Goal: Submit feedback/report problem: Submit feedback/report problem

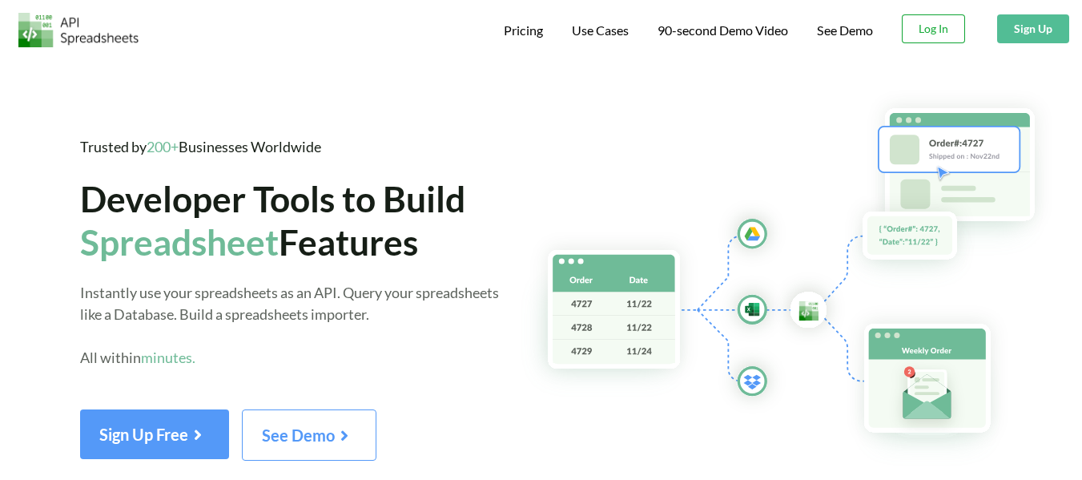
click at [935, 25] on button "Log In" at bounding box center [933, 28] width 63 height 29
click at [609, 34] on span "Use Cases" at bounding box center [600, 31] width 57 height 19
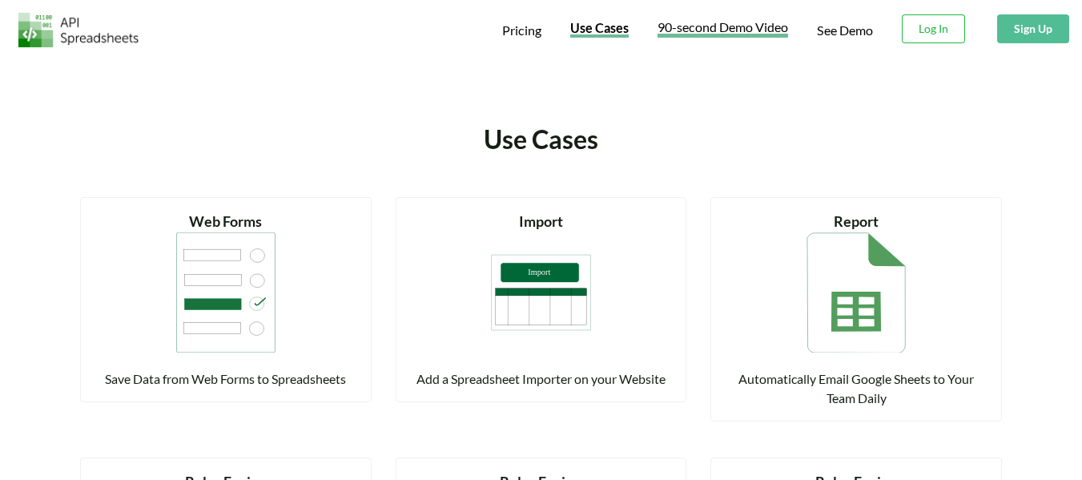
click at [708, 31] on span "90-second Demo Video" at bounding box center [723, 29] width 131 height 17
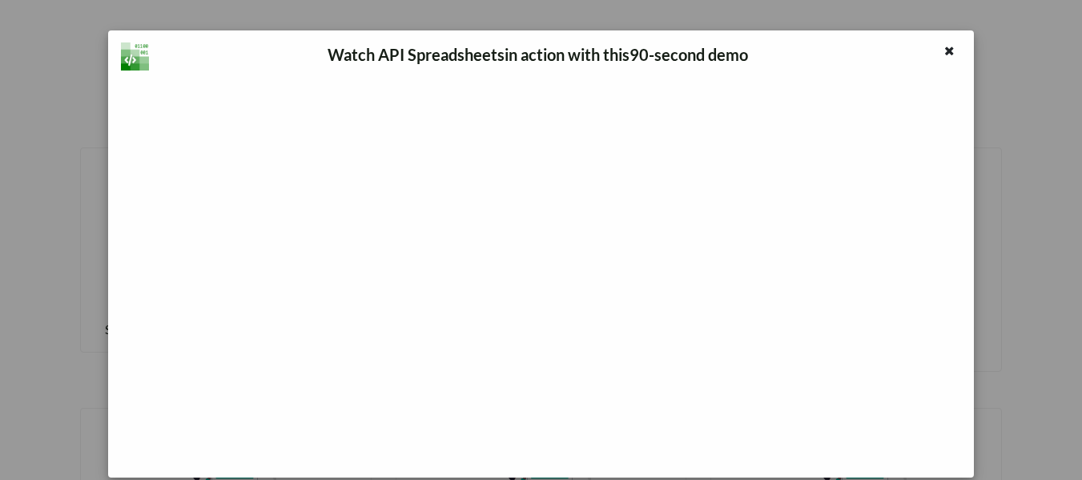
scroll to position [80, 0]
click at [943, 50] on icon at bounding box center [950, 48] width 14 height 11
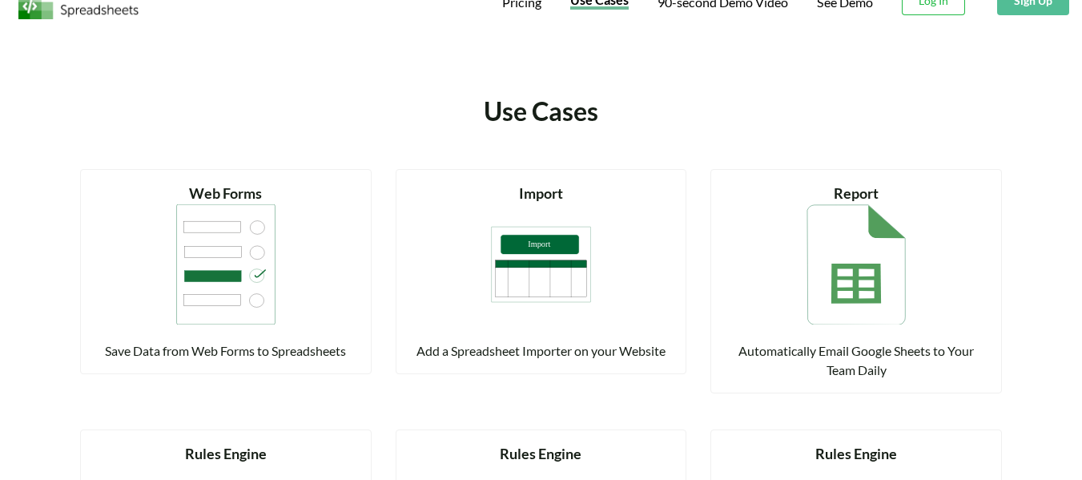
scroll to position [0, 0]
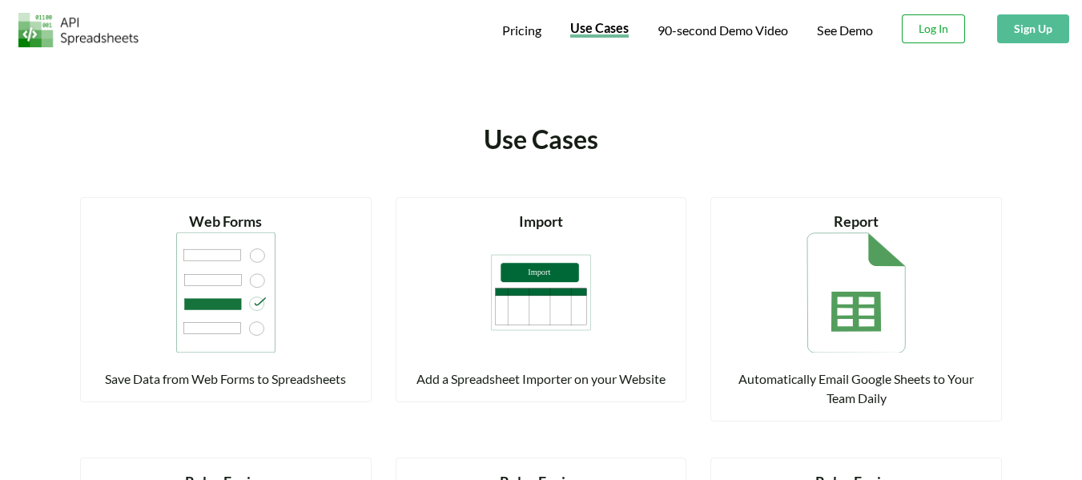
click at [934, 25] on button "Log In" at bounding box center [933, 28] width 63 height 29
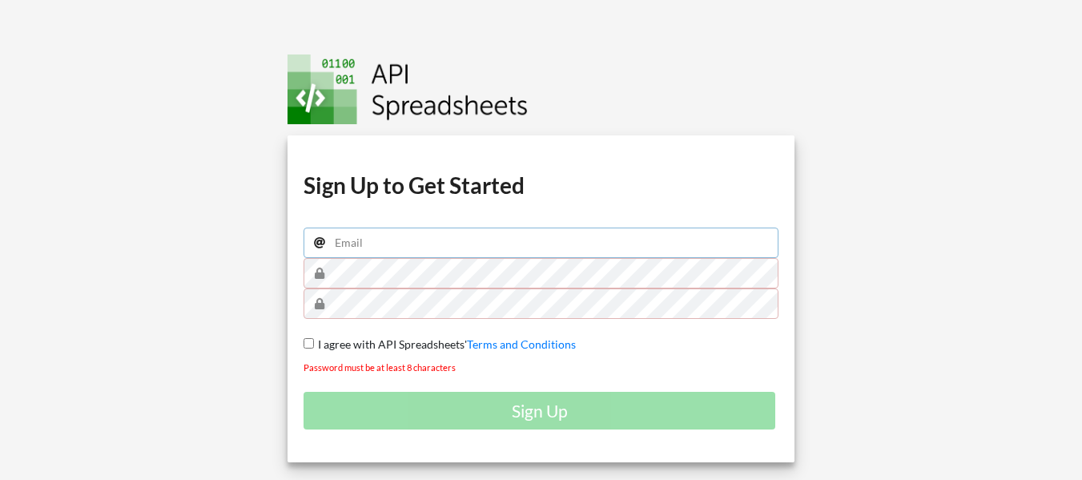
click at [392, 244] on input "email" at bounding box center [541, 242] width 475 height 30
type input "[EMAIL_ADDRESS][DOMAIN_NAME]"
click at [308, 344] on input "I agree with API Spreadsheets' Terms and Conditions" at bounding box center [309, 343] width 10 height 10
checkbox input "true"
drag, startPoint x: 503, startPoint y: 245, endPoint x: 308, endPoint y: 246, distance: 195.4
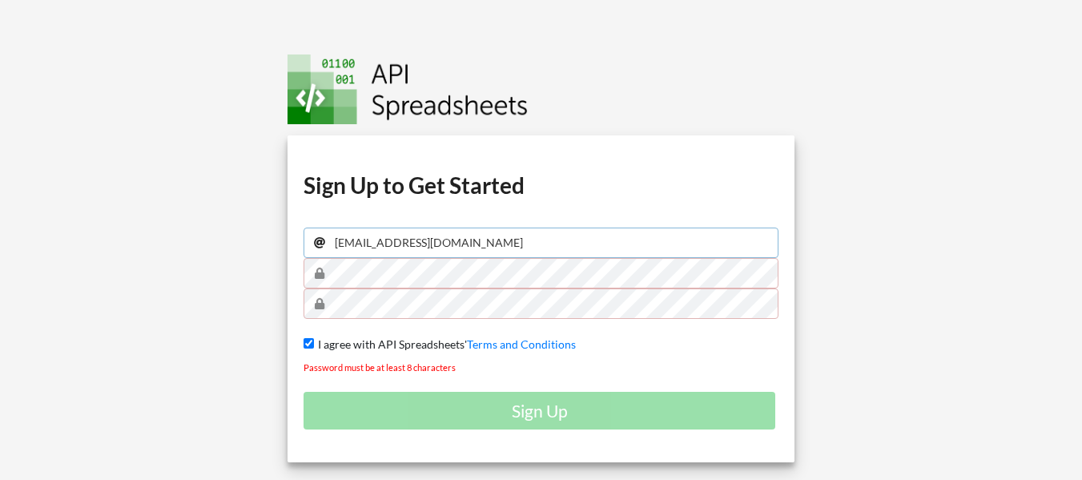
click at [308, 246] on input "dilawargujjar007@gmail.com" at bounding box center [541, 242] width 475 height 30
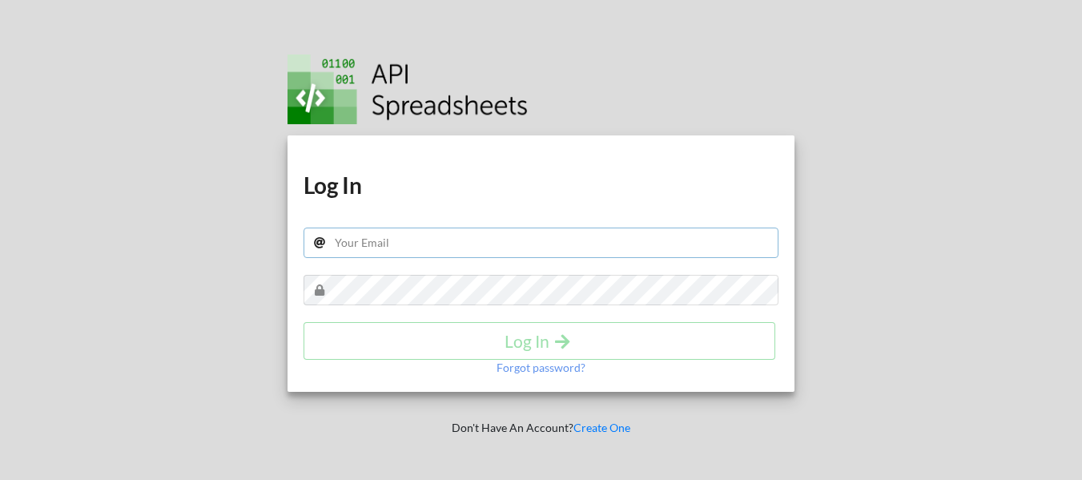
click at [393, 243] on input "text" at bounding box center [541, 242] width 475 height 30
type input "[EMAIL_ADDRESS][DOMAIN_NAME]"
click at [505, 233] on input "[EMAIL_ADDRESS][DOMAIN_NAME]" at bounding box center [541, 242] width 475 height 30
click at [521, 368] on p "Forgot password?" at bounding box center [541, 368] width 89 height 16
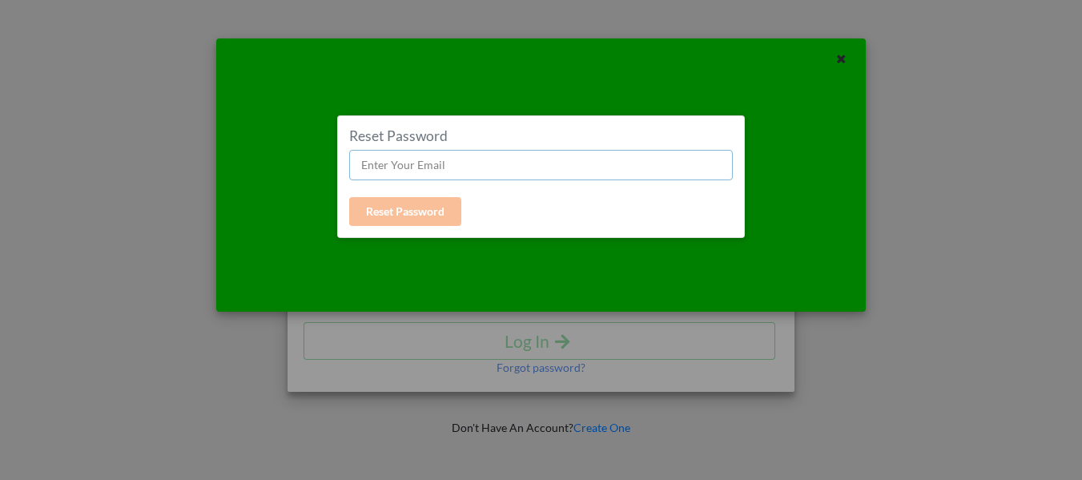
click at [425, 166] on input "text" at bounding box center [541, 165] width 384 height 30
type input "[EMAIL_ADDRESS][DOMAIN_NAME]"
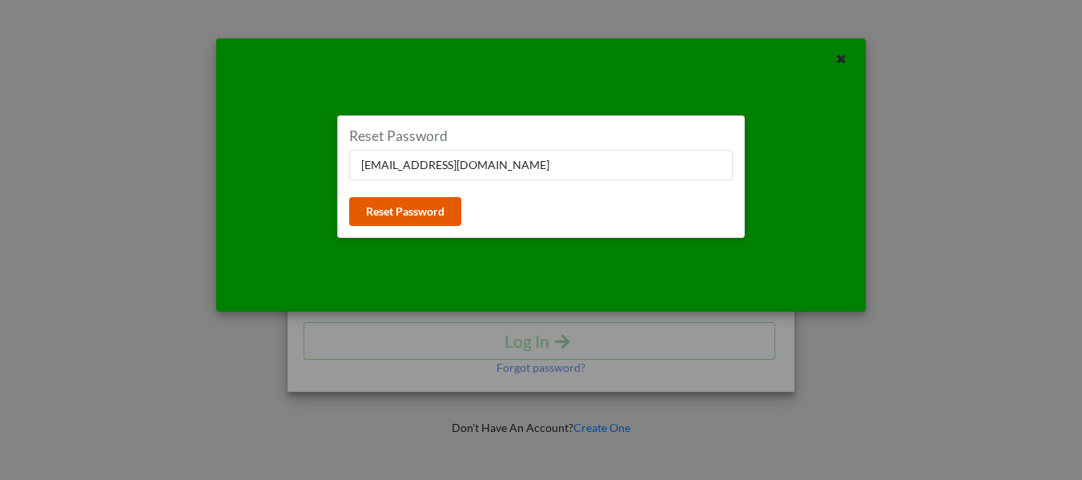
click at [404, 214] on button "Reset Password" at bounding box center [405, 211] width 112 height 29
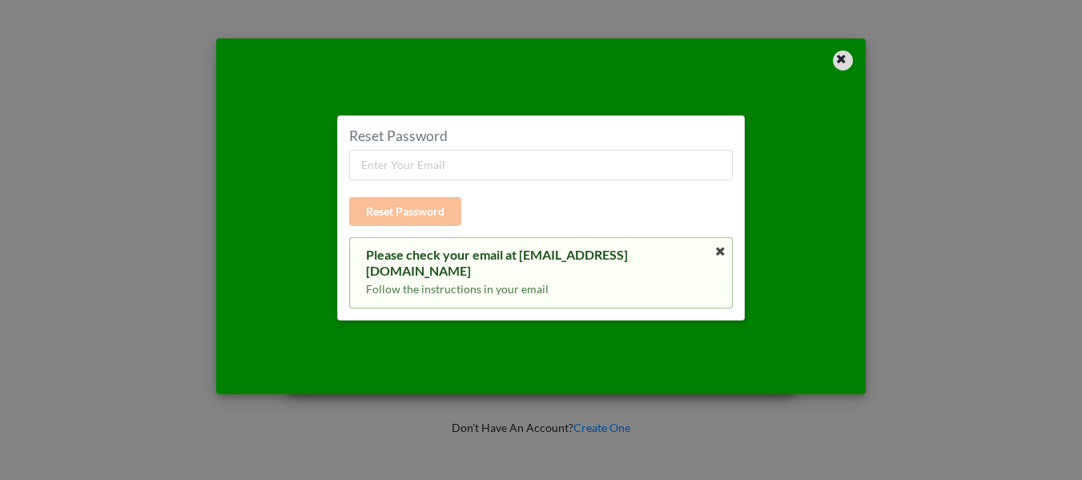
click at [839, 60] on icon at bounding box center [842, 56] width 14 height 11
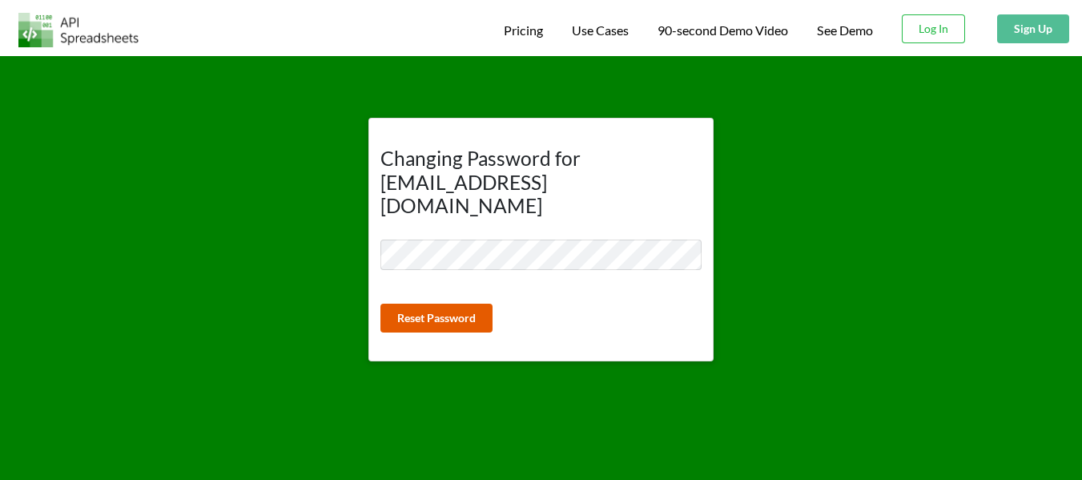
click at [430, 304] on button "Reset Password" at bounding box center [436, 318] width 112 height 29
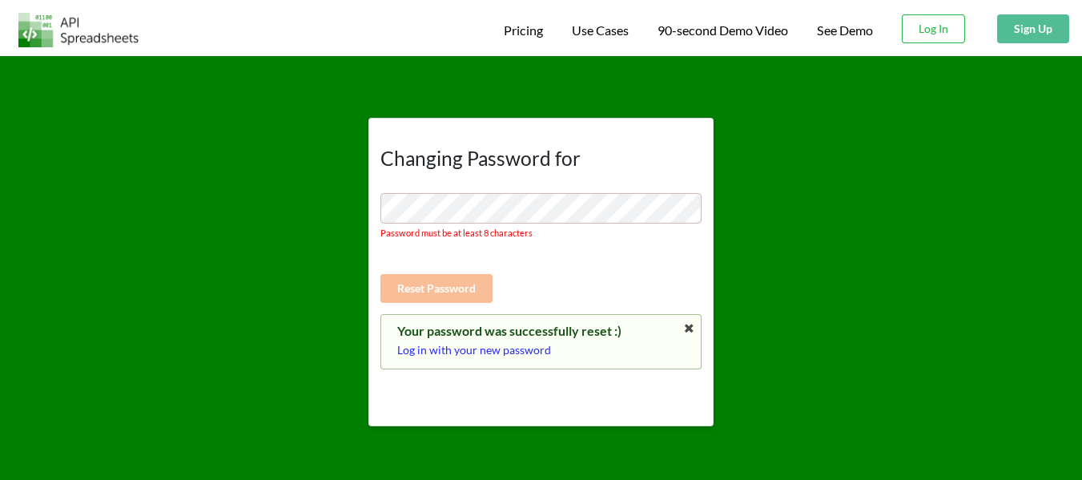
click at [457, 352] on p "Log in with your new password" at bounding box center [540, 350] width 287 height 16
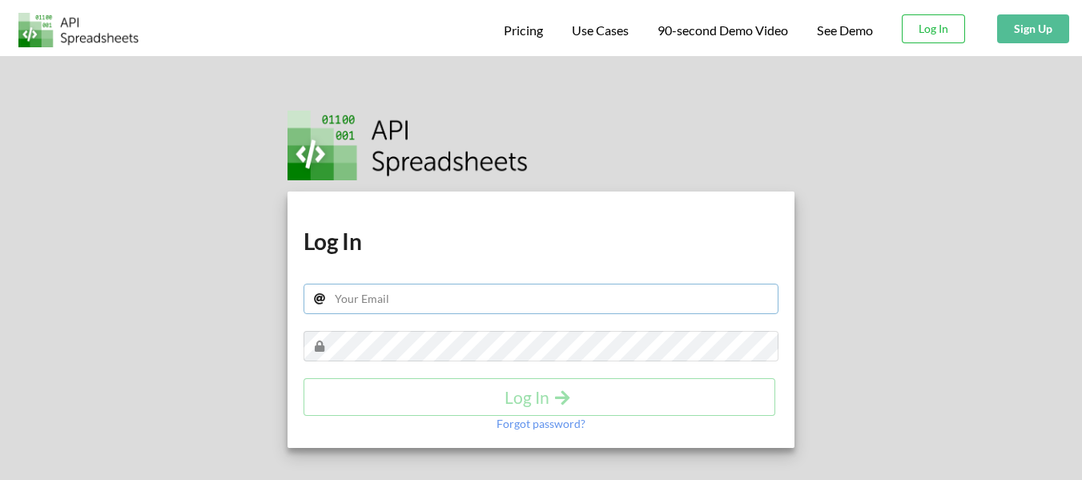
click at [379, 298] on input "text" at bounding box center [541, 299] width 475 height 30
click at [393, 305] on input "text" at bounding box center [541, 299] width 475 height 30
type input "[EMAIL_ADDRESS][DOMAIN_NAME]"
click at [541, 399] on h4 "Log In" at bounding box center [539, 397] width 438 height 20
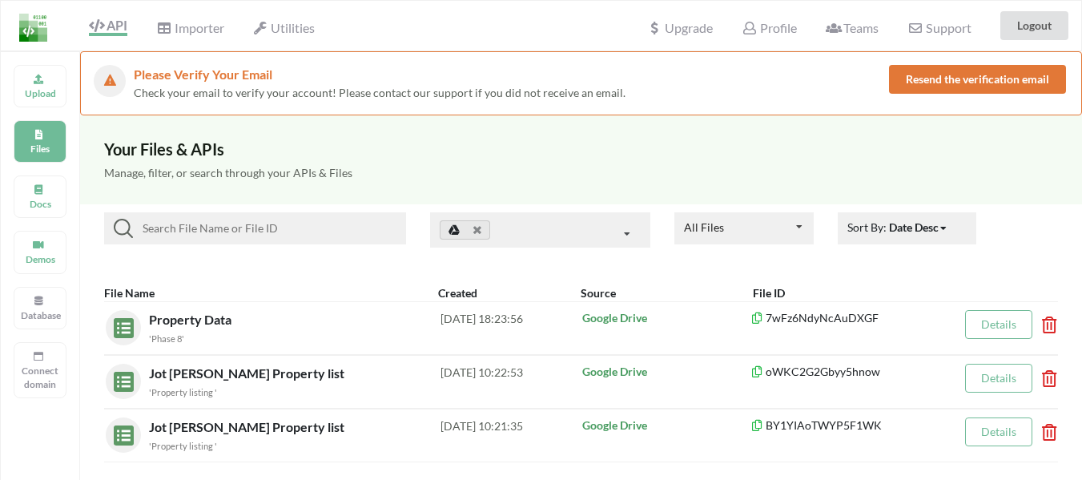
scroll to position [80, 0]
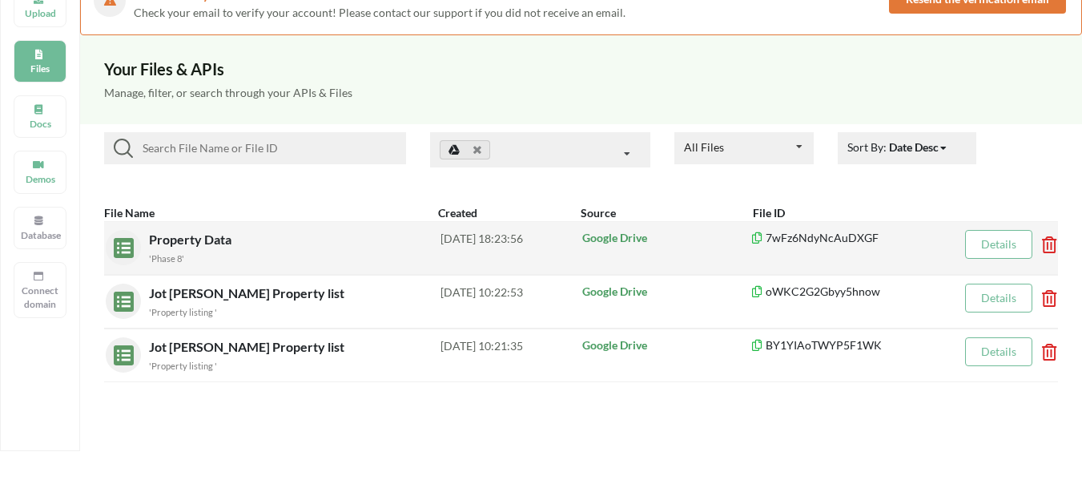
click at [237, 246] on div "Property Data 'Phase 8'" at bounding box center [295, 248] width 292 height 36
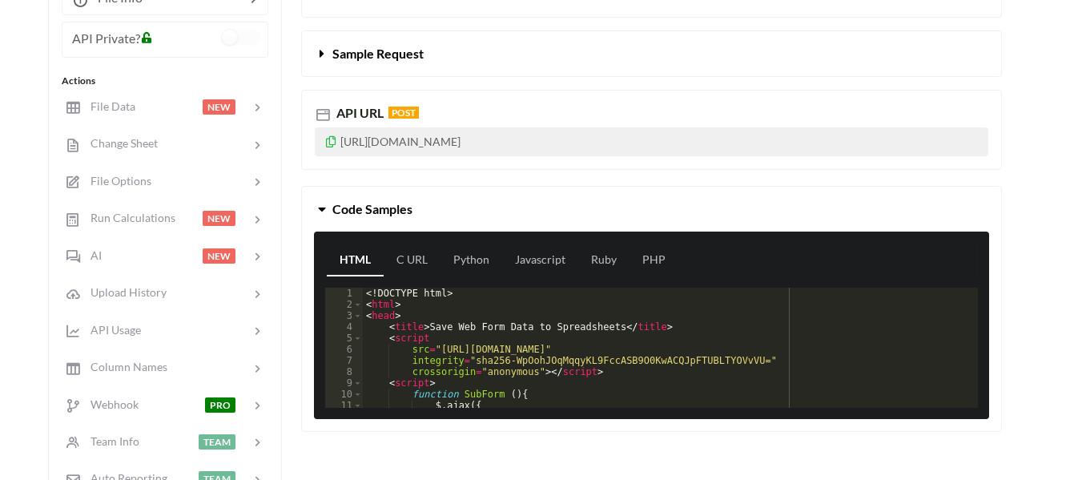
scroll to position [240, 0]
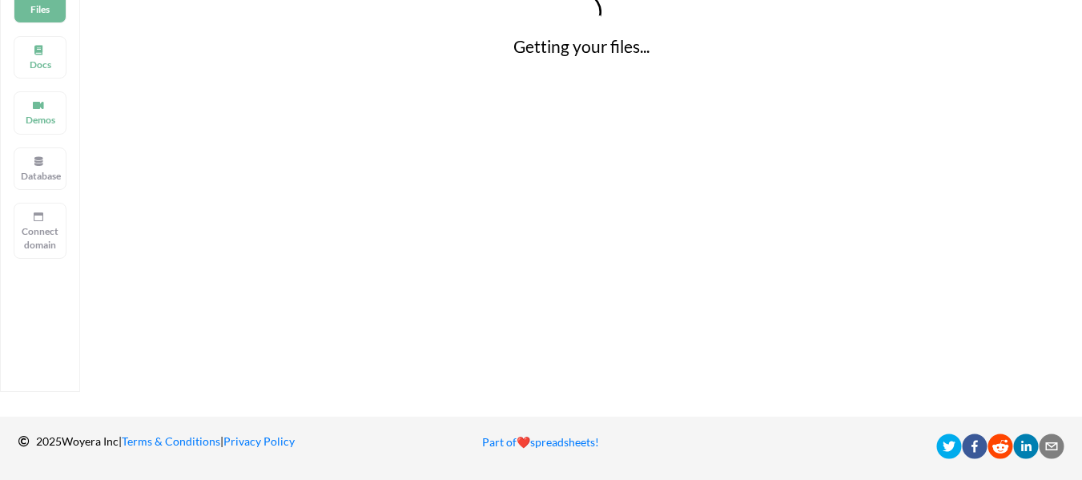
scroll to position [80, 0]
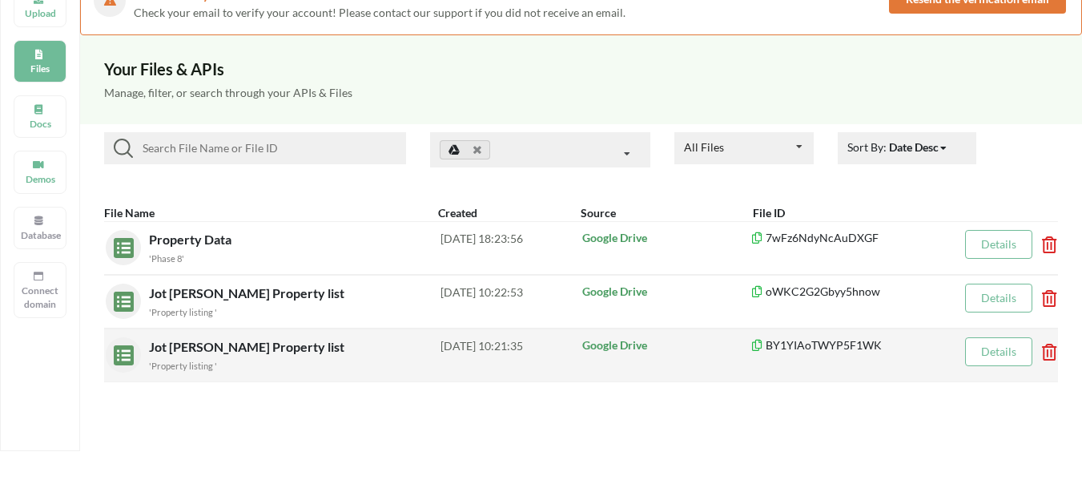
click at [1047, 350] on icon at bounding box center [1044, 347] width 5 height 6
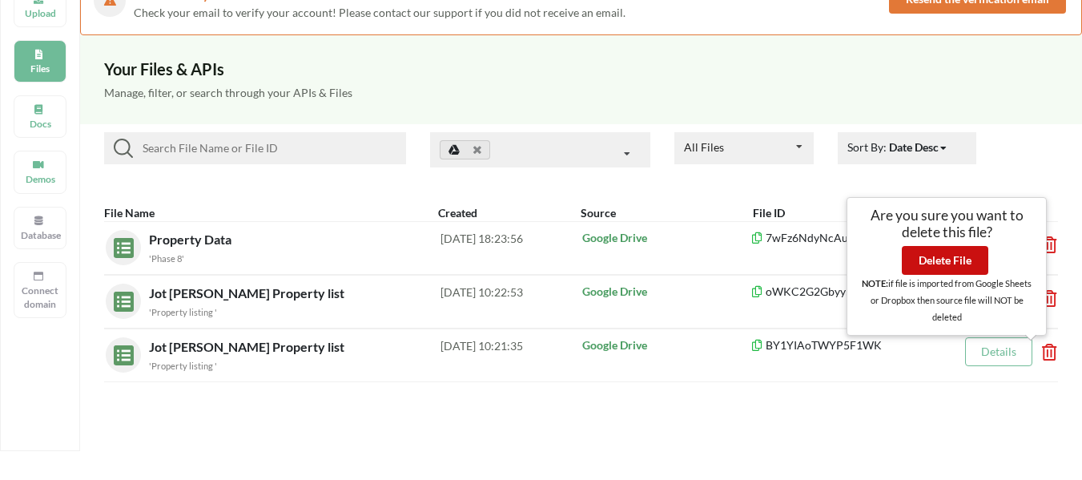
click at [951, 261] on button "Delete File" at bounding box center [945, 260] width 86 height 29
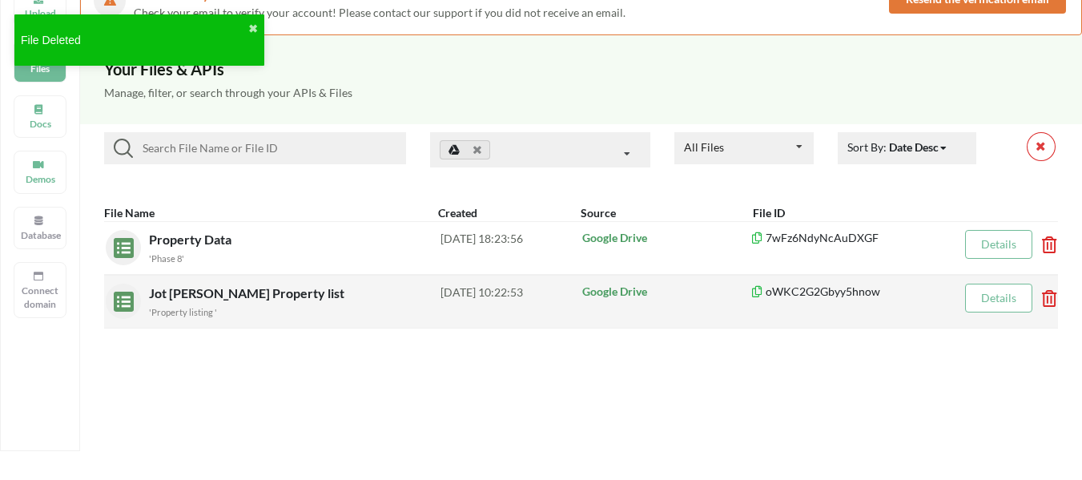
click at [1047, 296] on icon at bounding box center [1044, 293] width 5 height 6
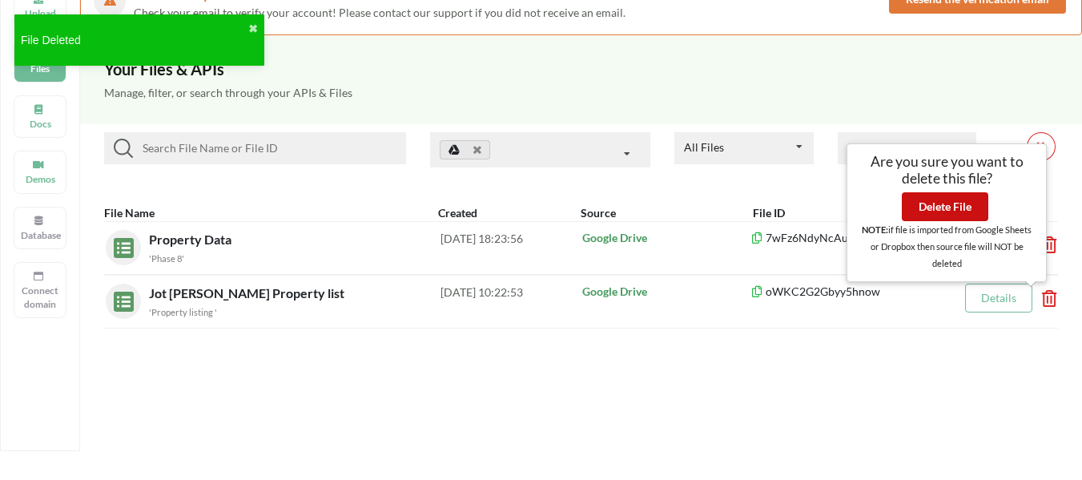
click at [927, 199] on button "Delete File" at bounding box center [945, 206] width 86 height 29
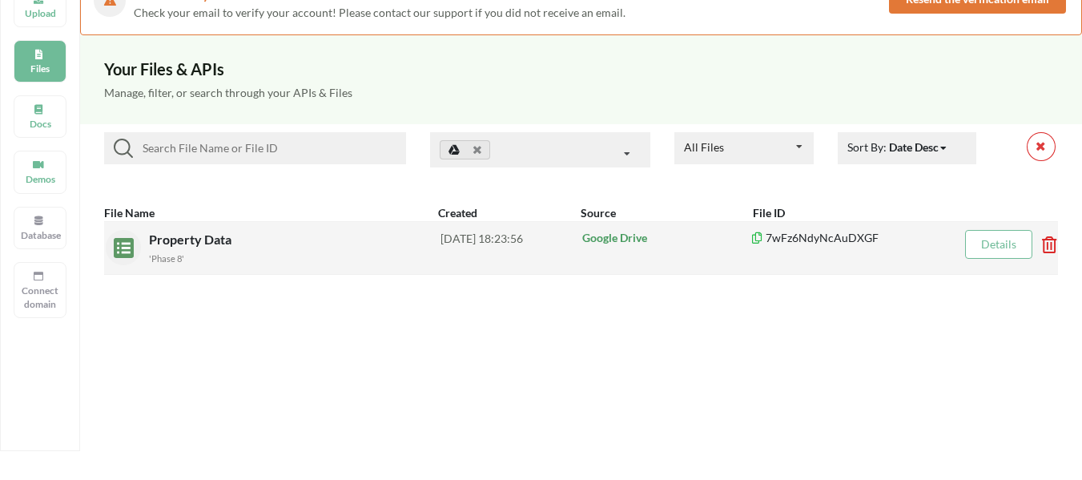
click at [217, 244] on span "Property Data" at bounding box center [192, 238] width 86 height 15
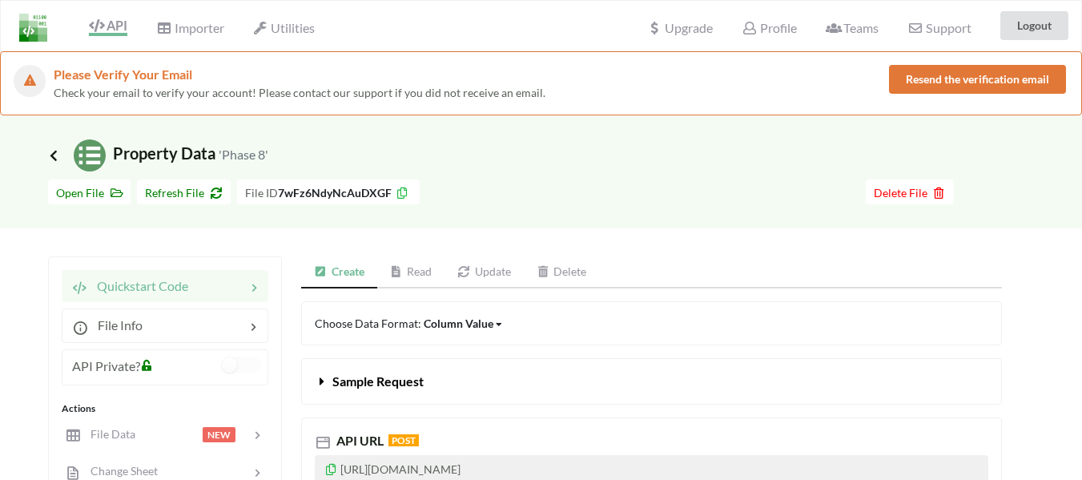
click at [54, 156] on icon at bounding box center [53, 155] width 14 height 13
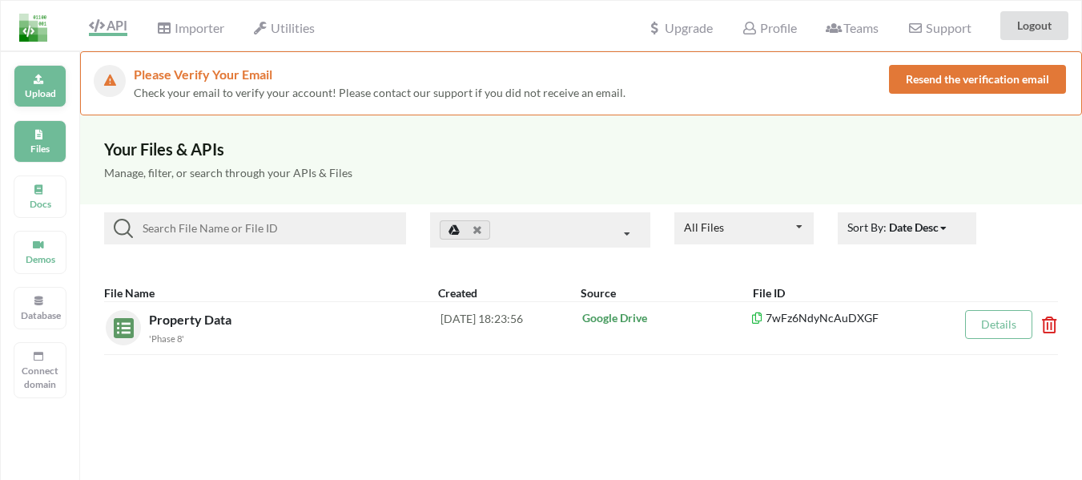
click at [46, 93] on p "Upload" at bounding box center [40, 93] width 38 height 14
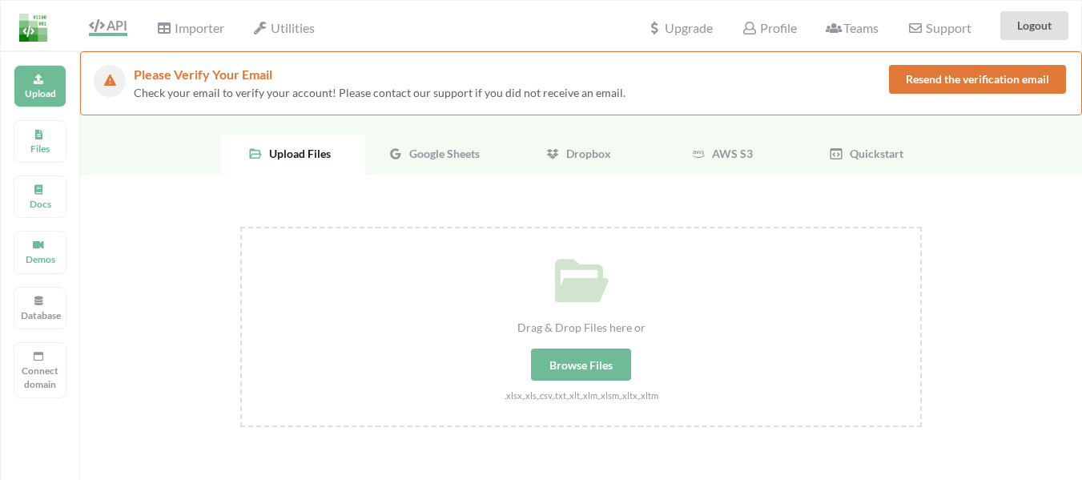
click at [457, 156] on span "Google Sheets" at bounding box center [441, 154] width 77 height 14
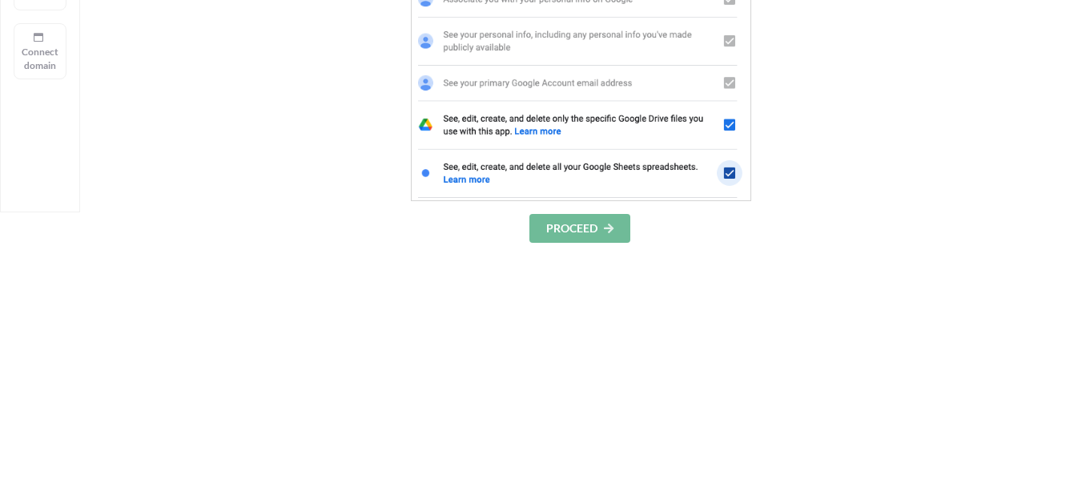
scroll to position [320, 0]
click at [587, 229] on button "PROCEED" at bounding box center [579, 226] width 101 height 29
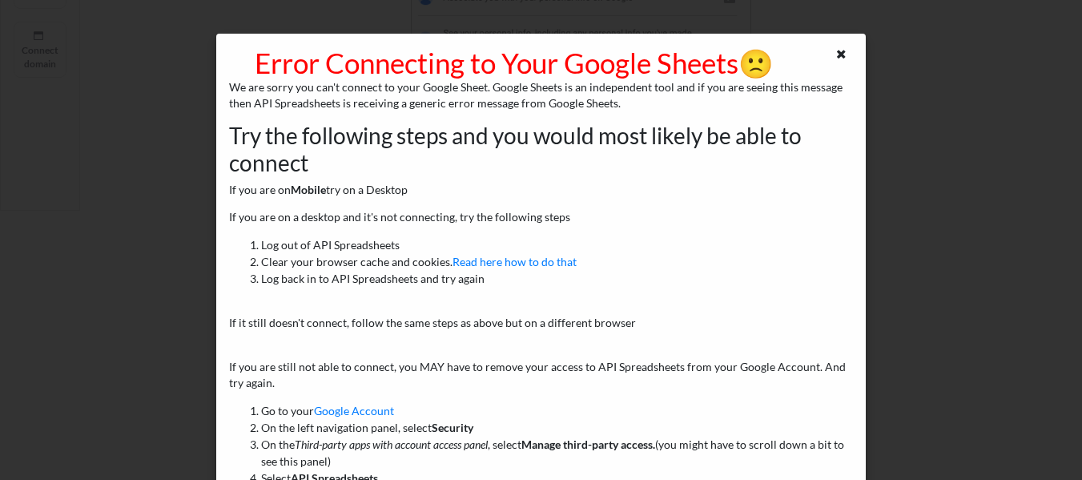
scroll to position [0, 0]
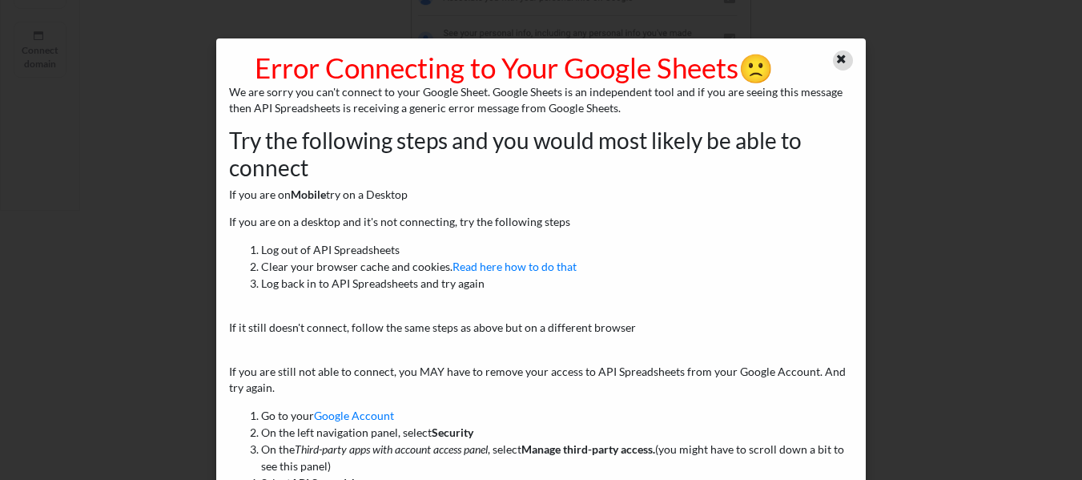
click at [835, 62] on icon at bounding box center [842, 56] width 14 height 11
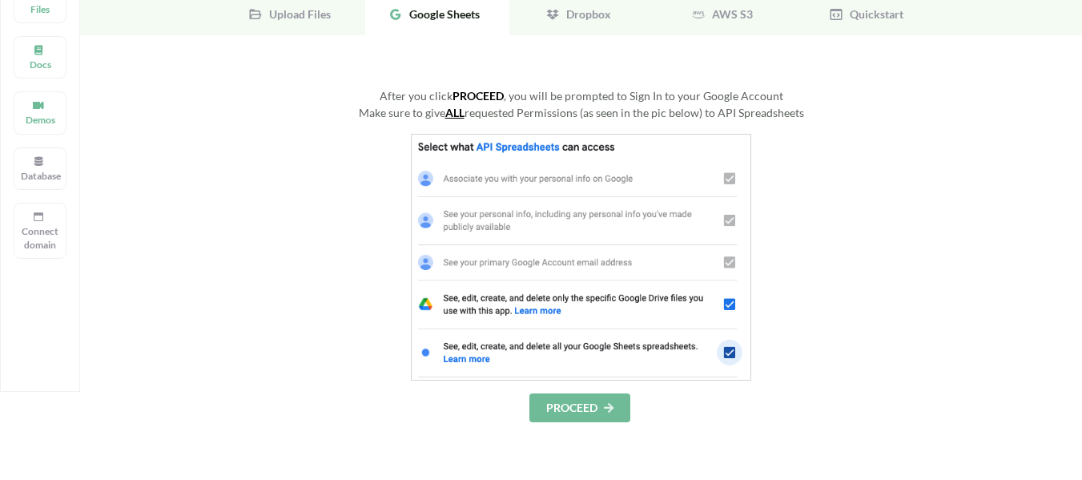
scroll to position [80, 0]
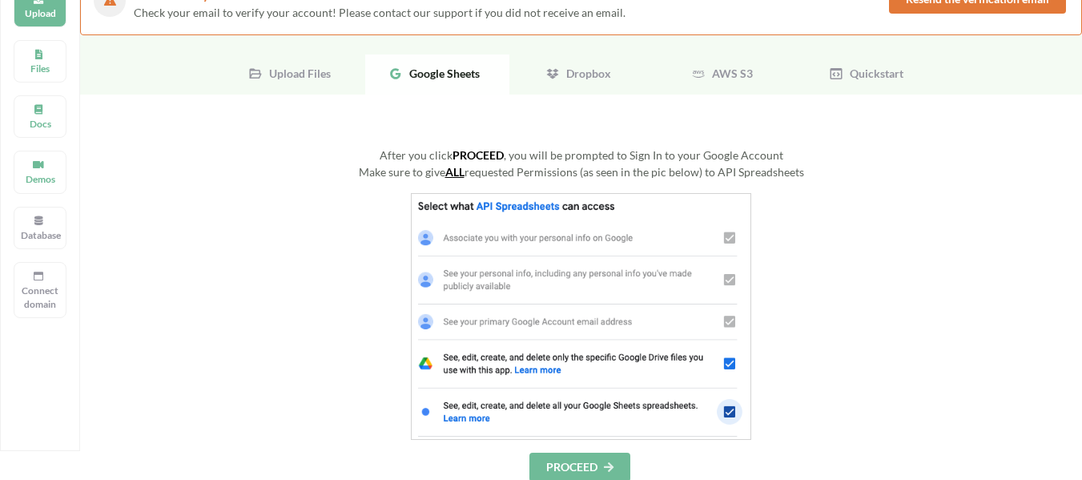
click at [287, 74] on span "Upload Files" at bounding box center [297, 73] width 68 height 14
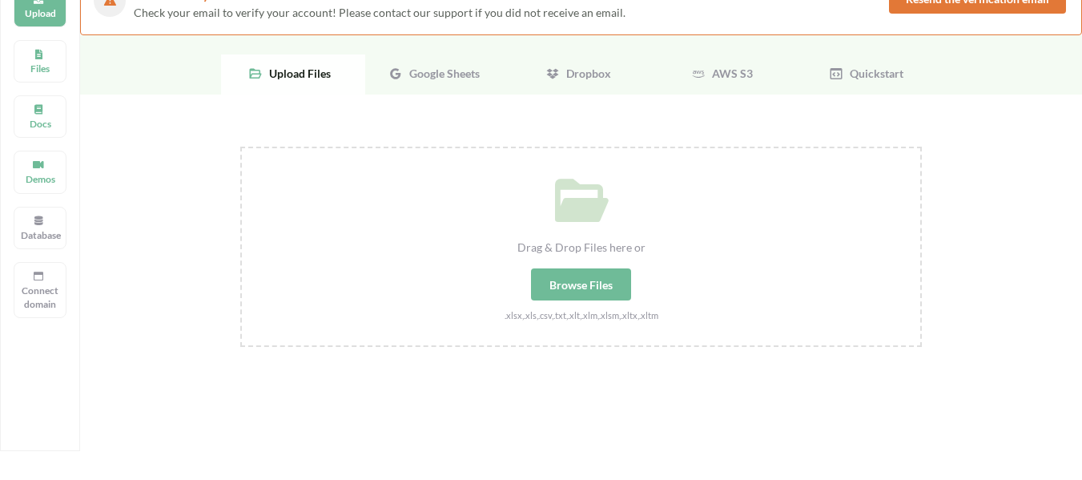
click at [561, 277] on div "Browse Files" at bounding box center [581, 284] width 100 height 32
click at [240, 147] on input "Drag & Drop Files here or Browse Files .xlsx,.xls,.csv,.txt,.xlt,.xlm,.xlsm,.xl…" at bounding box center [240, 147] width 0 height 0
click at [34, 69] on p "Files" at bounding box center [40, 69] width 38 height 14
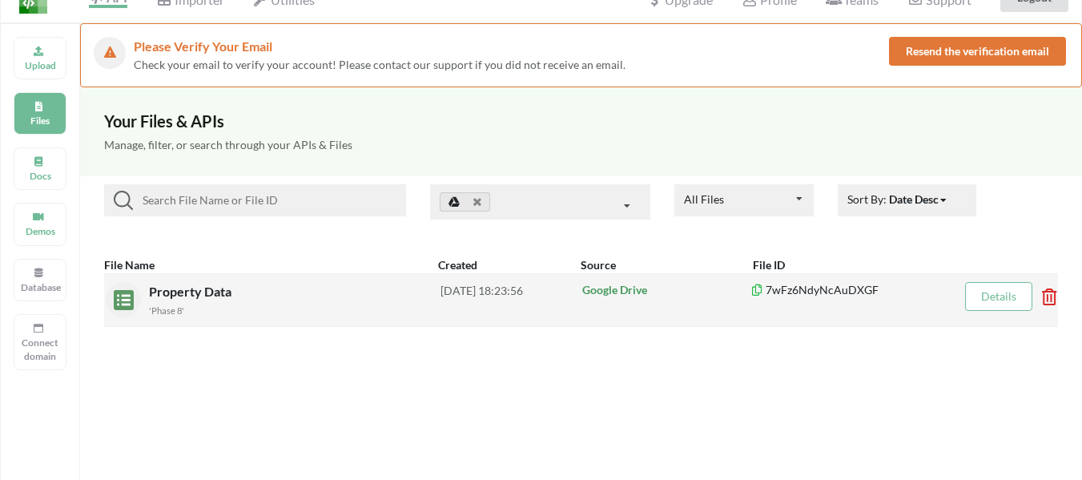
scroll to position [0, 0]
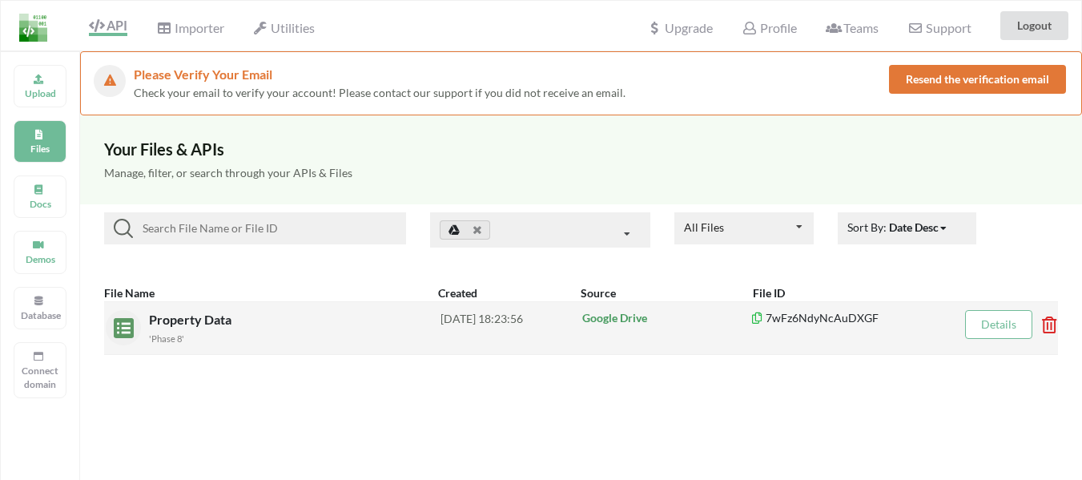
click at [613, 316] on p "Google Drive" at bounding box center [665, 318] width 167 height 16
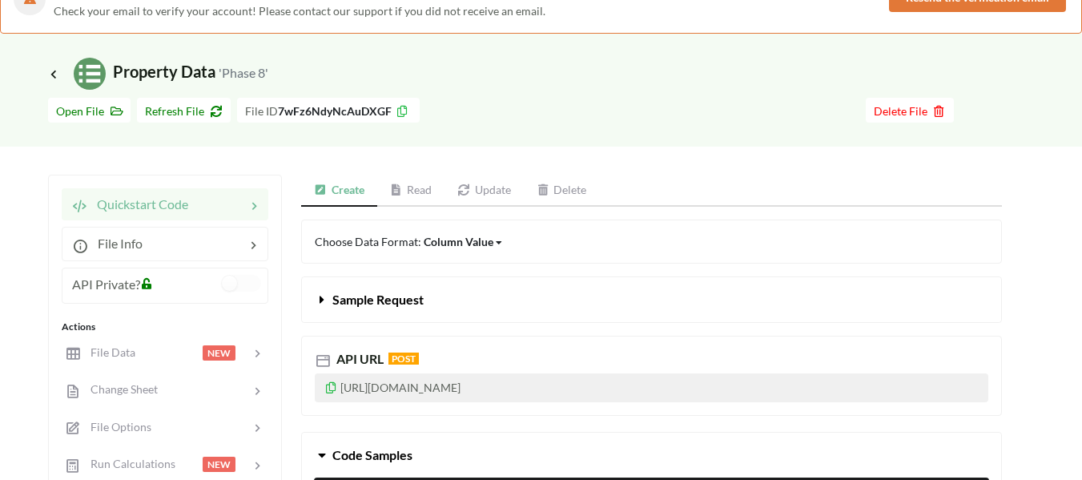
scroll to position [80, 0]
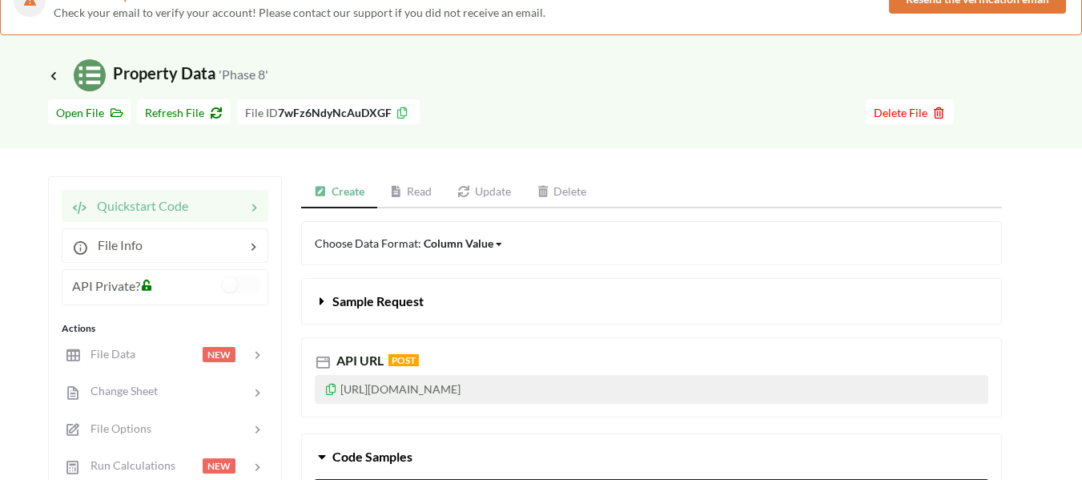
click at [417, 195] on link "Read" at bounding box center [411, 192] width 68 height 32
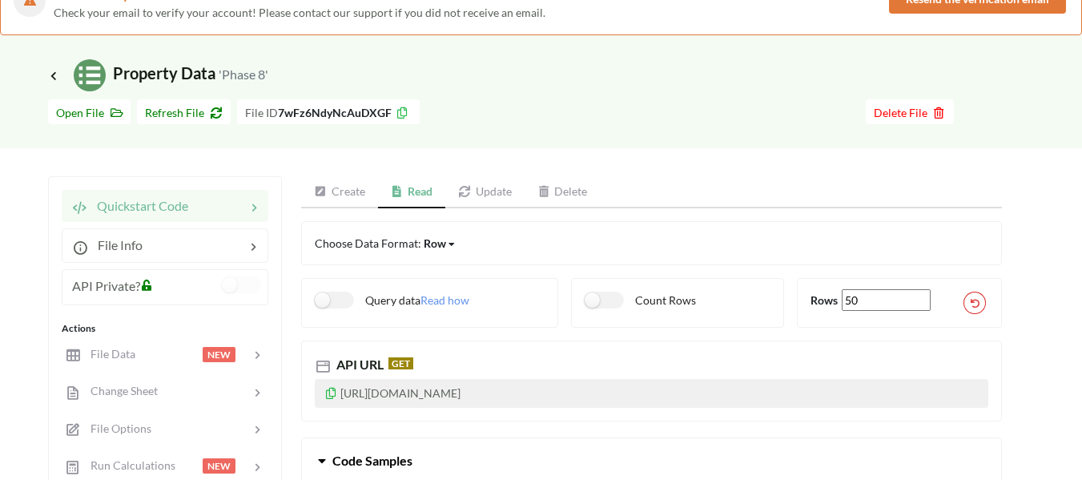
click at [346, 194] on link "Create" at bounding box center [339, 192] width 77 height 32
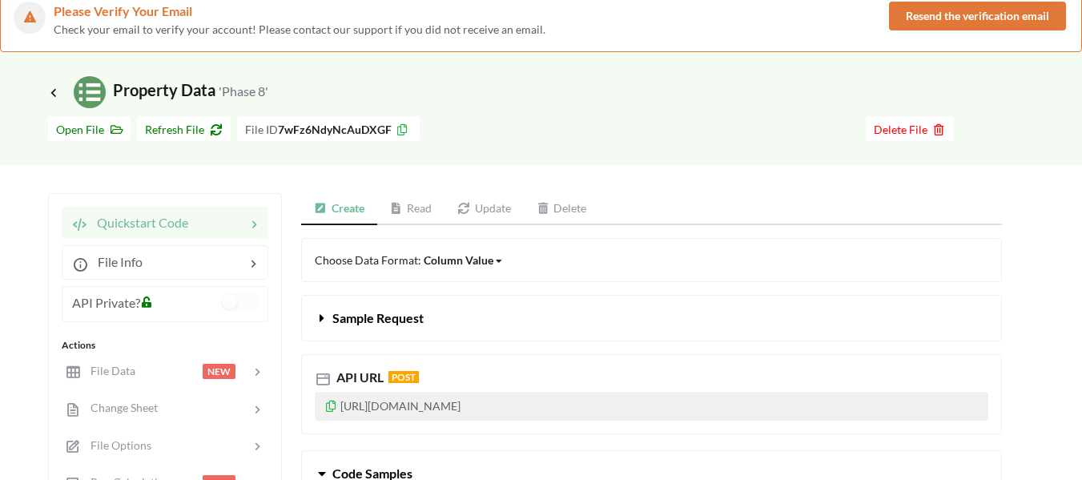
scroll to position [0, 0]
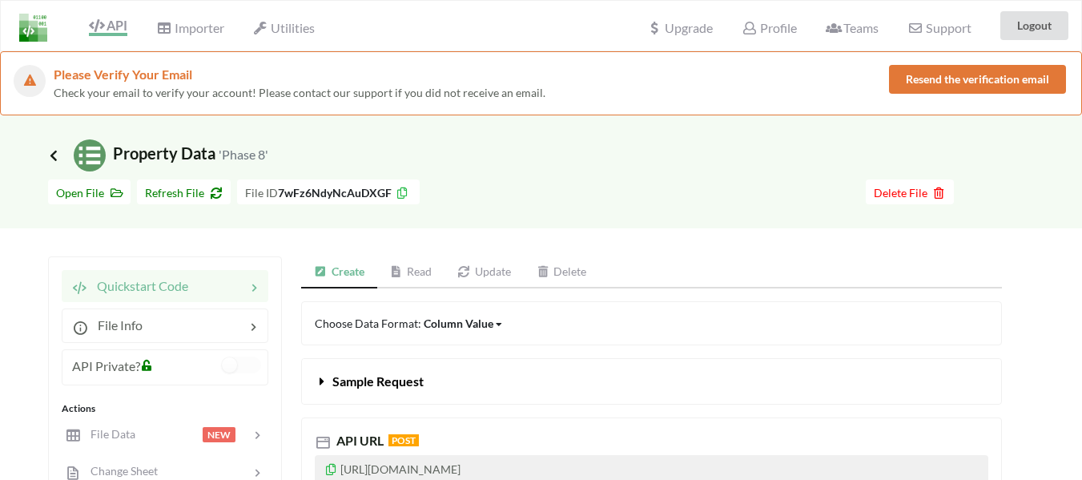
click at [54, 155] on icon at bounding box center [53, 155] width 14 height 13
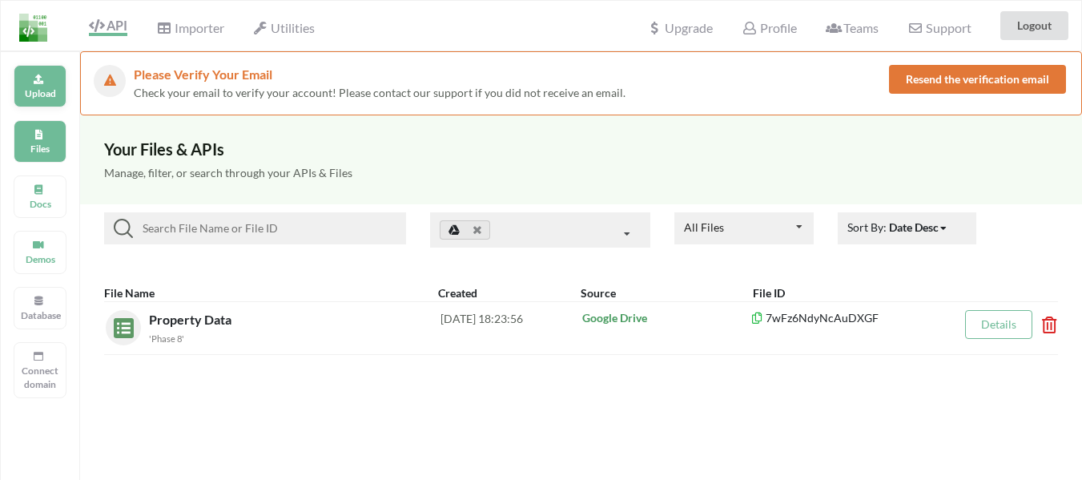
click at [46, 92] on p "Upload" at bounding box center [40, 93] width 38 height 14
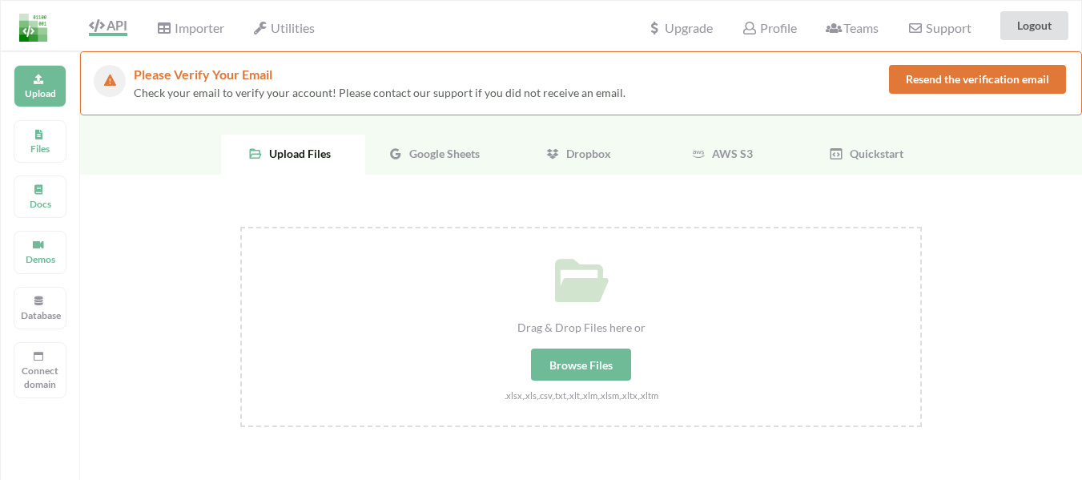
click at [434, 157] on span "Google Sheets" at bounding box center [441, 154] width 77 height 14
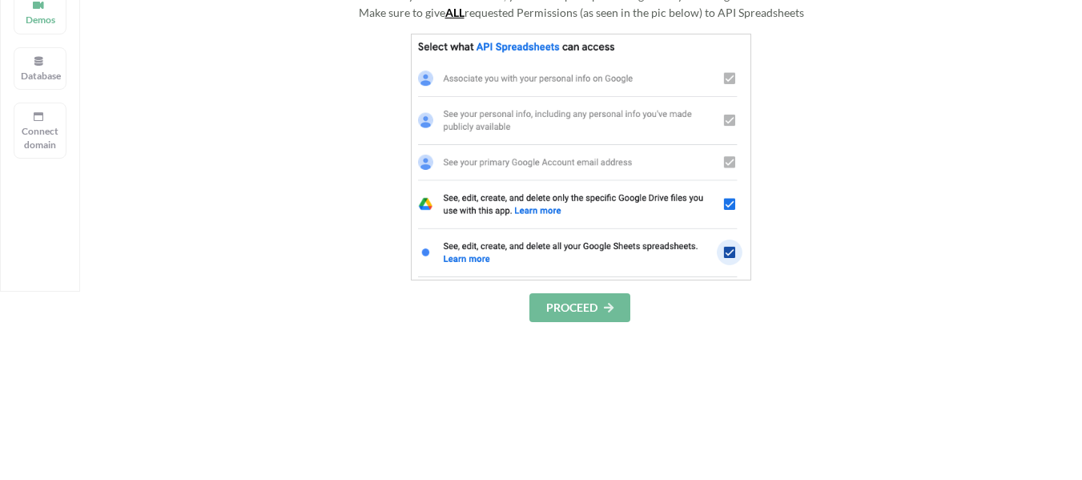
scroll to position [240, 0]
click at [599, 312] on button "PROCEED" at bounding box center [579, 306] width 101 height 29
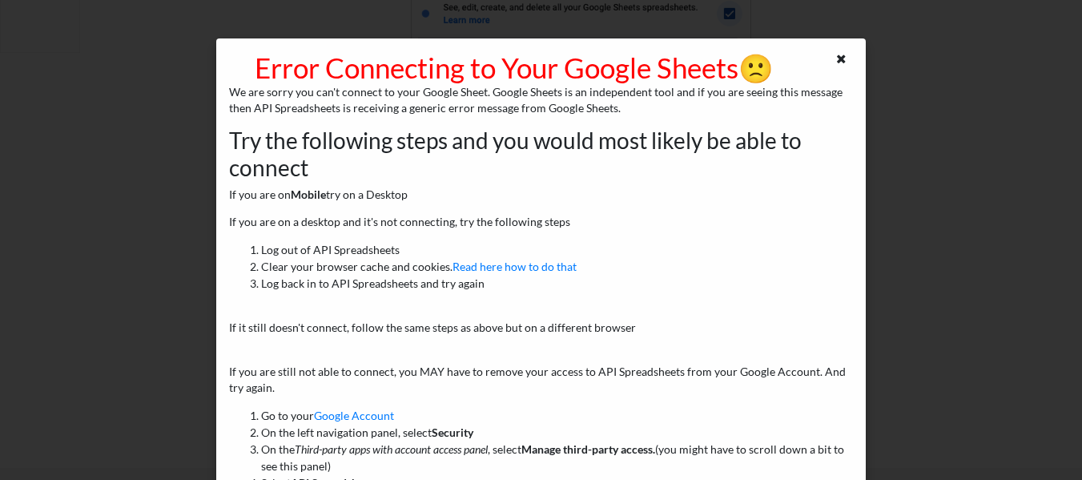
scroll to position [449, 0]
click at [835, 59] on icon at bounding box center [842, 56] width 14 height 11
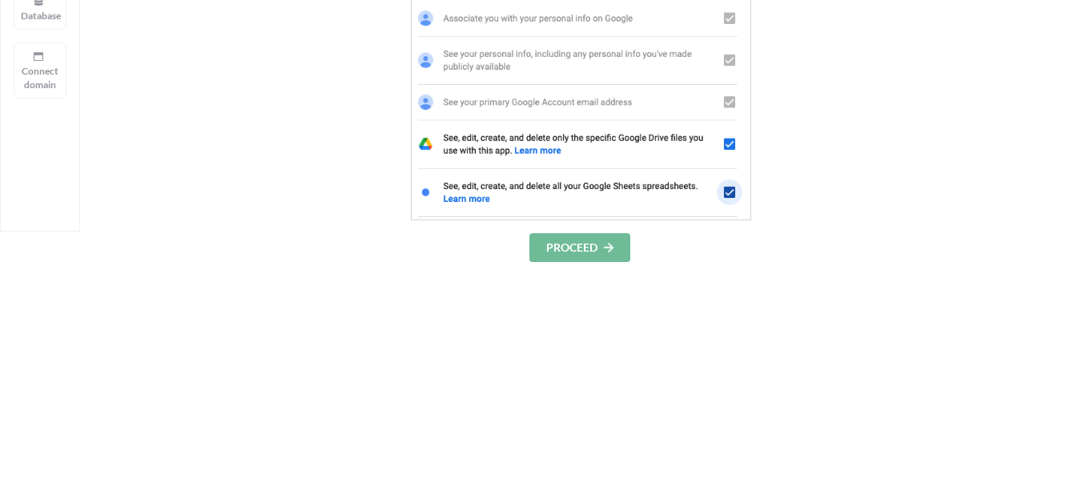
scroll to position [289, 0]
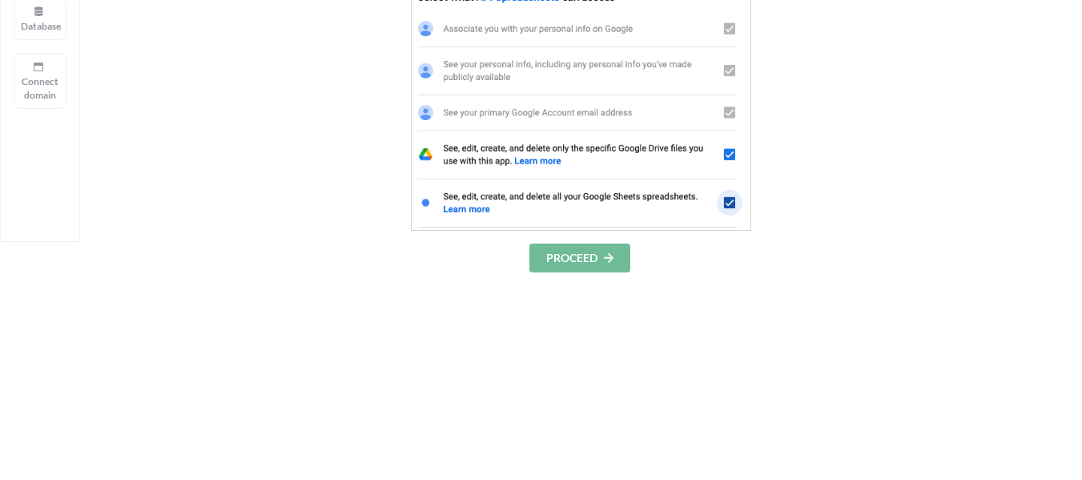
click at [581, 268] on button "PROCEED" at bounding box center [579, 257] width 101 height 29
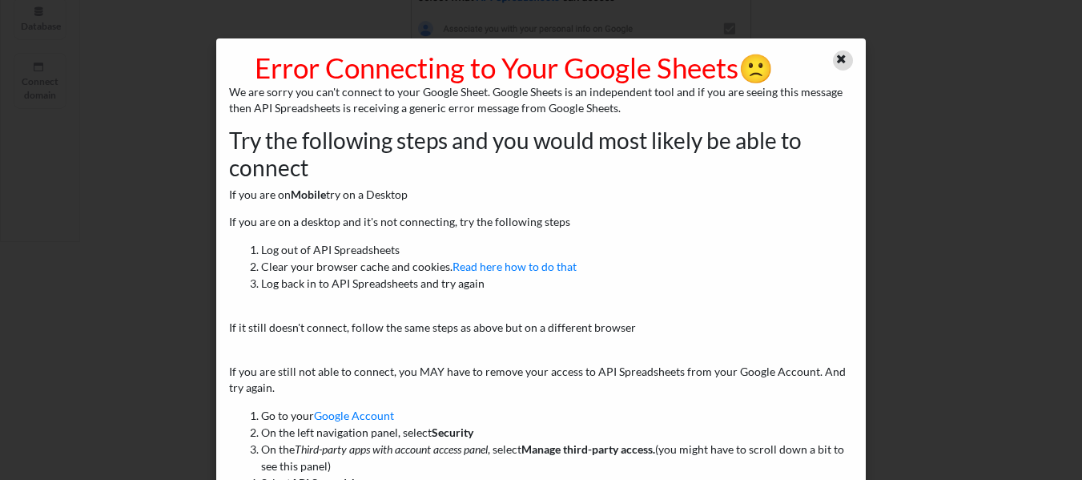
click at [835, 57] on icon at bounding box center [842, 56] width 14 height 11
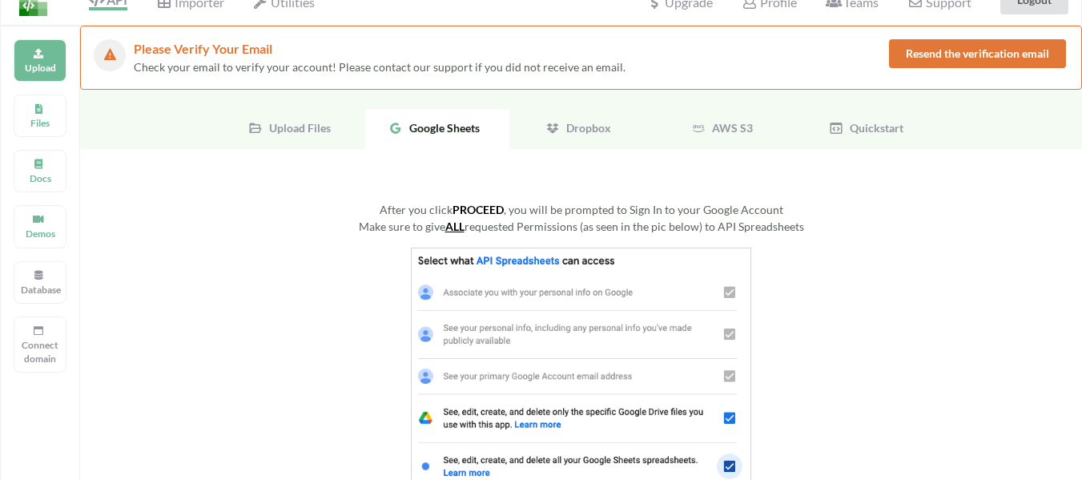
scroll to position [0, 0]
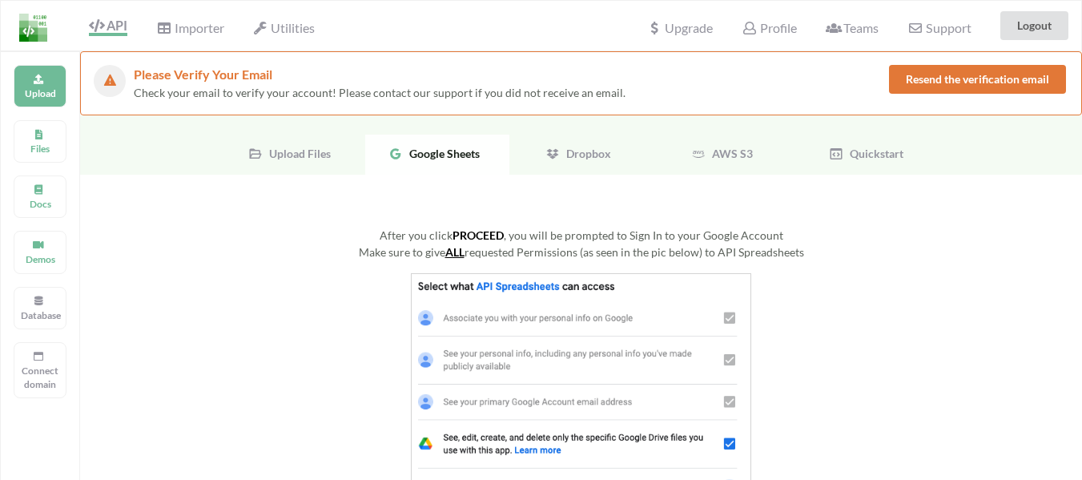
click at [582, 154] on span "Dropbox" at bounding box center [585, 154] width 51 height 14
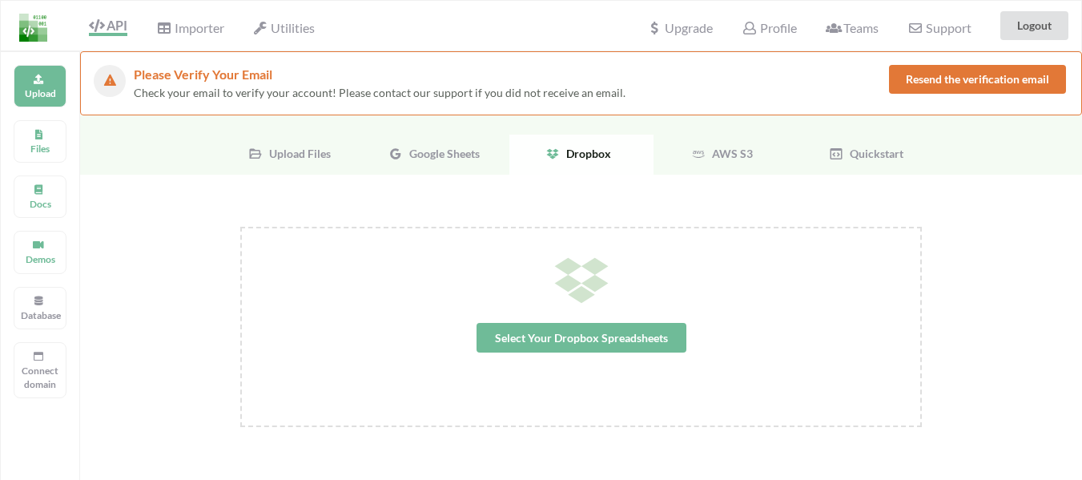
click at [723, 158] on span "AWS S3" at bounding box center [729, 154] width 47 height 14
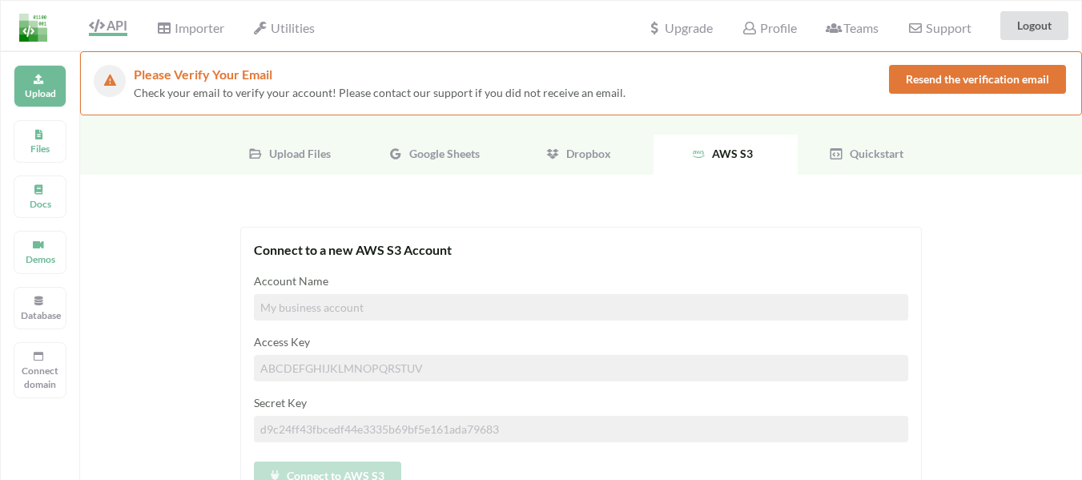
click at [858, 153] on span "Quickstart" at bounding box center [873, 154] width 60 height 14
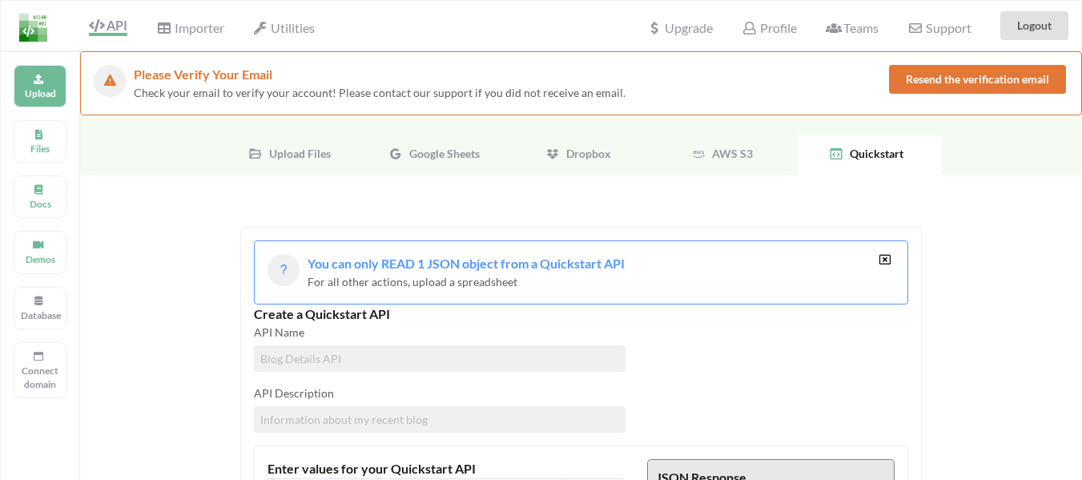
click at [718, 150] on span "AWS S3" at bounding box center [729, 154] width 47 height 14
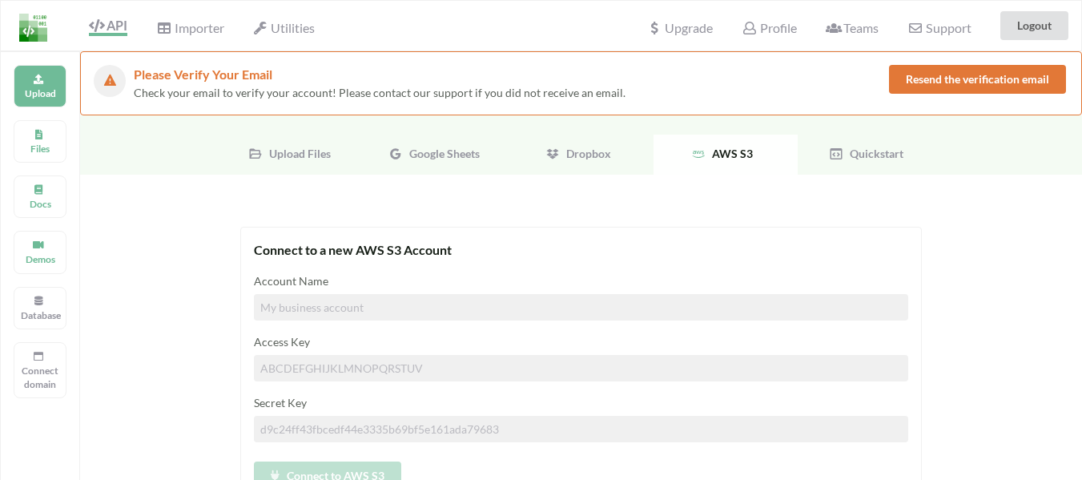
click at [587, 149] on span "Dropbox" at bounding box center [585, 154] width 51 height 14
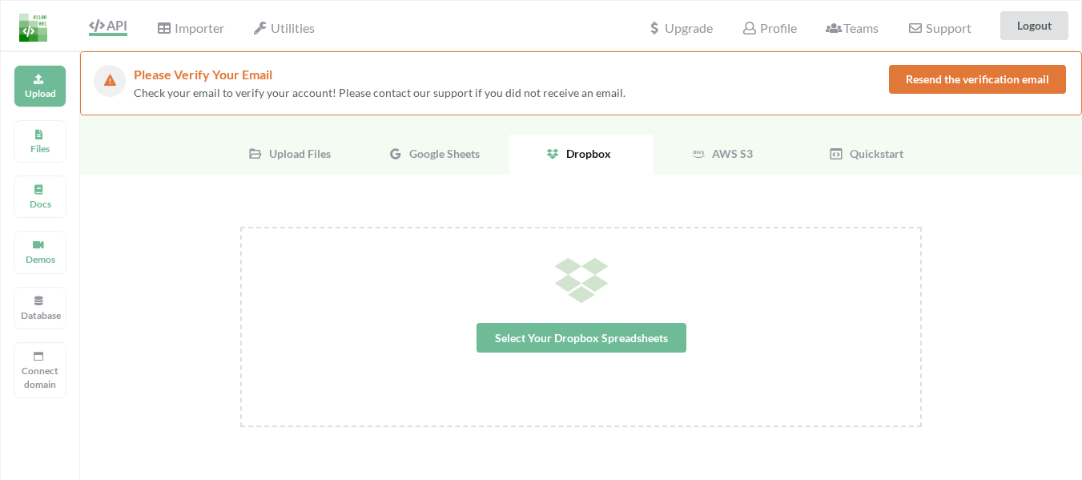
click at [455, 157] on span "Google Sheets" at bounding box center [441, 154] width 77 height 14
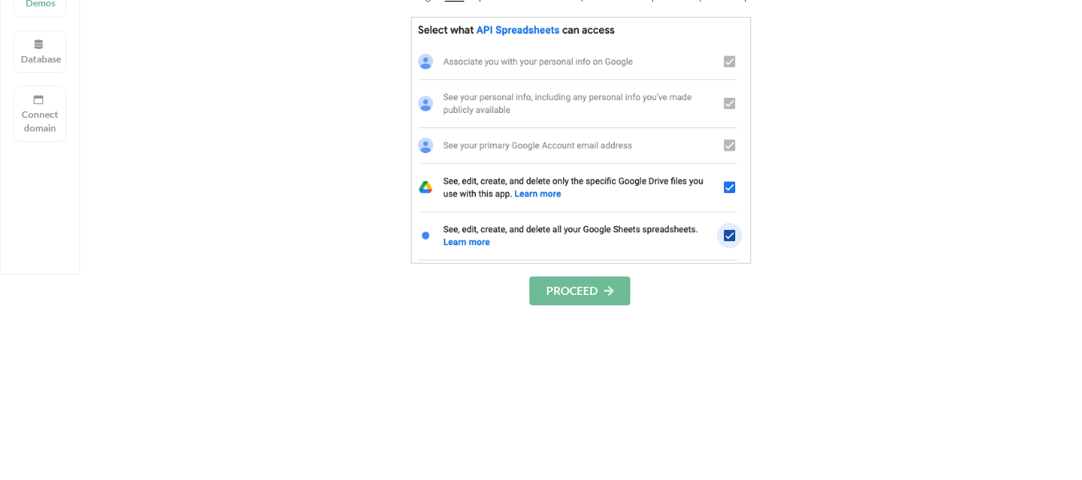
scroll to position [400, 0]
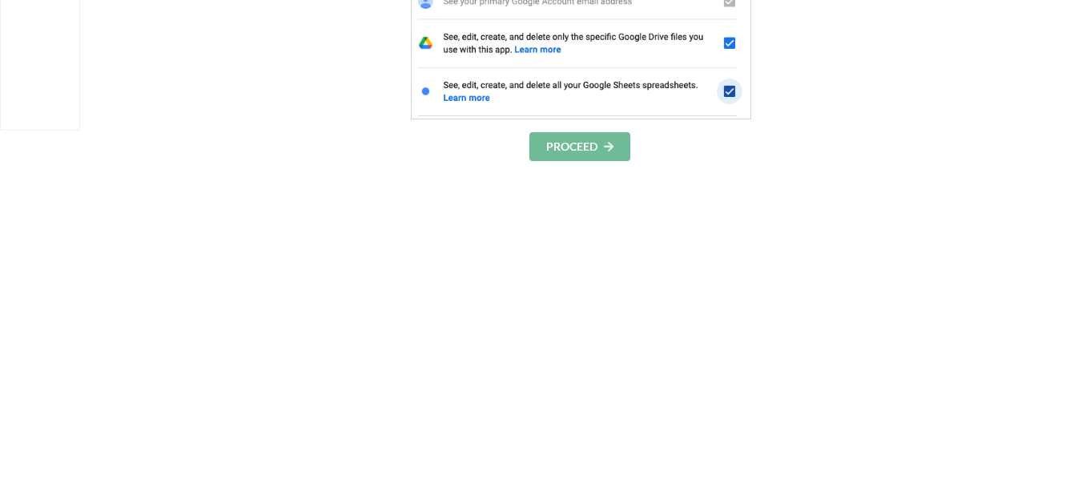
click at [564, 147] on button "PROCEED" at bounding box center [579, 146] width 101 height 29
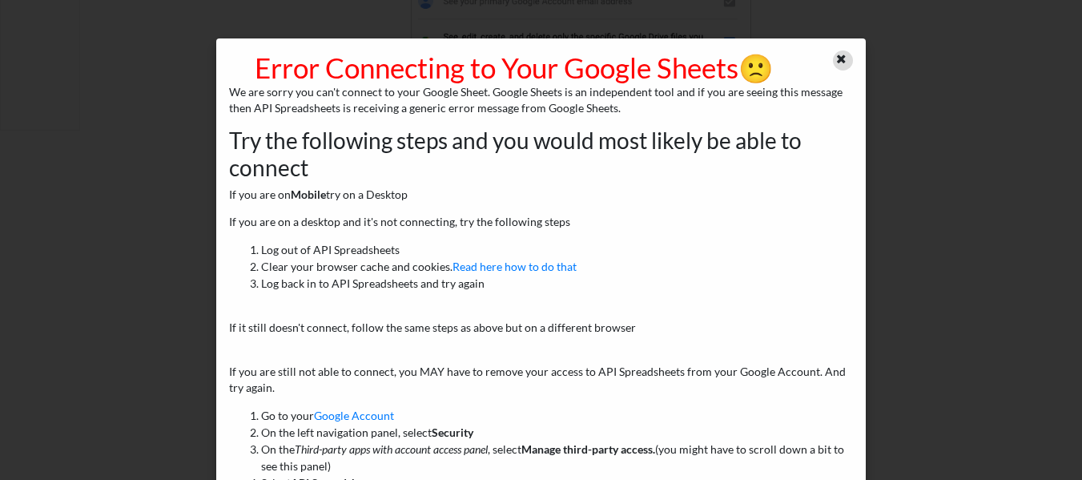
click at [835, 56] on icon at bounding box center [842, 56] width 14 height 11
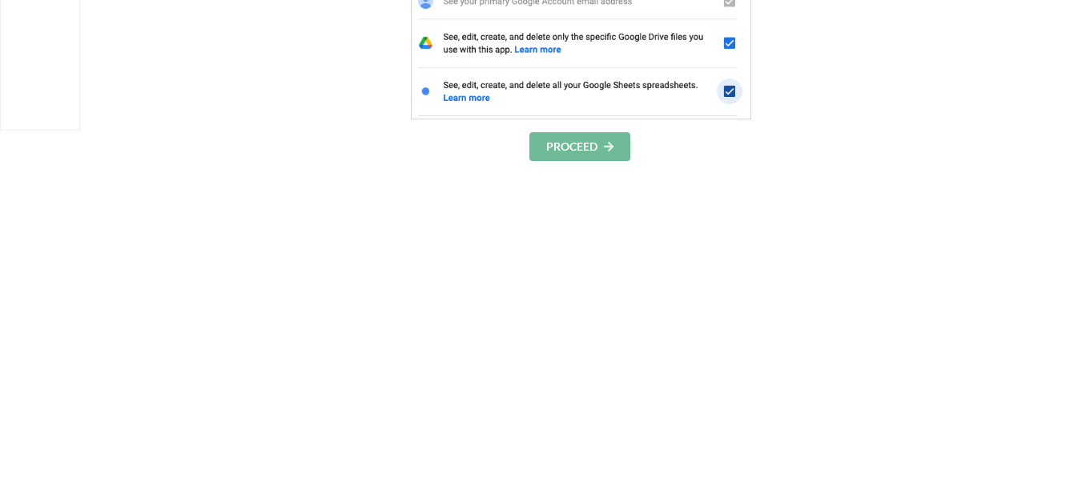
click at [568, 155] on button "PROCEED" at bounding box center [579, 146] width 101 height 29
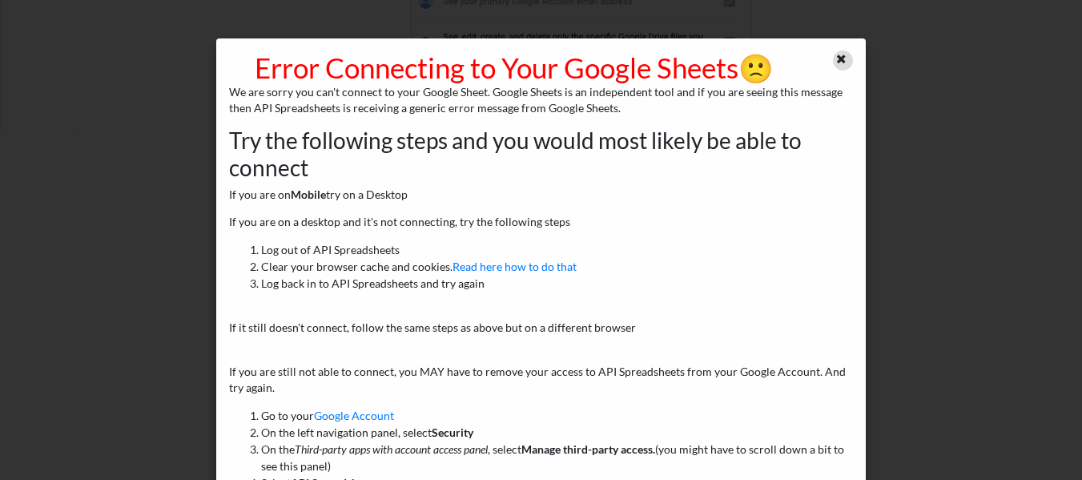
click at [836, 53] on icon at bounding box center [842, 56] width 14 height 11
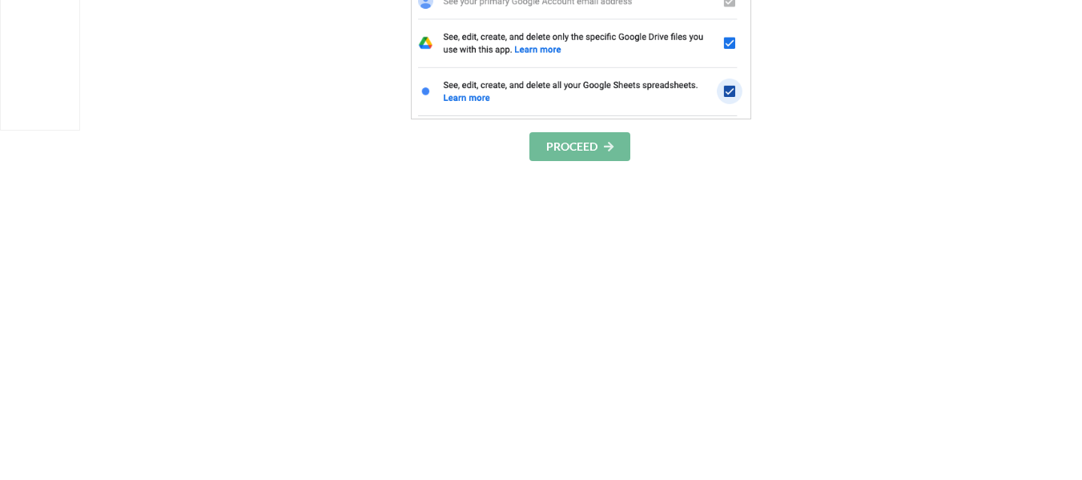
click at [583, 147] on button "PROCEED" at bounding box center [579, 146] width 101 height 29
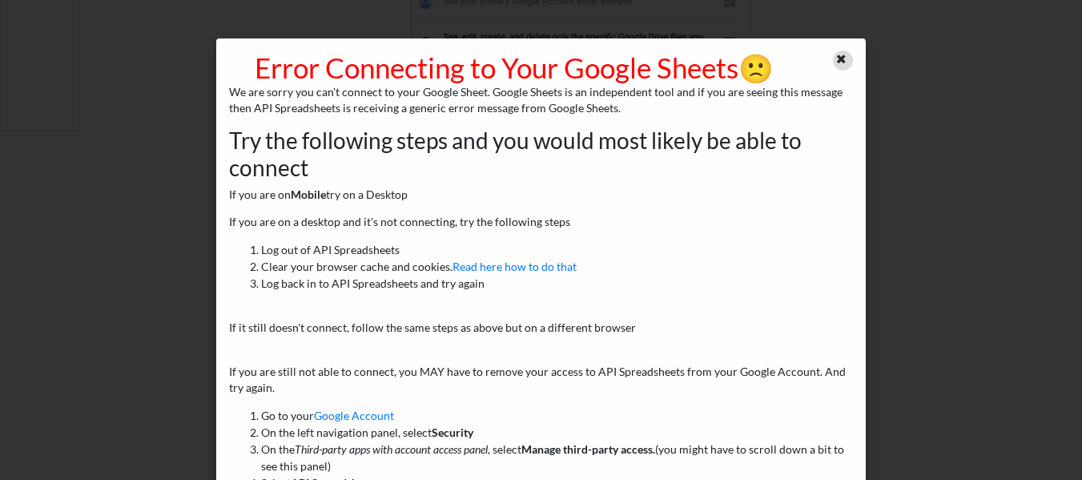
click at [835, 58] on icon at bounding box center [842, 56] width 14 height 11
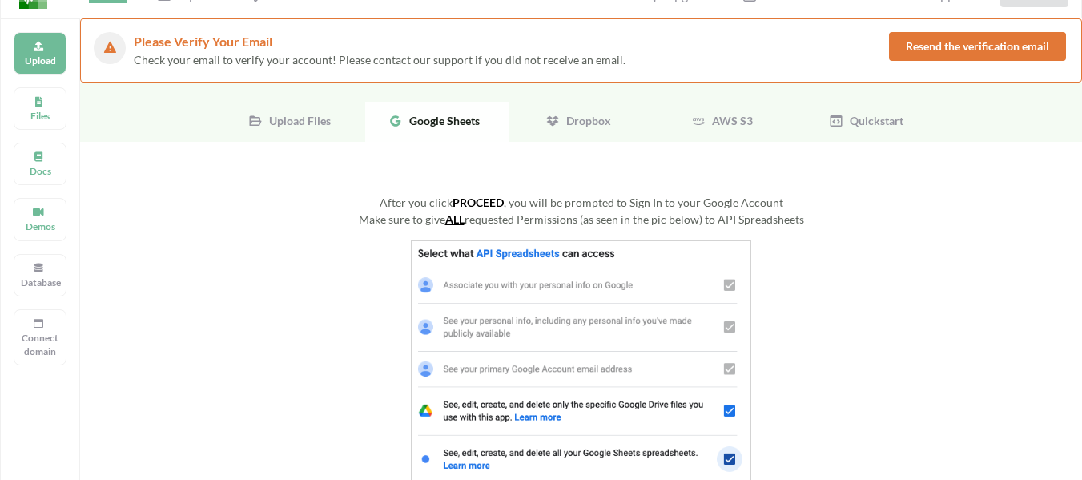
scroll to position [0, 0]
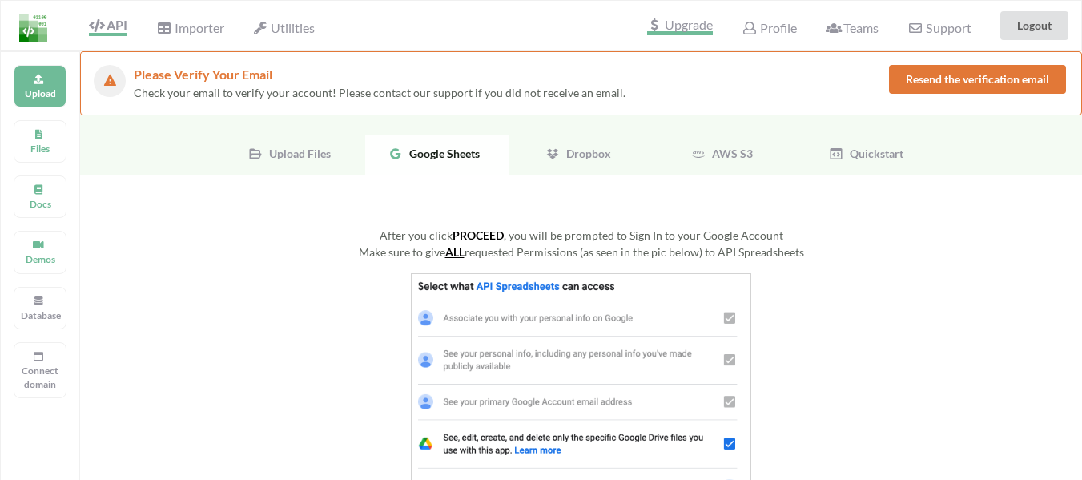
click at [686, 33] on span "Upgrade" at bounding box center [680, 26] width 66 height 17
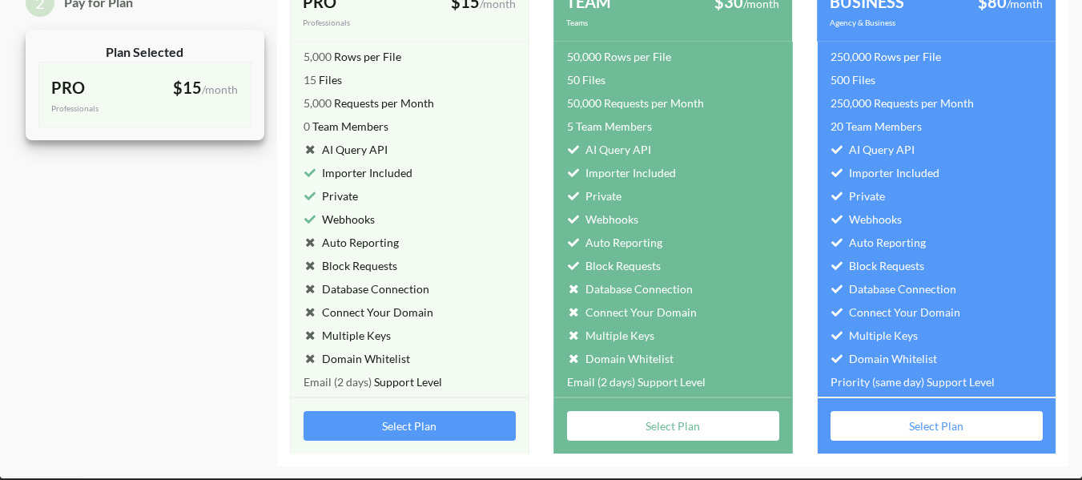
scroll to position [80, 0]
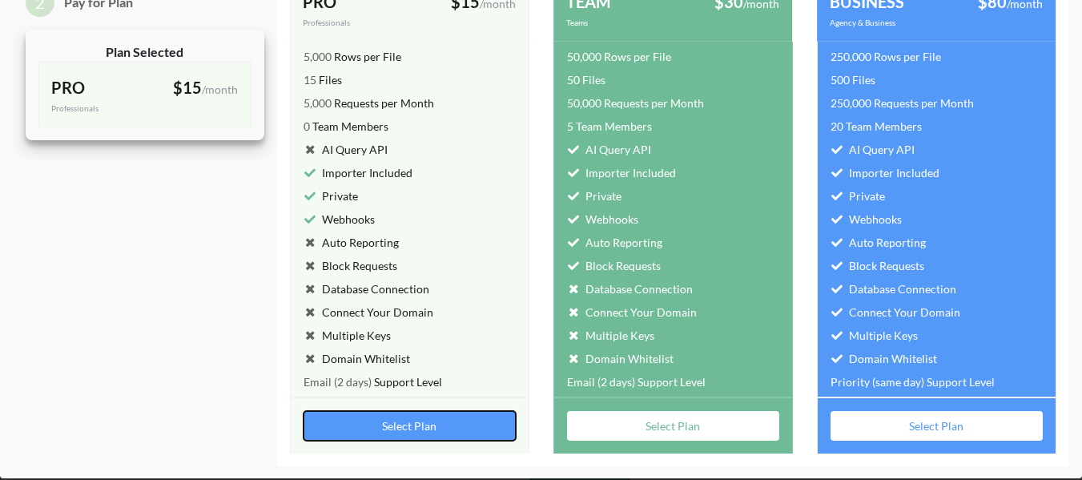
click at [398, 424] on button "Select Plan" at bounding box center [410, 426] width 212 height 30
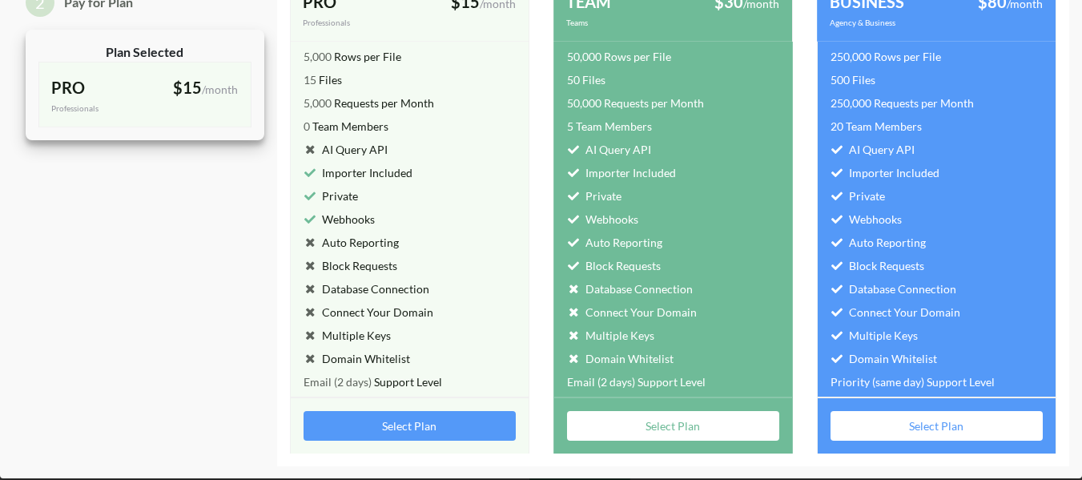
scroll to position [0, 0]
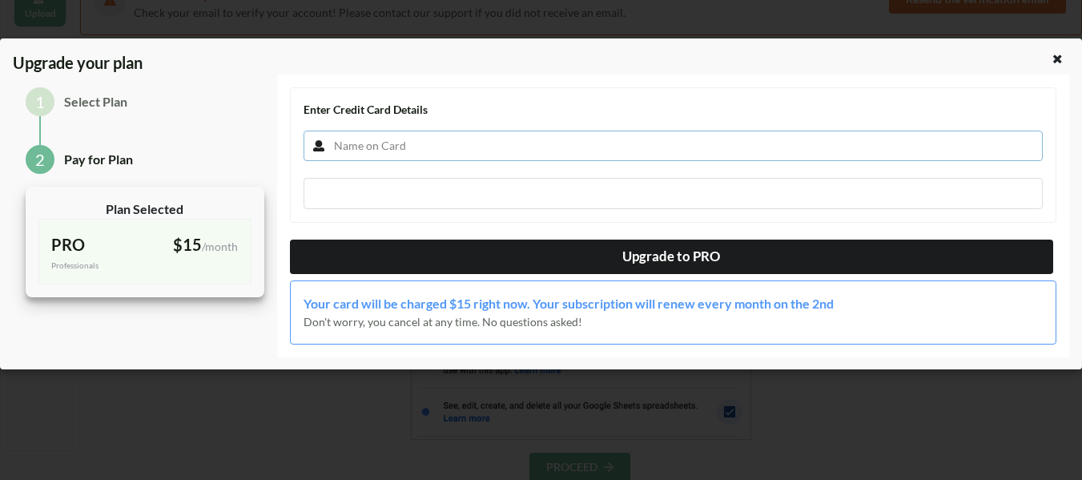
click at [396, 139] on input "text" at bounding box center [673, 146] width 739 height 30
click at [483, 147] on input "text" at bounding box center [673, 146] width 739 height 30
type input "Dilawar Javed"
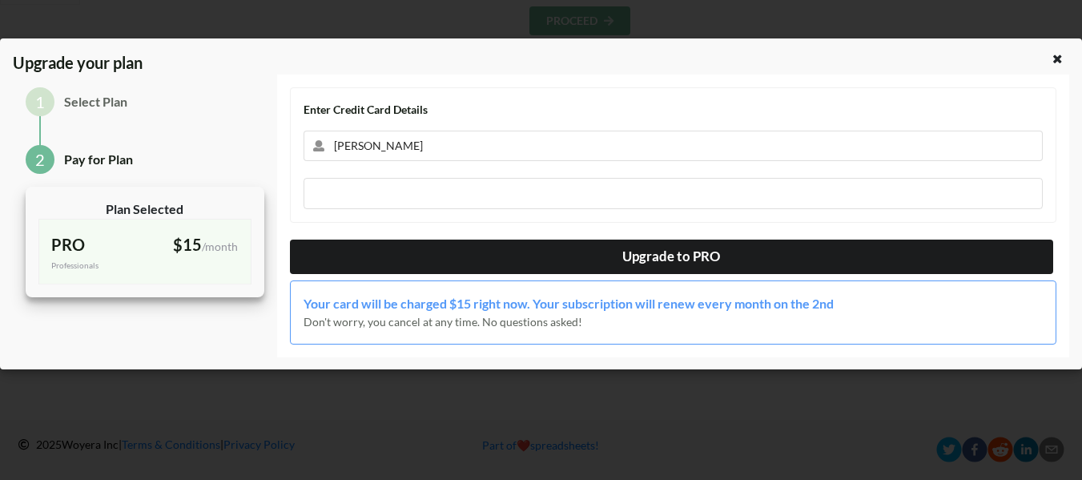
scroll to position [529, 0]
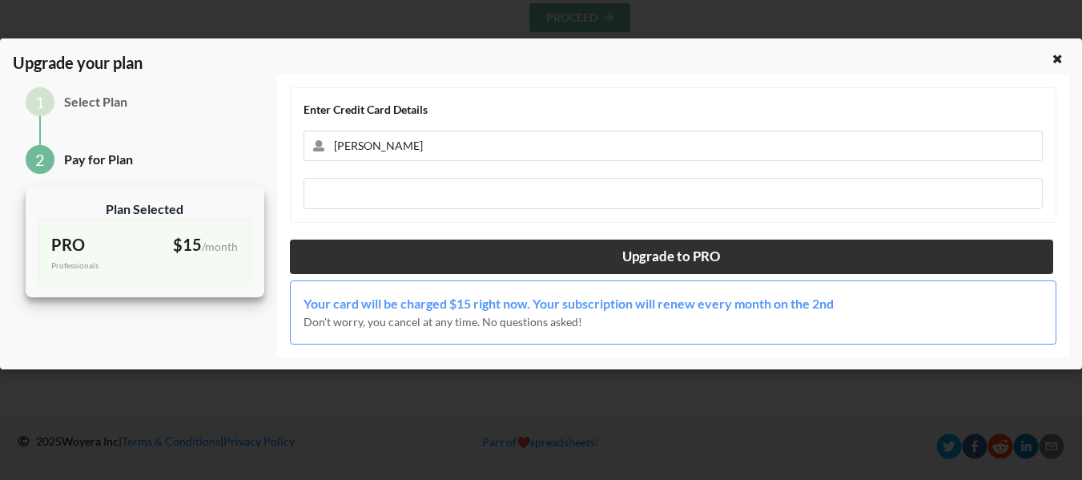
click at [658, 259] on button "Upgrade to PRO" at bounding box center [671, 256] width 763 height 34
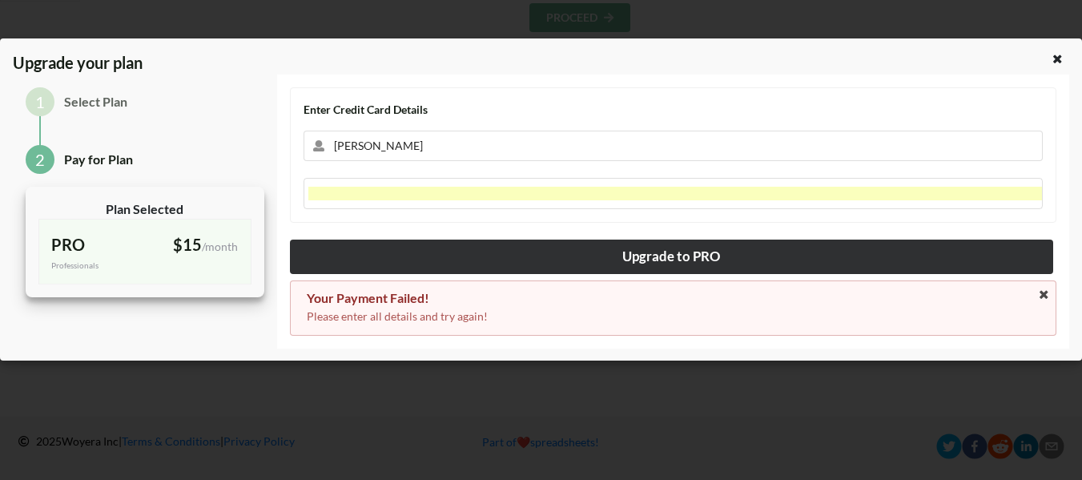
click at [609, 263] on button "Upgrade to PRO" at bounding box center [671, 256] width 763 height 34
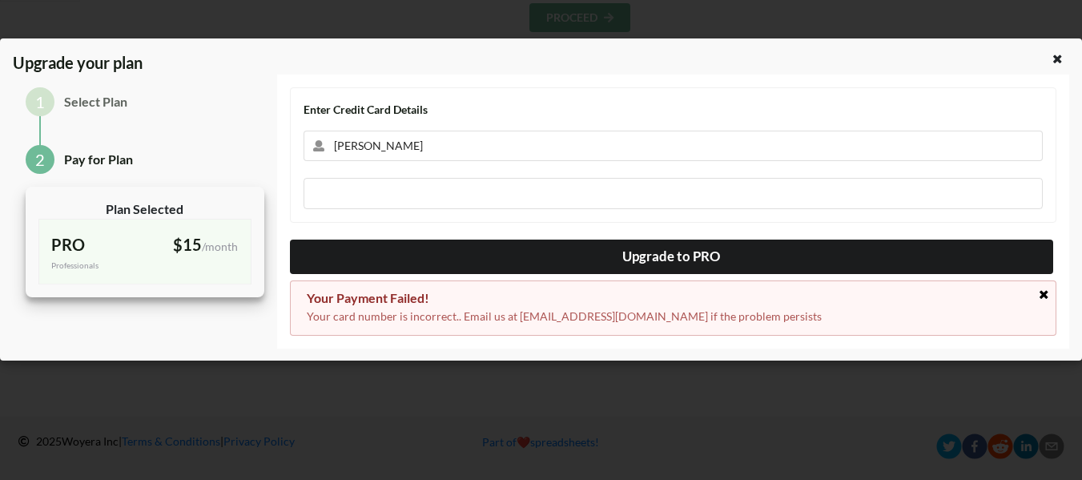
click at [1049, 295] on icon at bounding box center [1044, 294] width 14 height 11
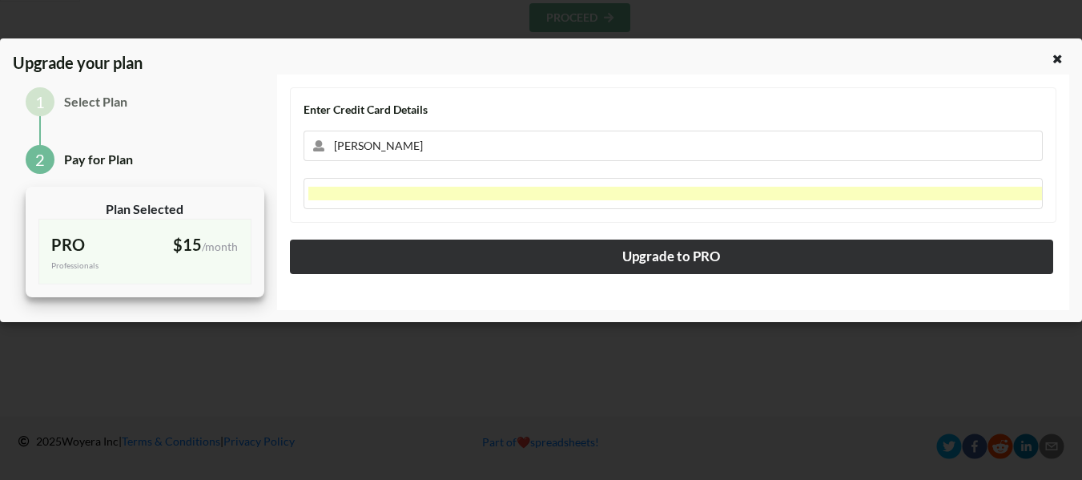
click at [601, 248] on button "Upgrade to PRO" at bounding box center [671, 256] width 763 height 34
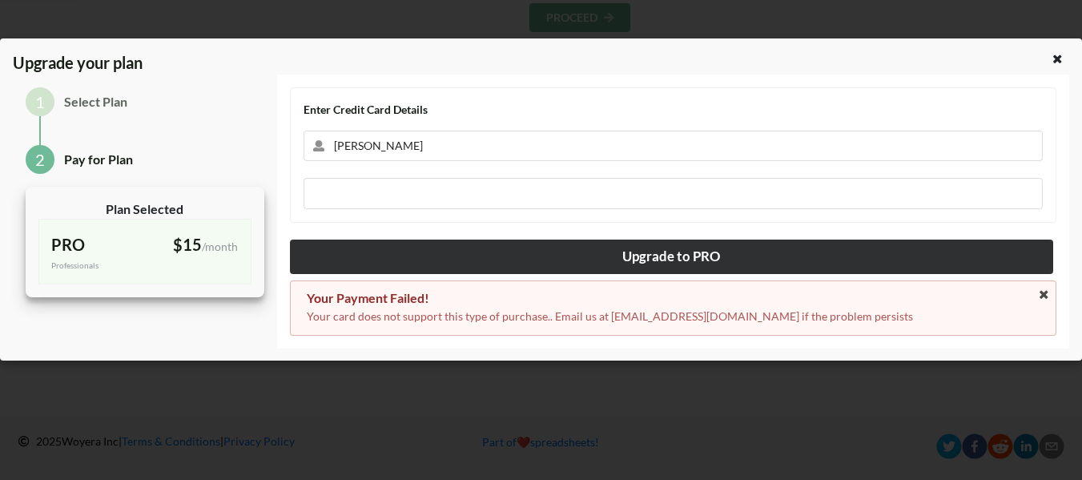
click at [656, 253] on button "Upgrade to PRO" at bounding box center [671, 256] width 763 height 34
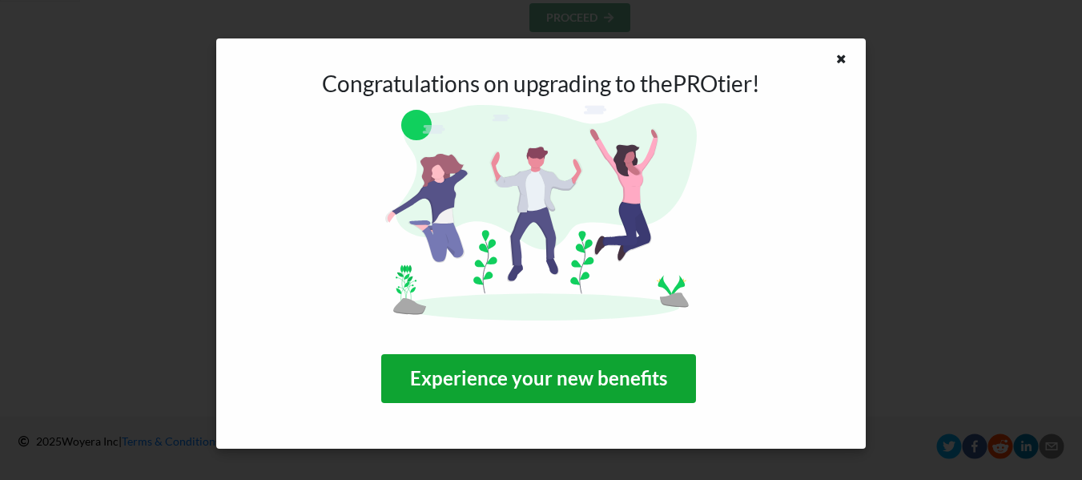
click at [538, 376] on button "Experience your new benefits" at bounding box center [538, 379] width 315 height 50
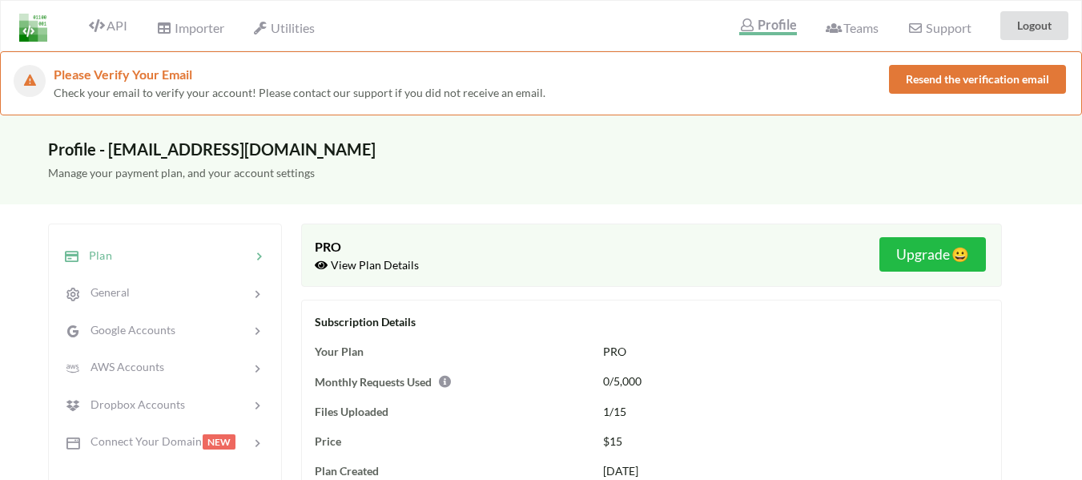
click at [971, 82] on button "Resend the verification email" at bounding box center [977, 79] width 177 height 29
click at [327, 261] on icon at bounding box center [322, 262] width 14 height 11
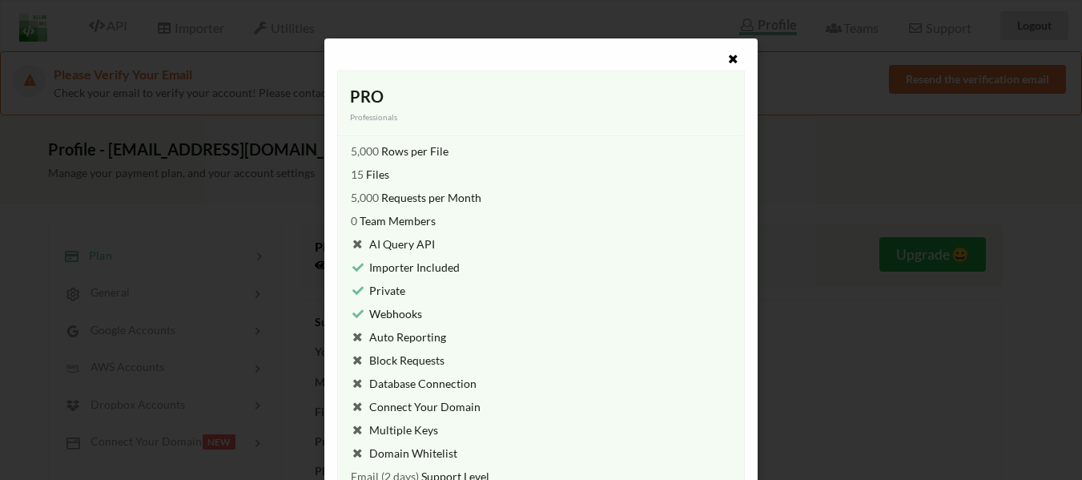
scroll to position [26, 0]
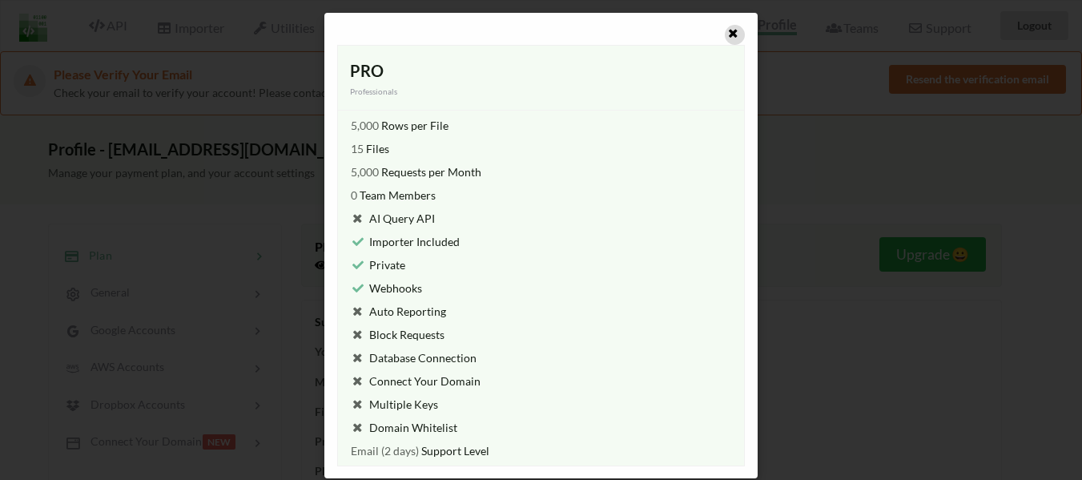
click at [729, 34] on icon at bounding box center [733, 31] width 14 height 11
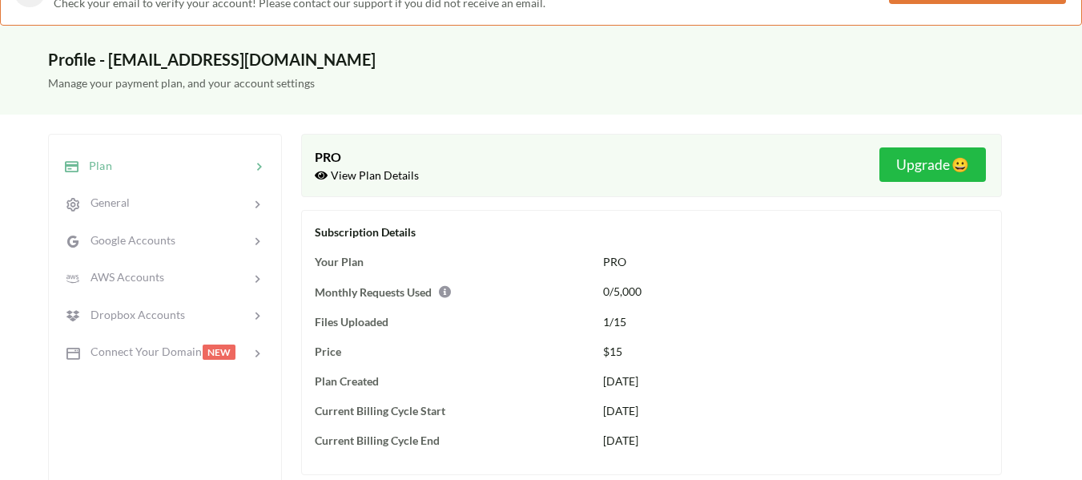
scroll to position [0, 0]
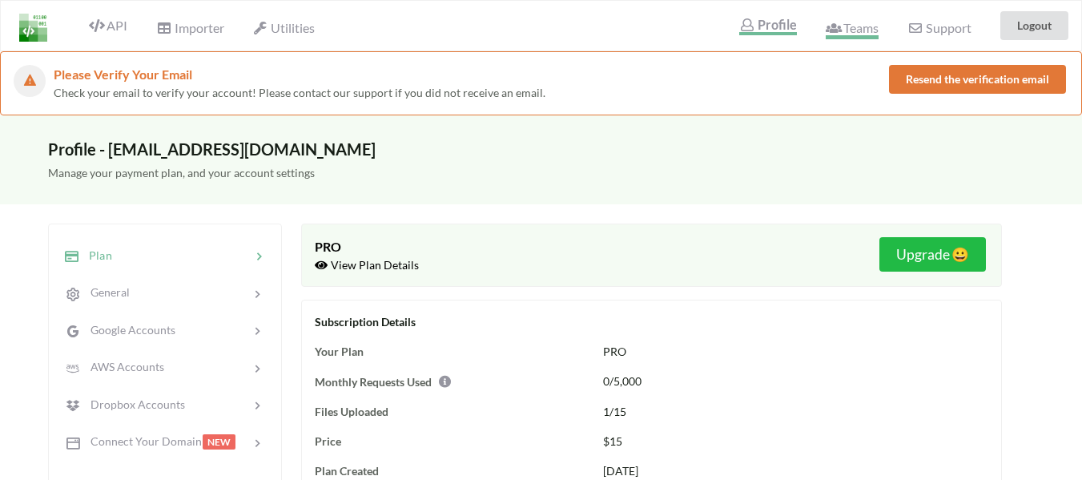
click at [835, 27] on icon at bounding box center [833, 28] width 15 height 13
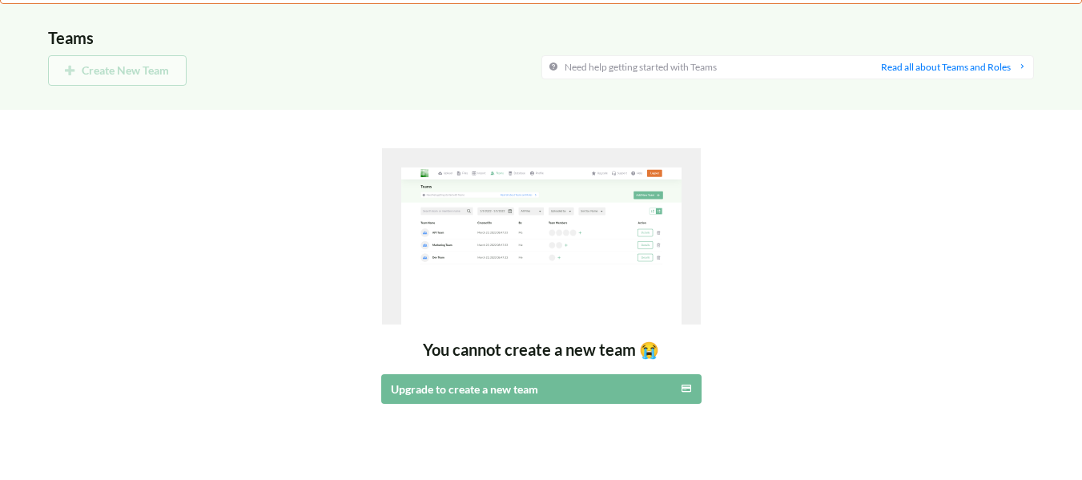
scroll to position [160, 0]
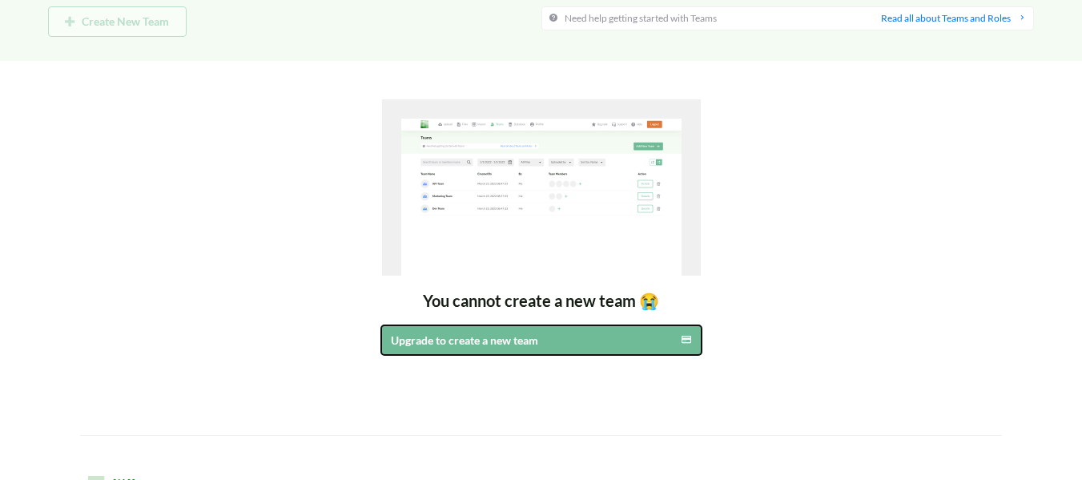
click at [564, 345] on div "Upgrade to create a new team" at bounding box center [500, 340] width 219 height 17
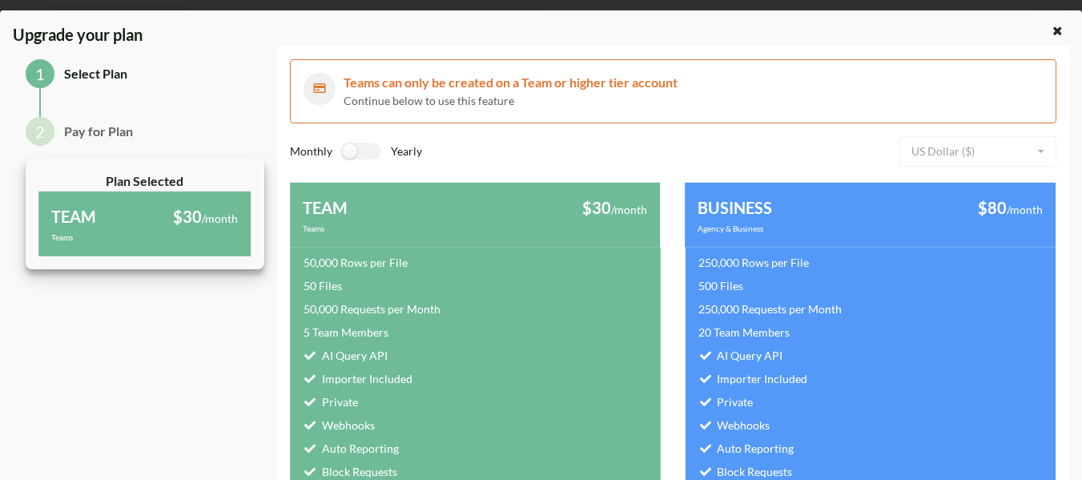
scroll to position [0, 0]
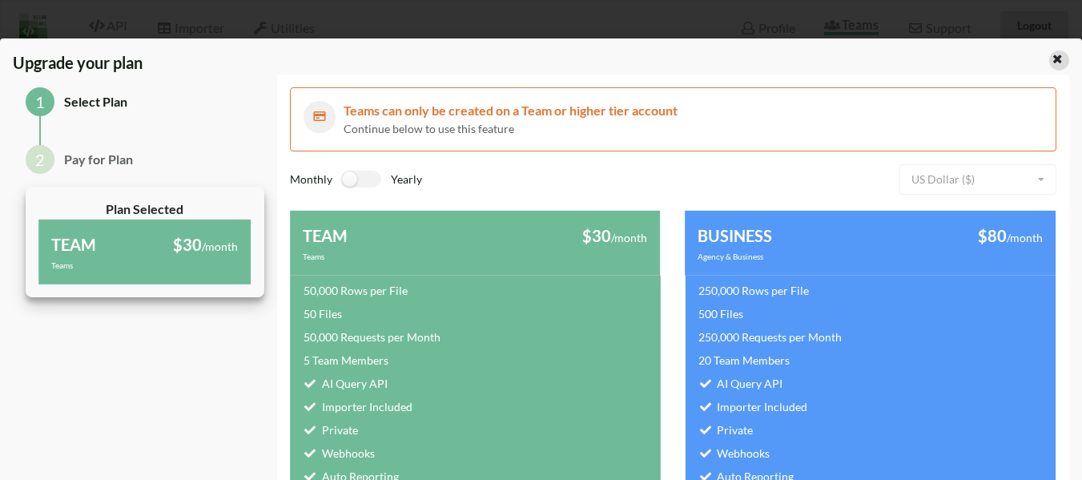
click at [1051, 59] on icon at bounding box center [1058, 56] width 14 height 11
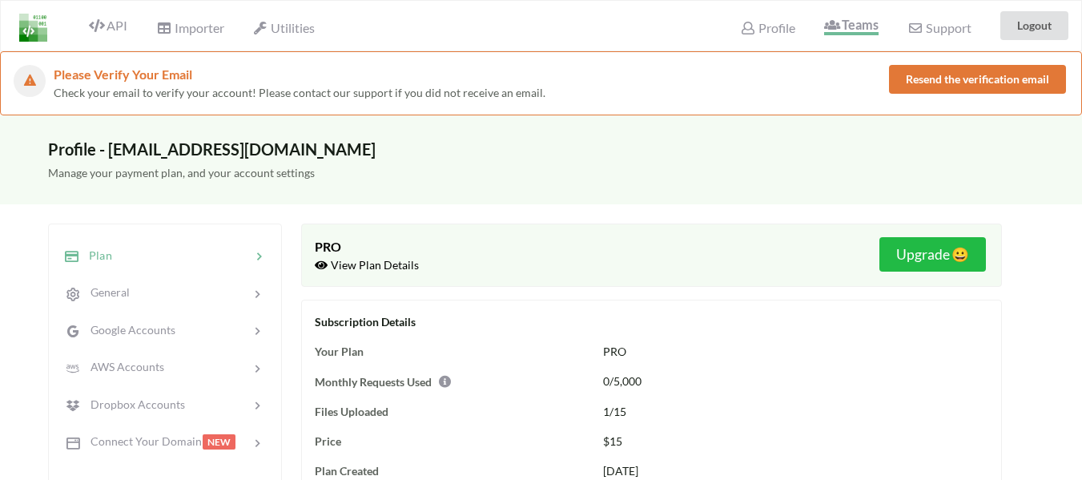
scroll to position [80, 0]
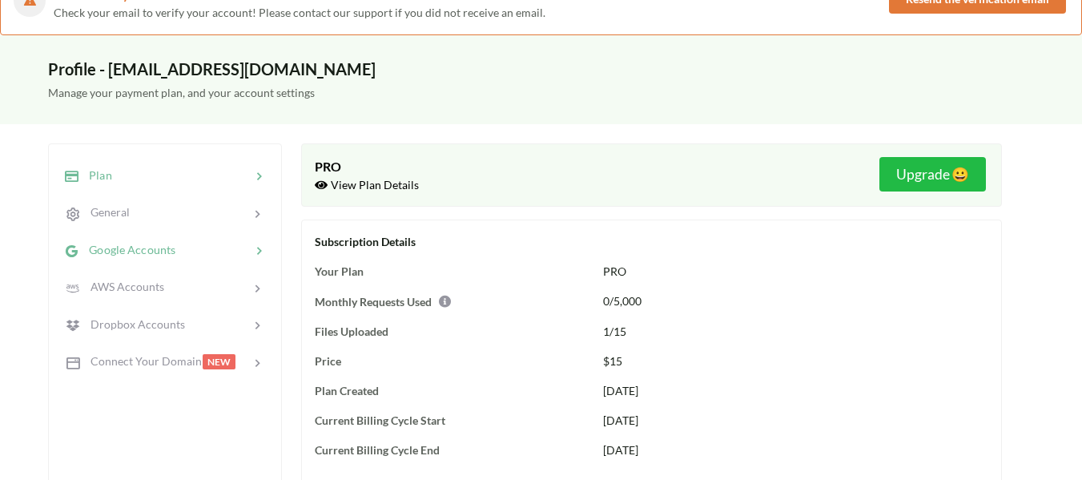
click at [159, 251] on span "Google Accounts" at bounding box center [127, 250] width 96 height 14
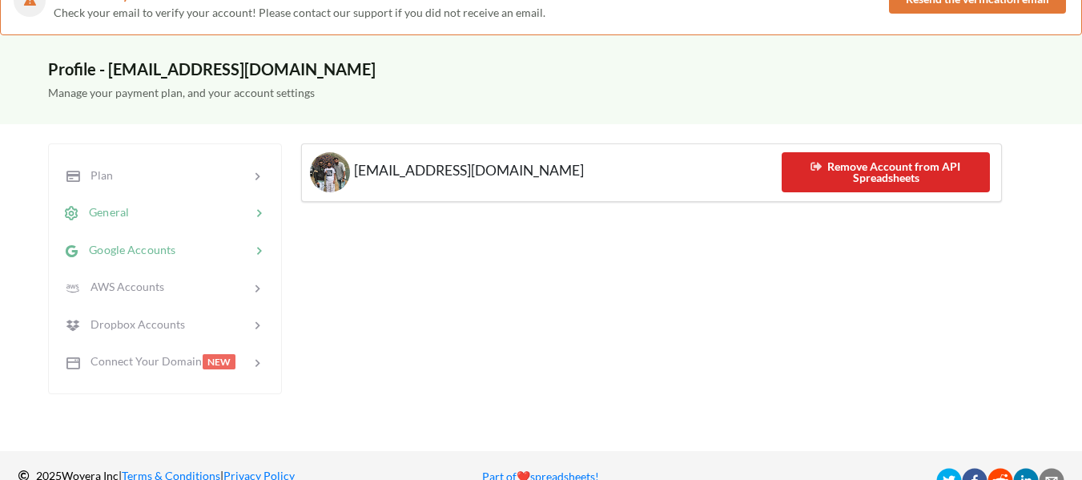
click at [167, 215] on div at bounding box center [190, 212] width 122 height 18
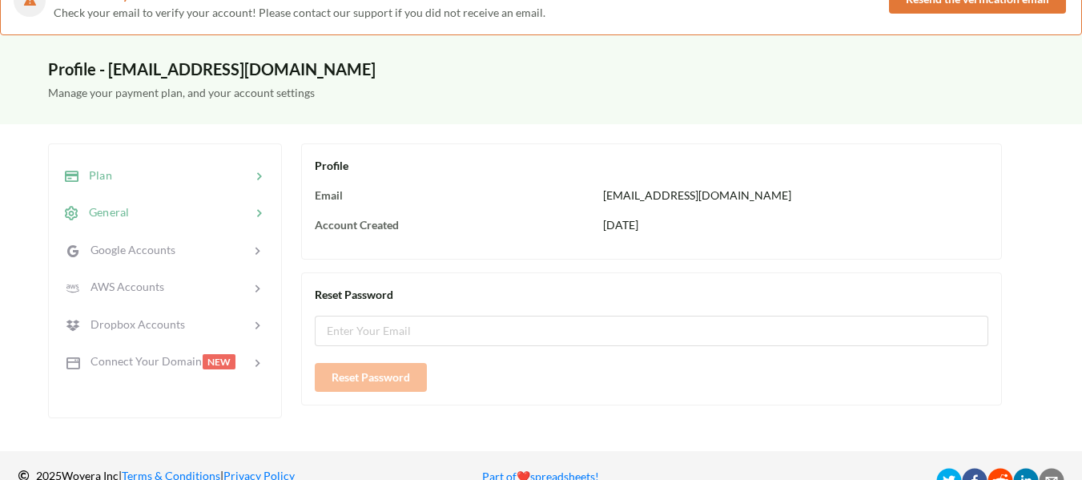
click at [206, 179] on div at bounding box center [181, 176] width 139 height 18
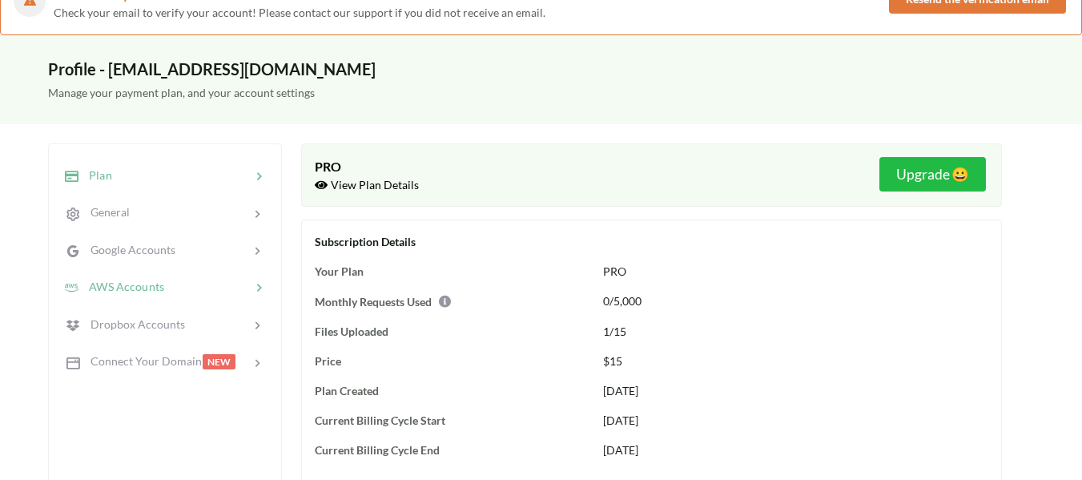
click at [175, 284] on div at bounding box center [207, 287] width 86 height 18
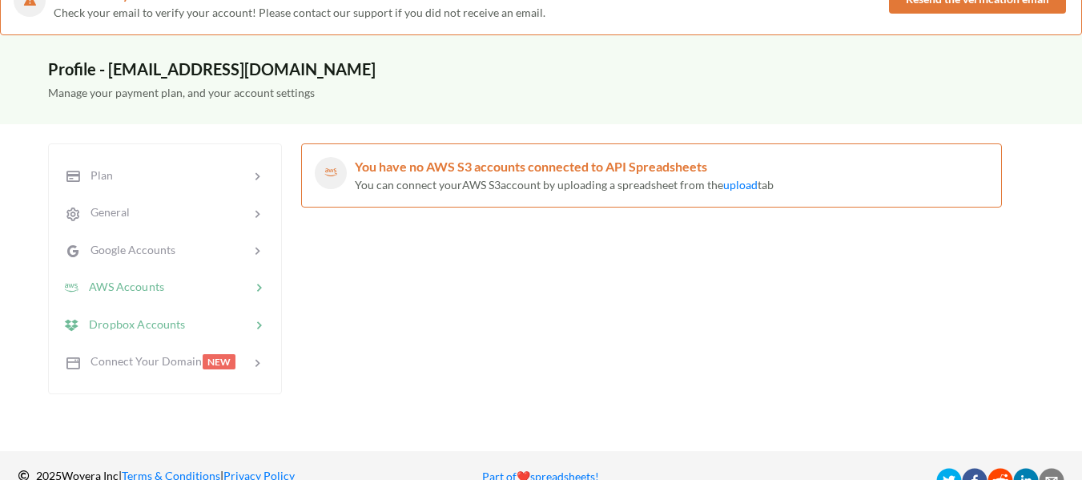
click at [165, 323] on span "Dropbox Accounts" at bounding box center [132, 323] width 107 height 14
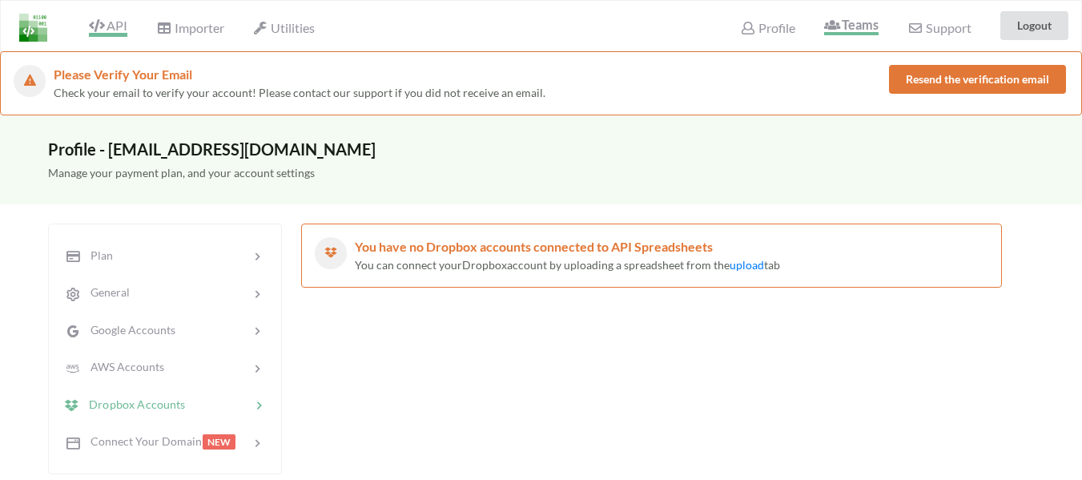
click at [102, 29] on icon at bounding box center [96, 25] width 15 height 13
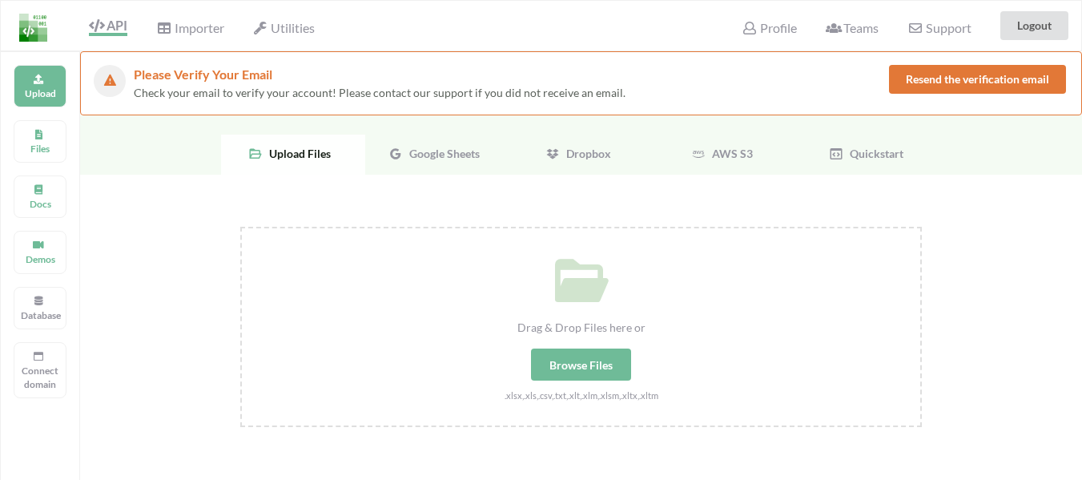
click at [429, 151] on span "Google Sheets" at bounding box center [441, 154] width 77 height 14
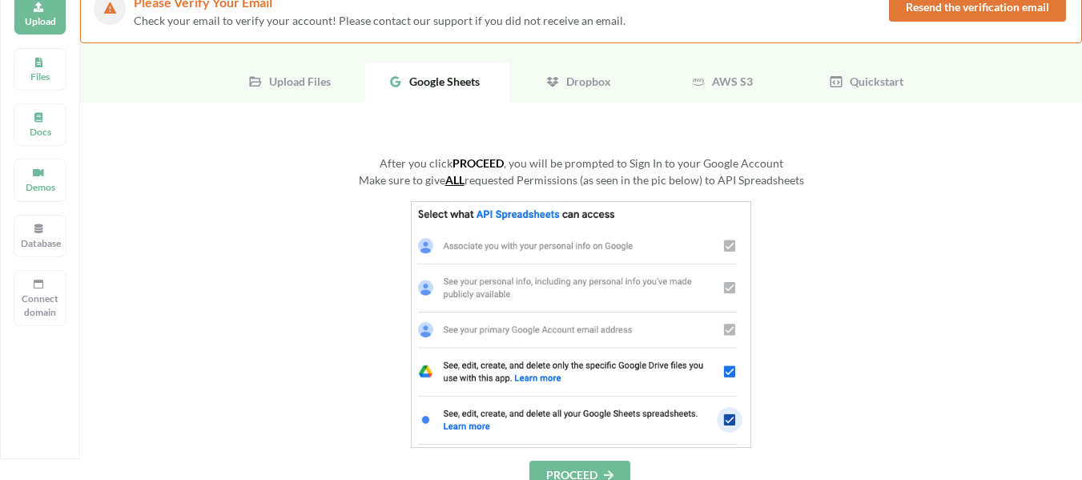
scroll to position [240, 0]
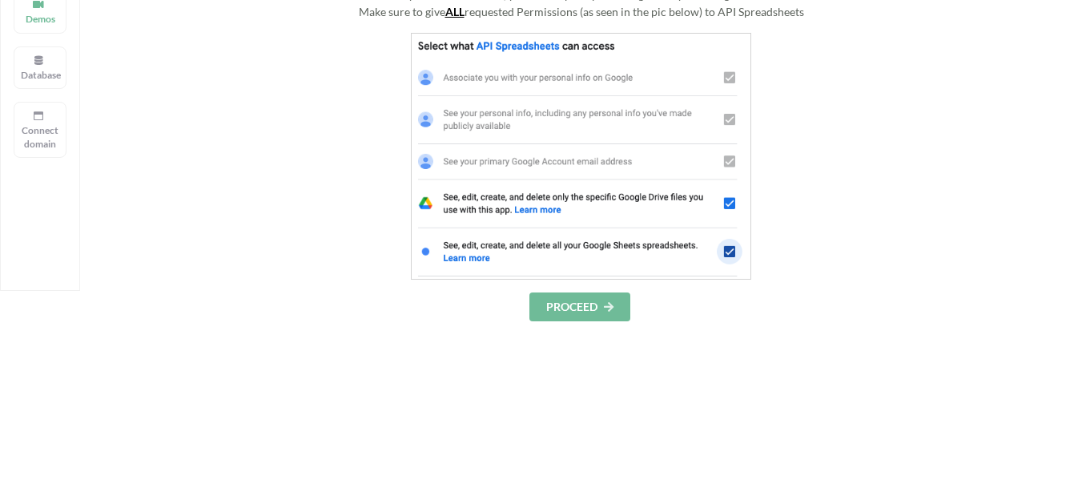
click at [585, 301] on button "PROCEED" at bounding box center [579, 306] width 101 height 29
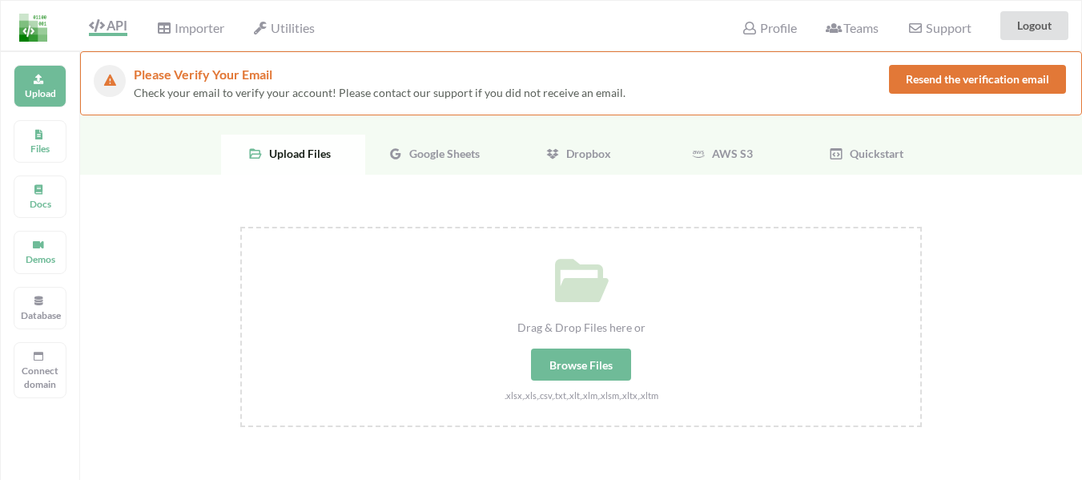
click at [439, 143] on div "Google Sheets" at bounding box center [437, 155] width 144 height 40
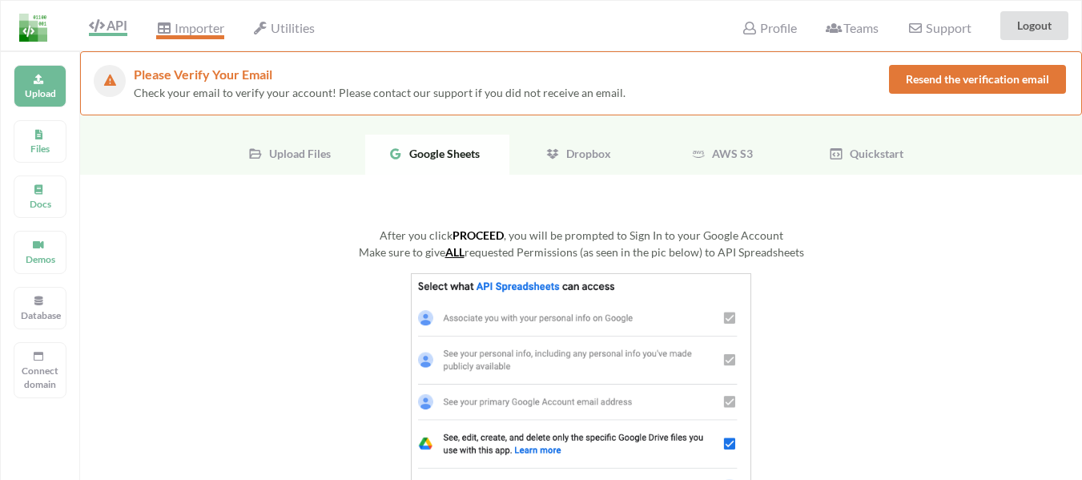
click at [196, 23] on span "Importer" at bounding box center [189, 29] width 67 height 19
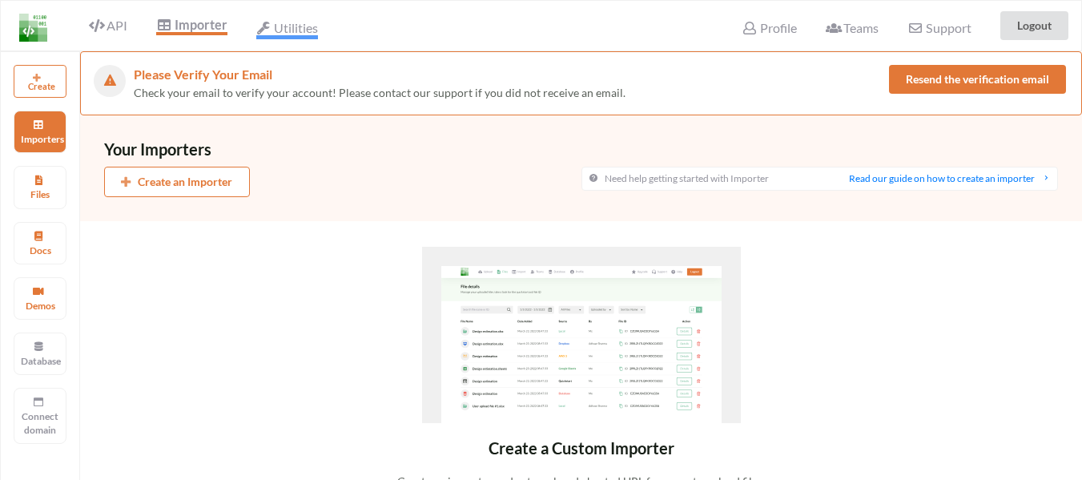
click at [292, 22] on span "Utilities" at bounding box center [287, 29] width 62 height 19
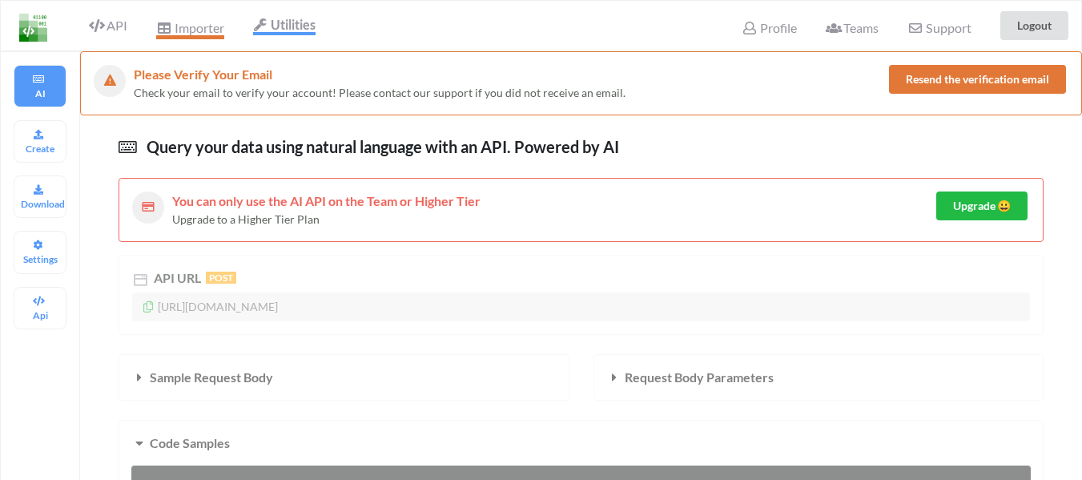
click at [212, 30] on span "Importer" at bounding box center [189, 29] width 67 height 19
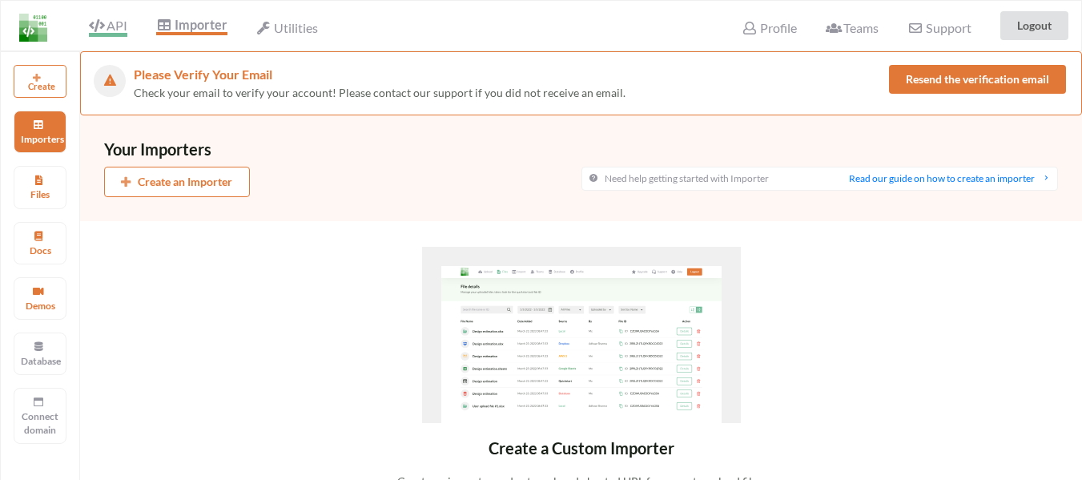
click at [104, 27] on icon at bounding box center [96, 25] width 15 height 13
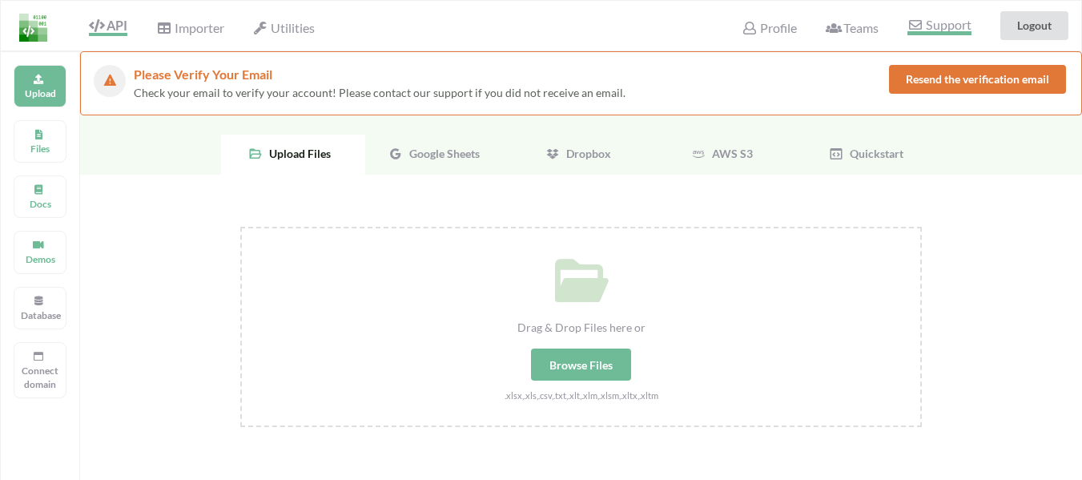
click at [938, 29] on span "Support" at bounding box center [938, 26] width 63 height 17
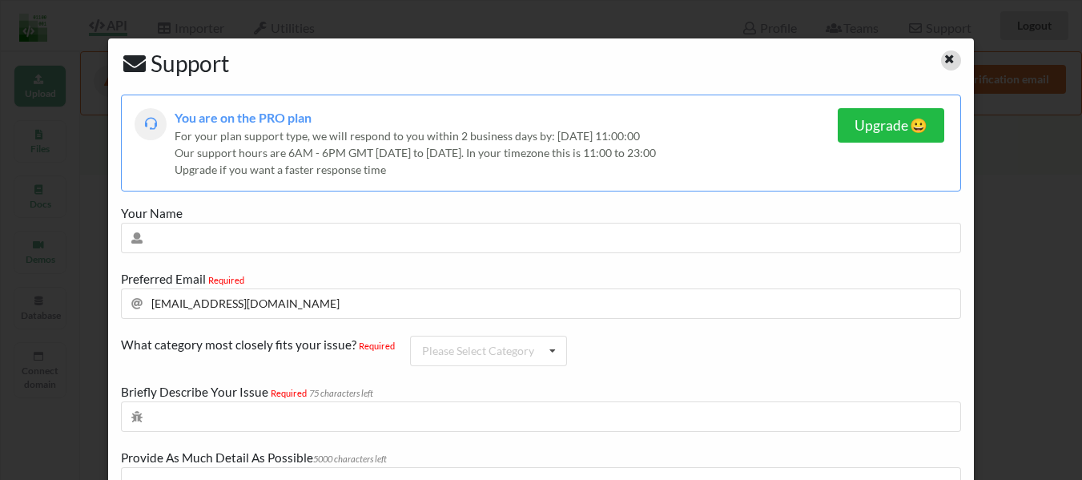
click at [943, 58] on icon at bounding box center [950, 56] width 14 height 11
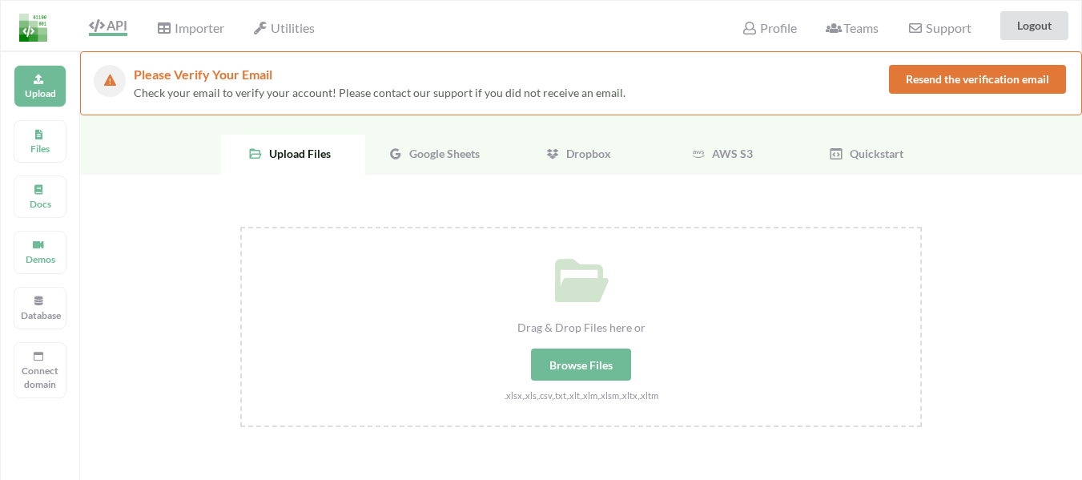
click at [430, 155] on span "Google Sheets" at bounding box center [441, 154] width 77 height 14
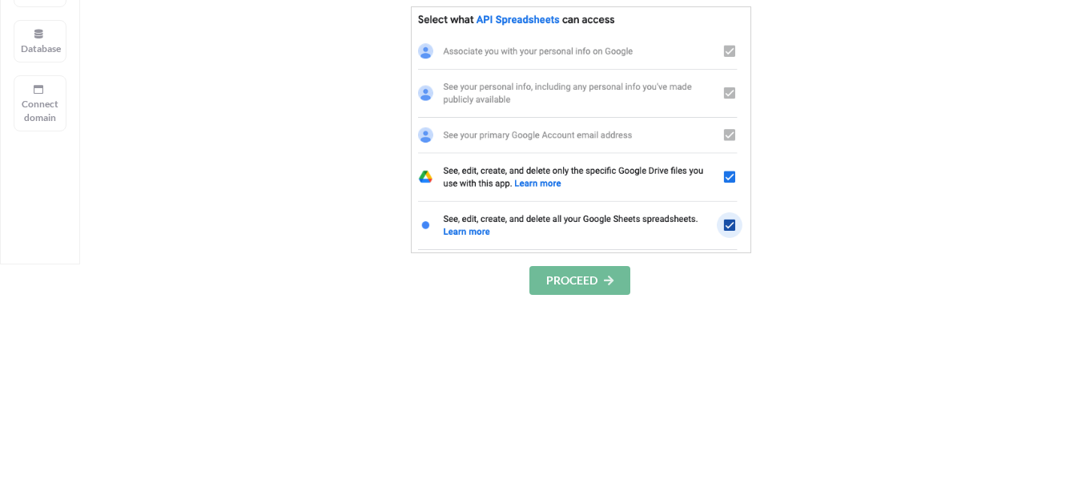
scroll to position [320, 0]
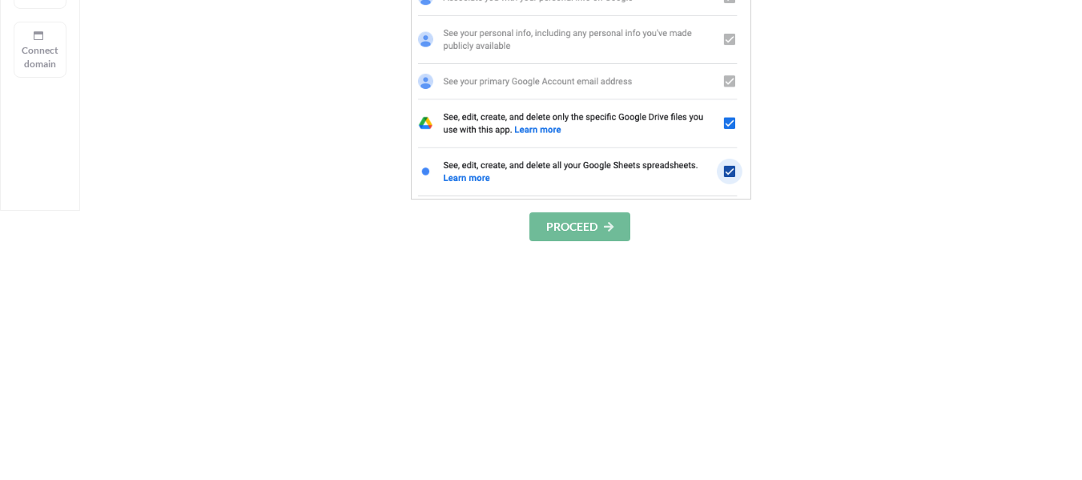
click at [590, 225] on button "PROCEED" at bounding box center [579, 226] width 101 height 29
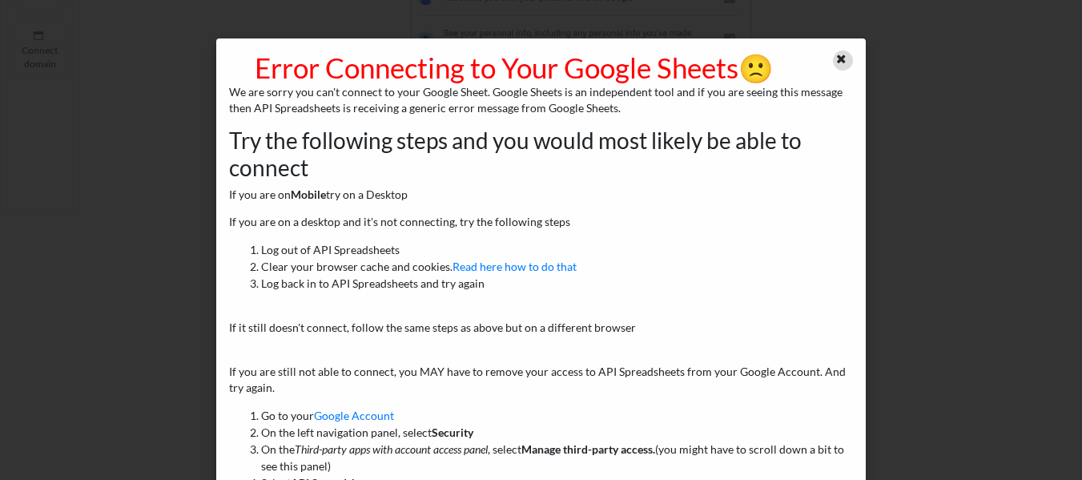
click at [835, 57] on icon at bounding box center [842, 56] width 14 height 11
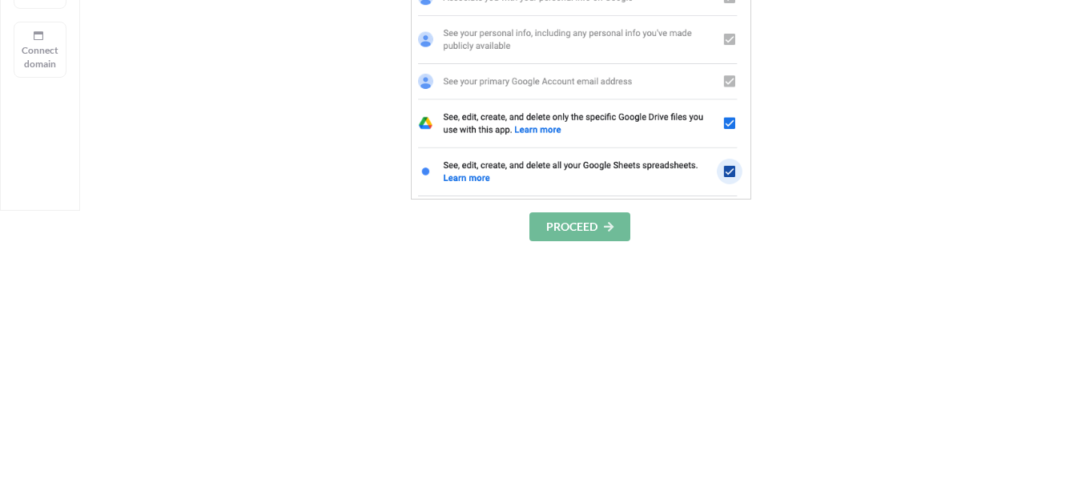
click at [579, 231] on button "PROCEED" at bounding box center [579, 226] width 101 height 29
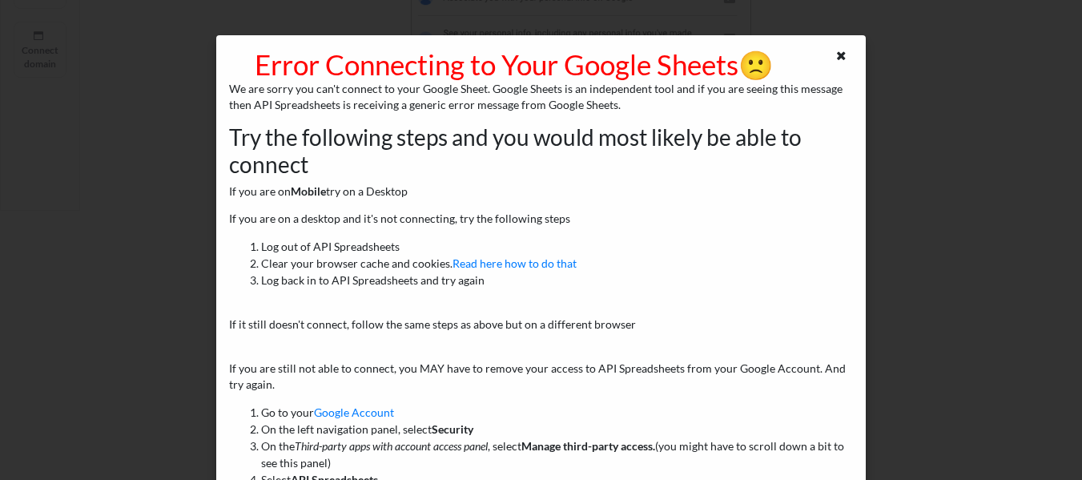
scroll to position [0, 0]
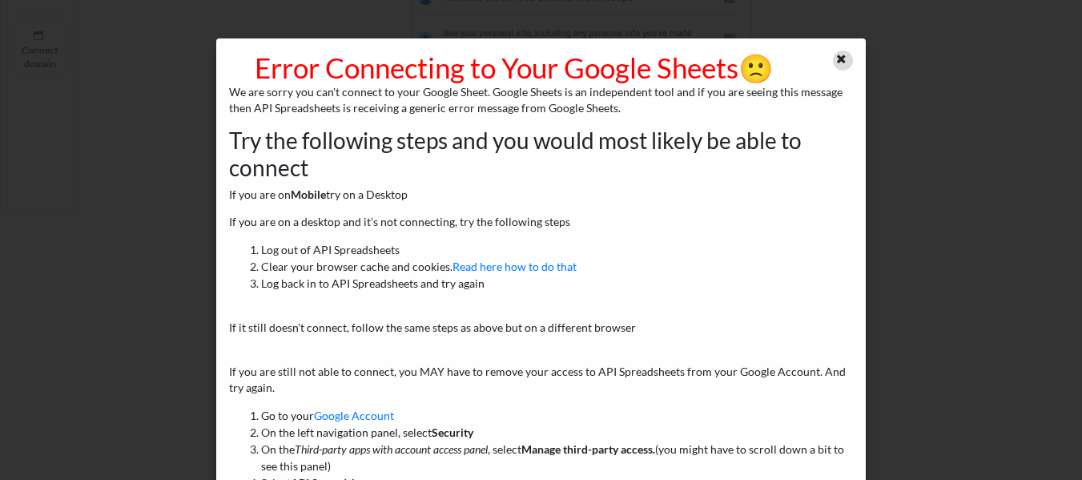
click at [838, 58] on icon at bounding box center [842, 56] width 14 height 11
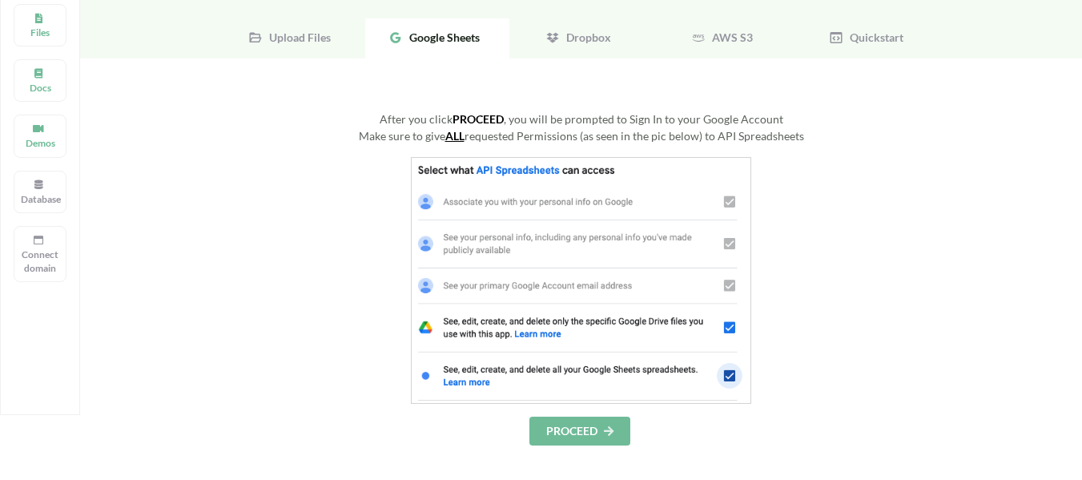
scroll to position [80, 0]
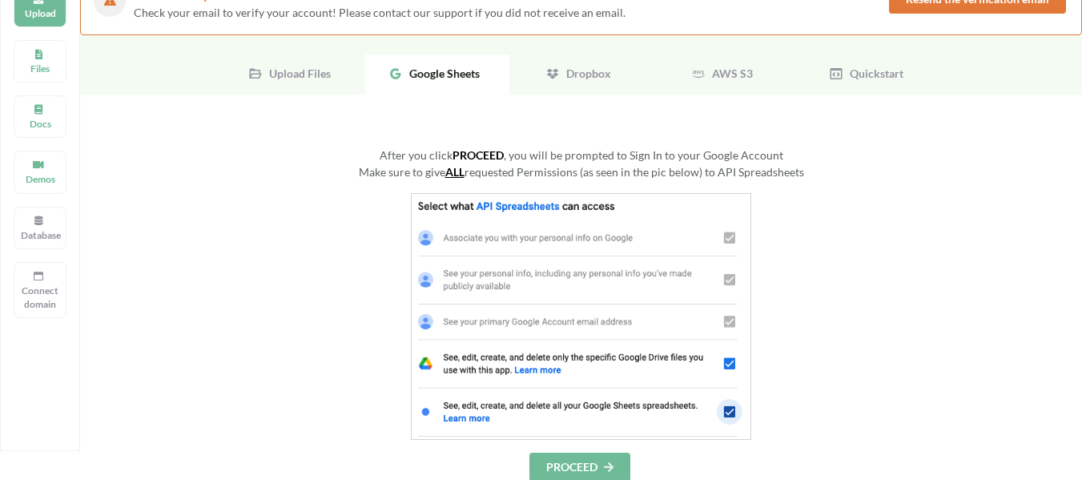
click at [287, 70] on span "Upload Files" at bounding box center [297, 73] width 68 height 14
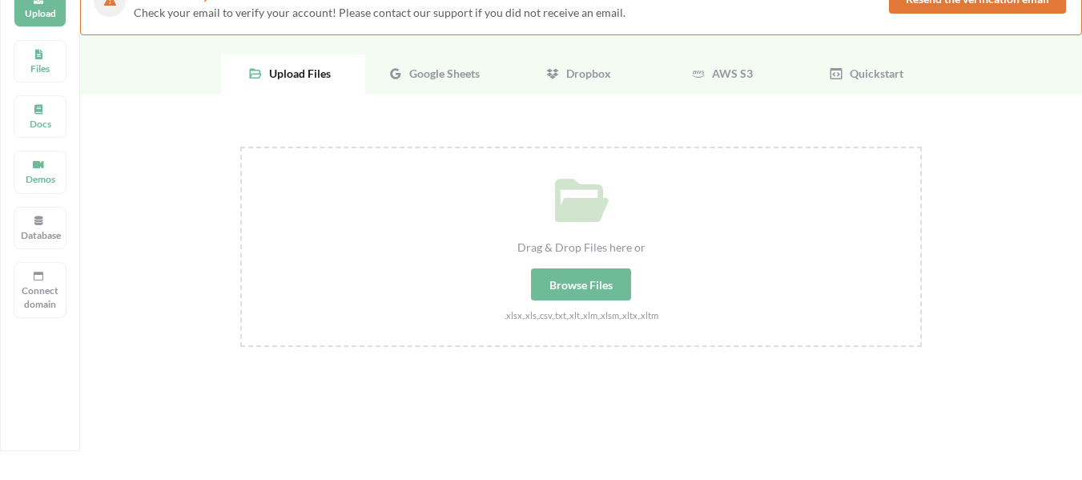
click at [438, 70] on span "Google Sheets" at bounding box center [441, 73] width 77 height 14
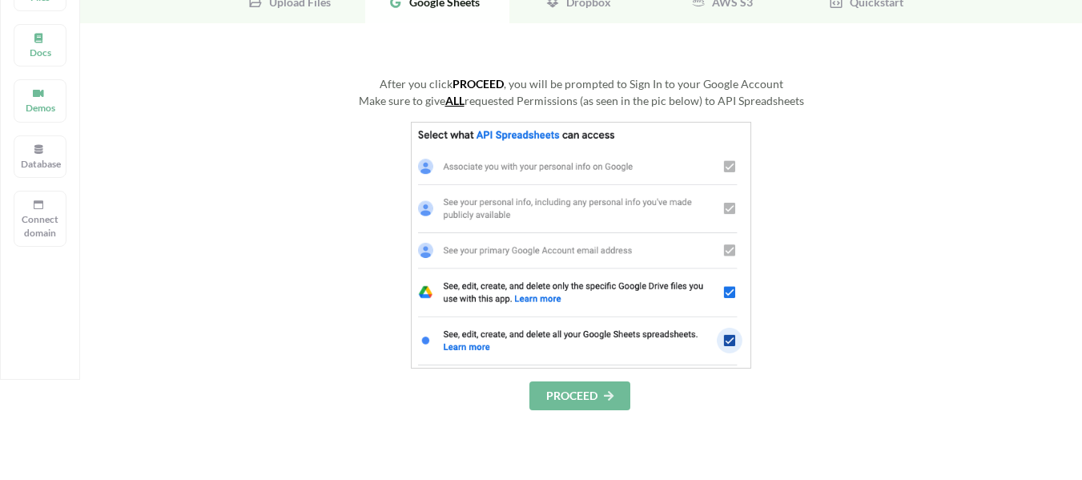
scroll to position [240, 0]
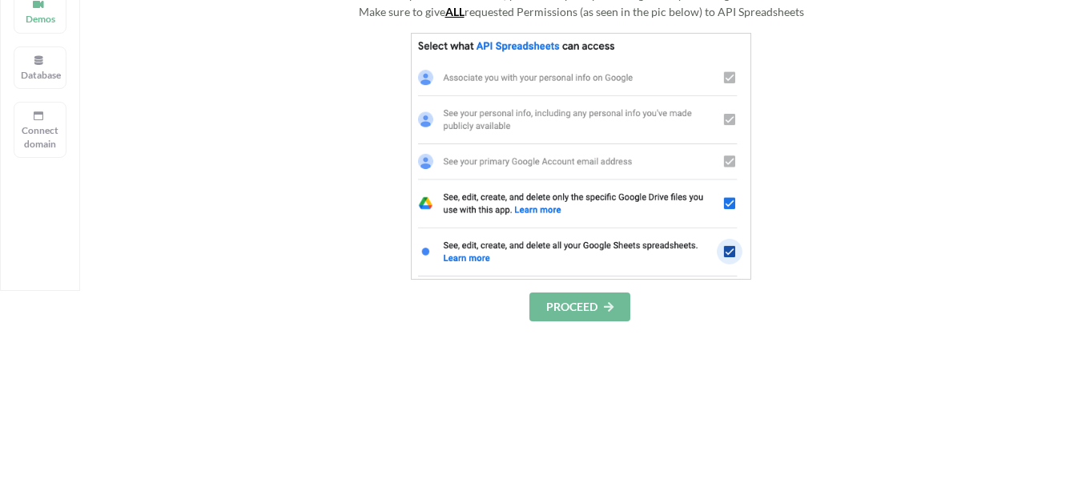
click at [572, 306] on button "PROCEED" at bounding box center [579, 306] width 101 height 29
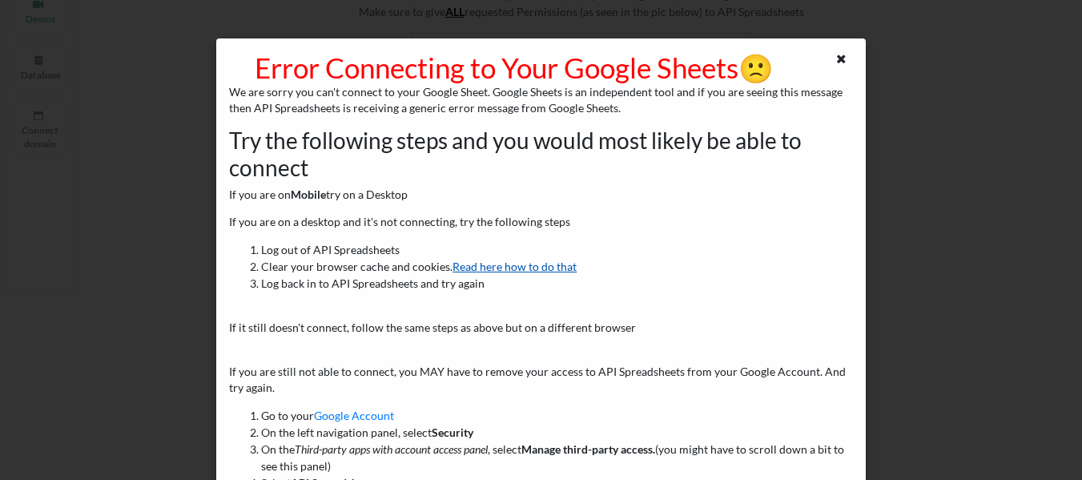
click at [505, 267] on link "Read here how to do that" at bounding box center [514, 266] width 124 height 14
click at [835, 58] on icon at bounding box center [842, 56] width 14 height 11
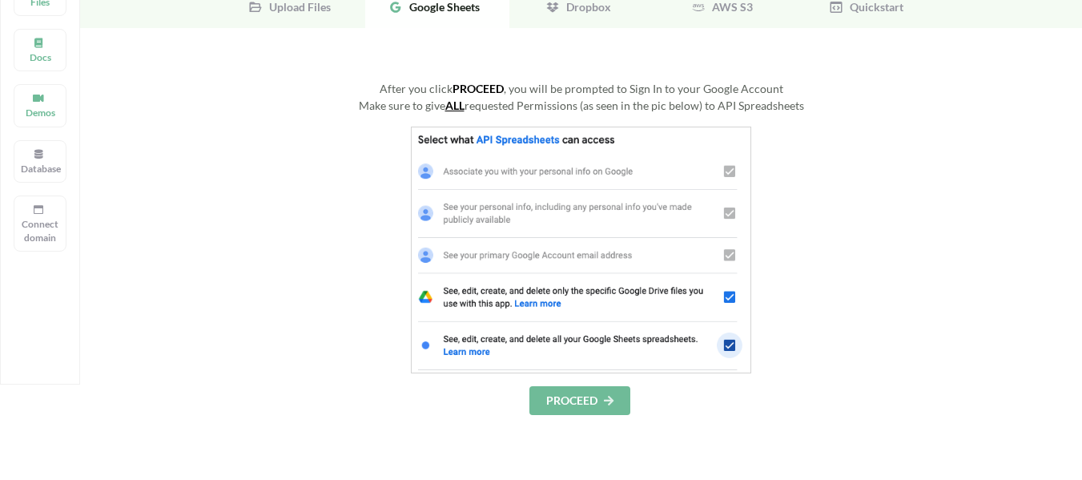
scroll to position [0, 0]
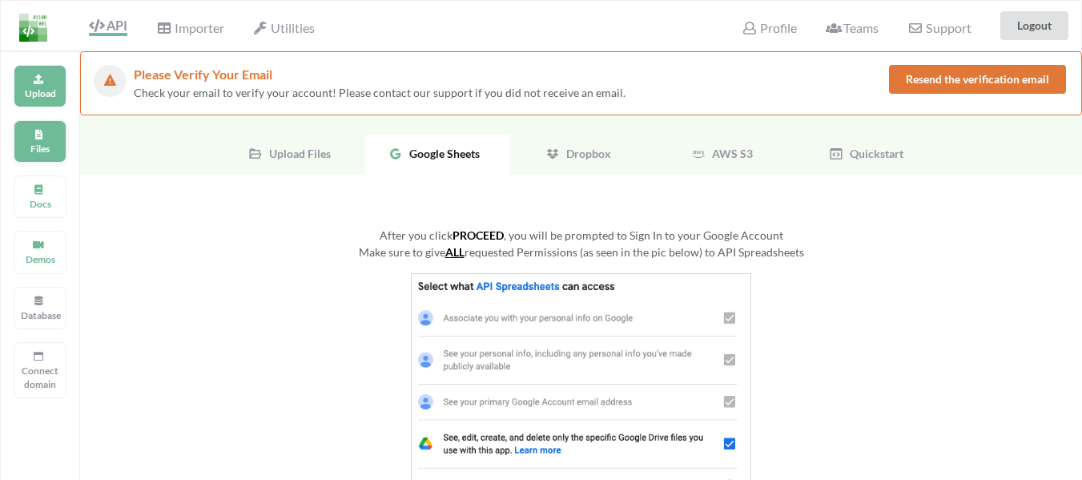
click at [45, 146] on p "Files" at bounding box center [40, 149] width 38 height 14
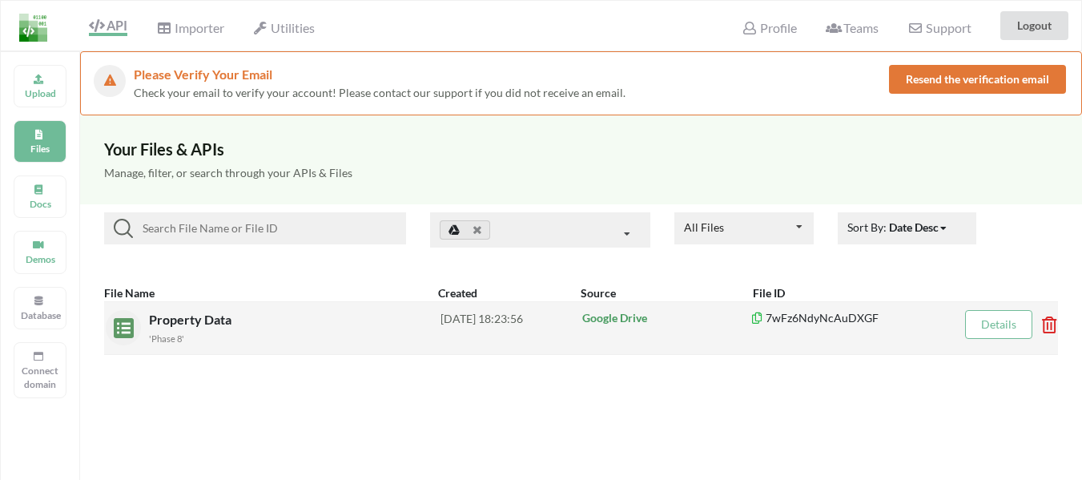
click at [484, 320] on div "[DATE] 18:23:56" at bounding box center [510, 327] width 141 height 35
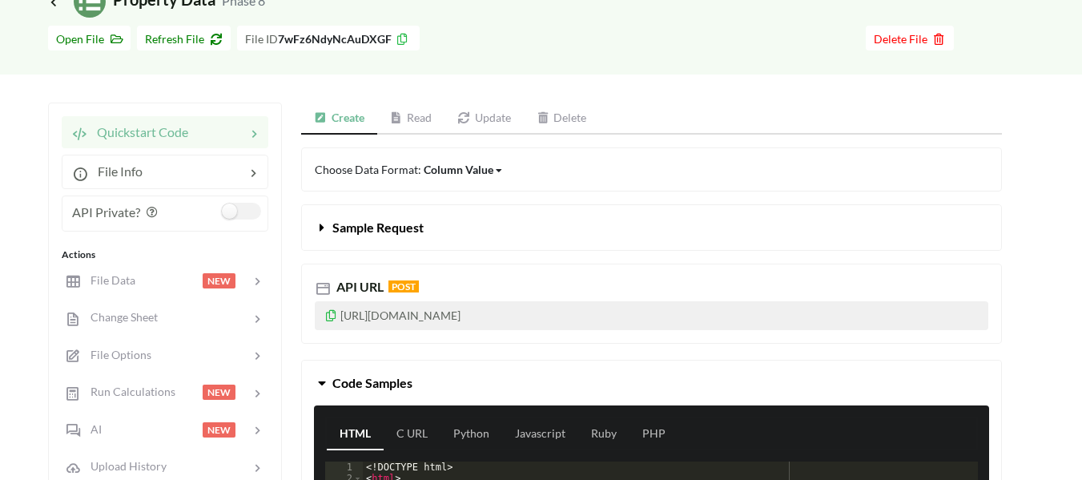
scroll to position [160, 0]
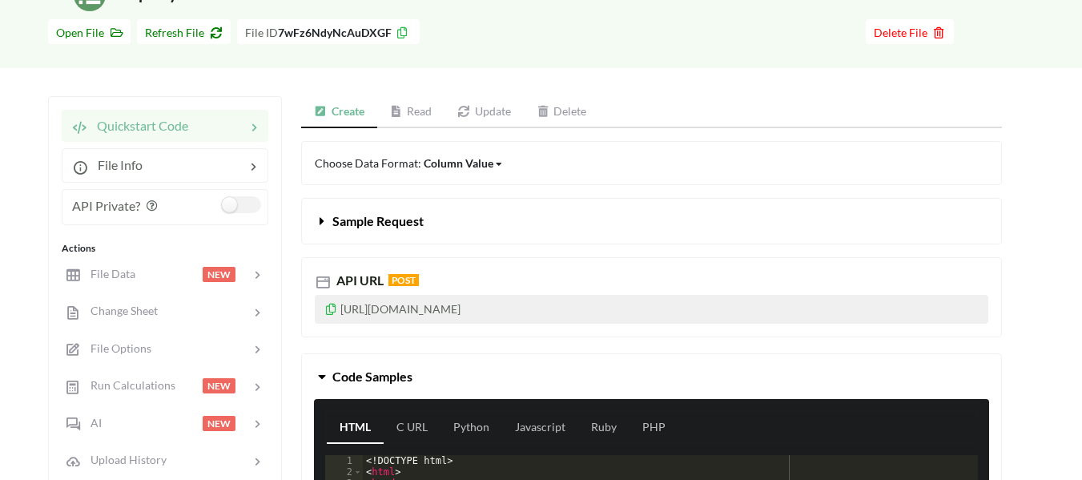
click at [417, 110] on link "Read" at bounding box center [411, 112] width 68 height 32
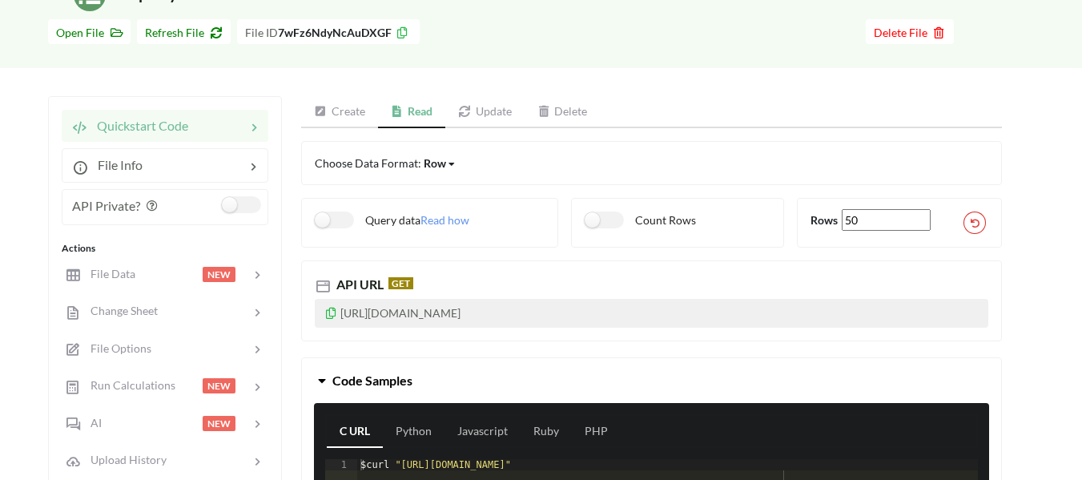
click at [331, 313] on icon at bounding box center [331, 310] width 14 height 11
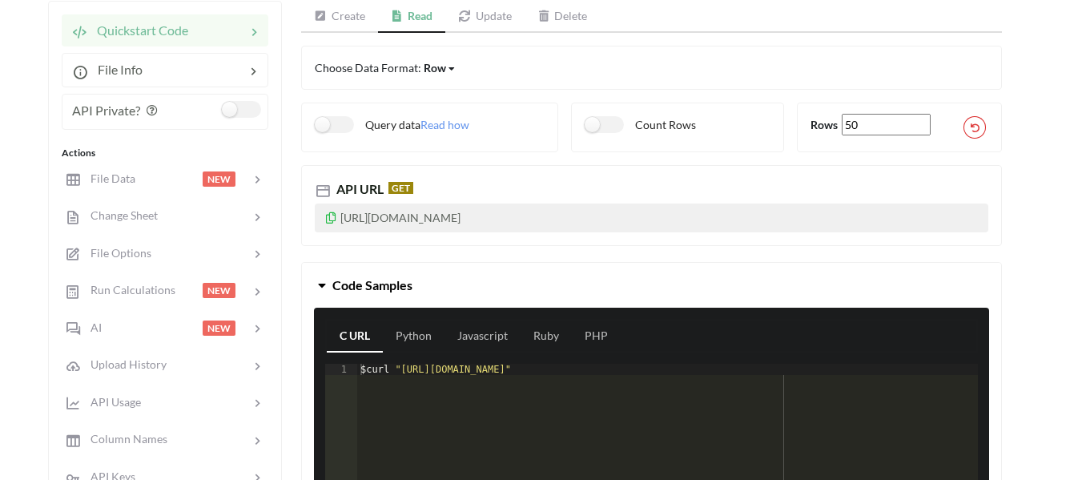
scroll to position [240, 0]
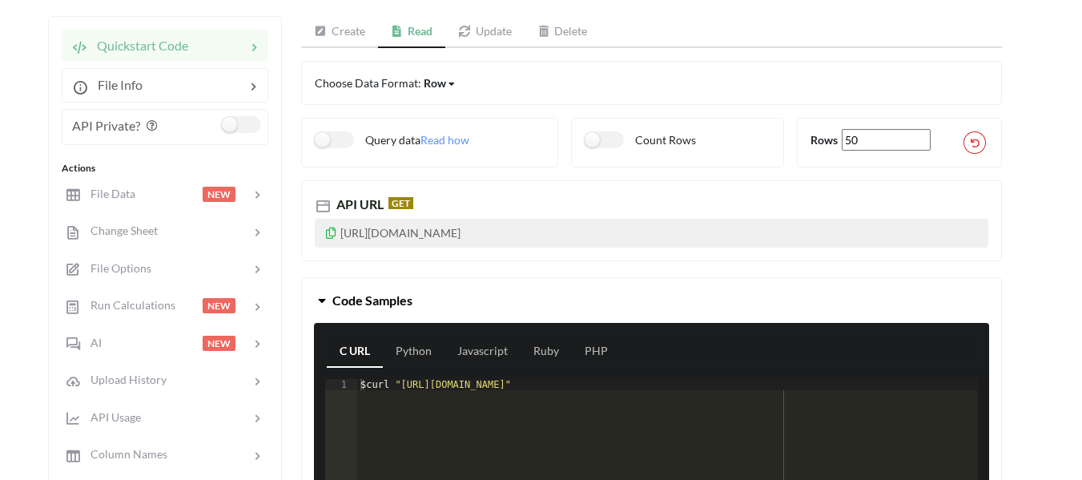
click at [494, 35] on link "Update" at bounding box center [484, 32] width 79 height 32
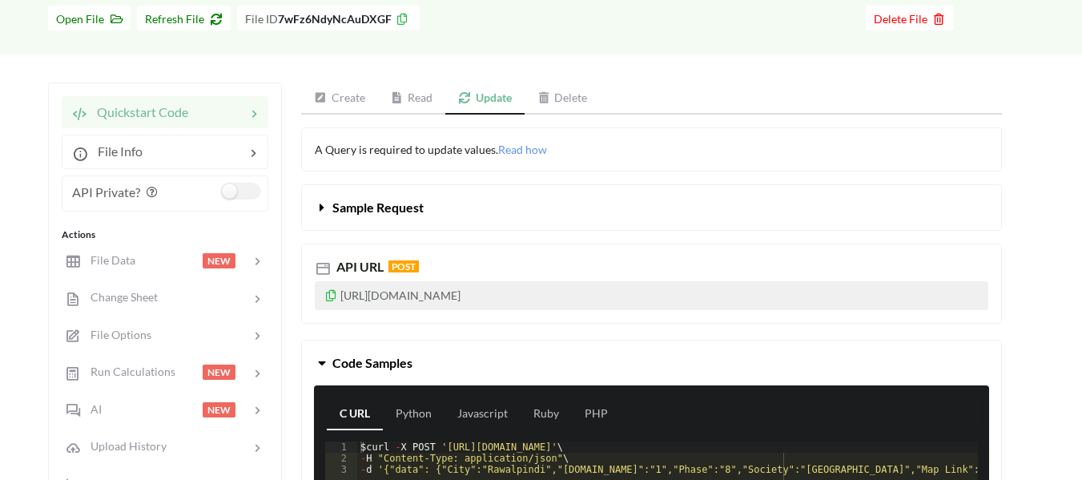
scroll to position [160, 0]
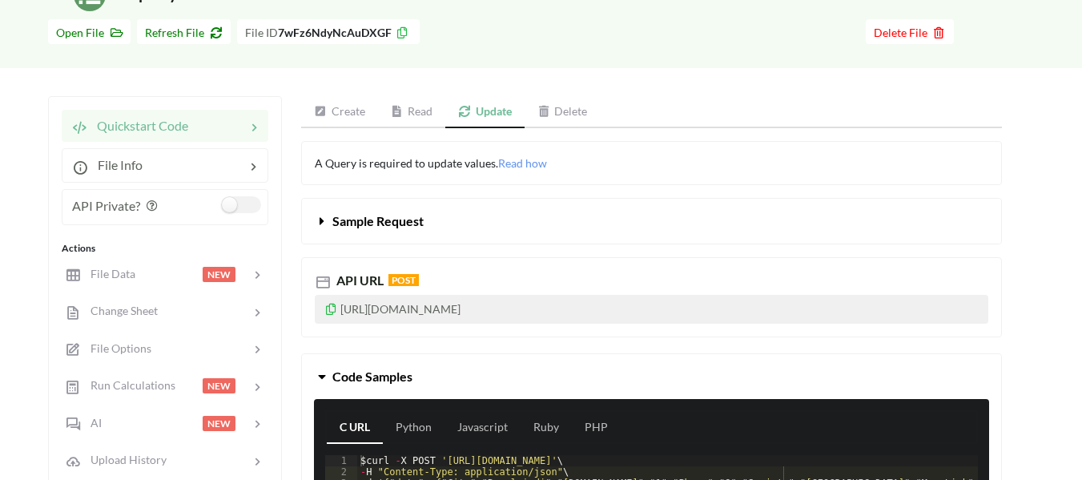
click at [353, 112] on link "Create" at bounding box center [339, 112] width 77 height 32
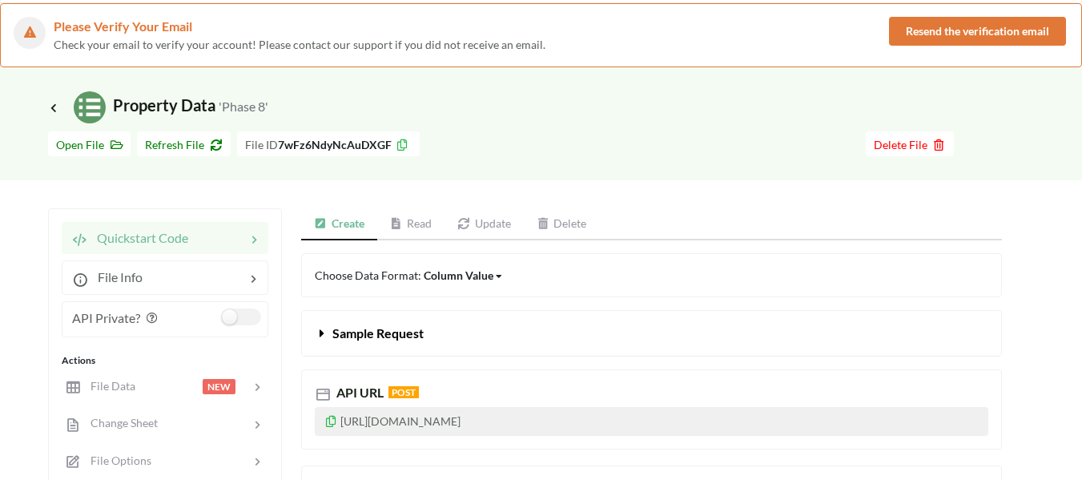
scroll to position [0, 0]
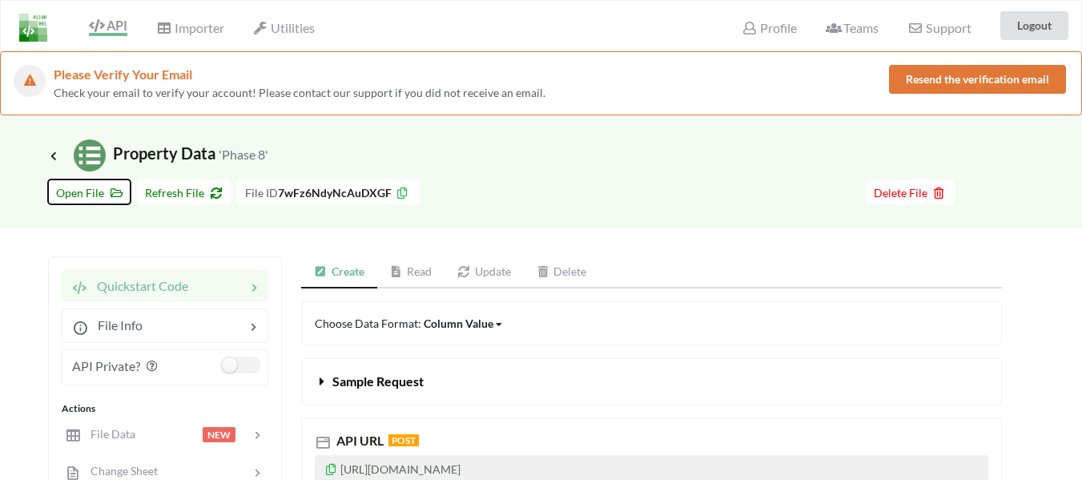
click at [99, 195] on span "Open File" at bounding box center [89, 193] width 66 height 14
click at [495, 274] on link "Update" at bounding box center [483, 272] width 79 height 32
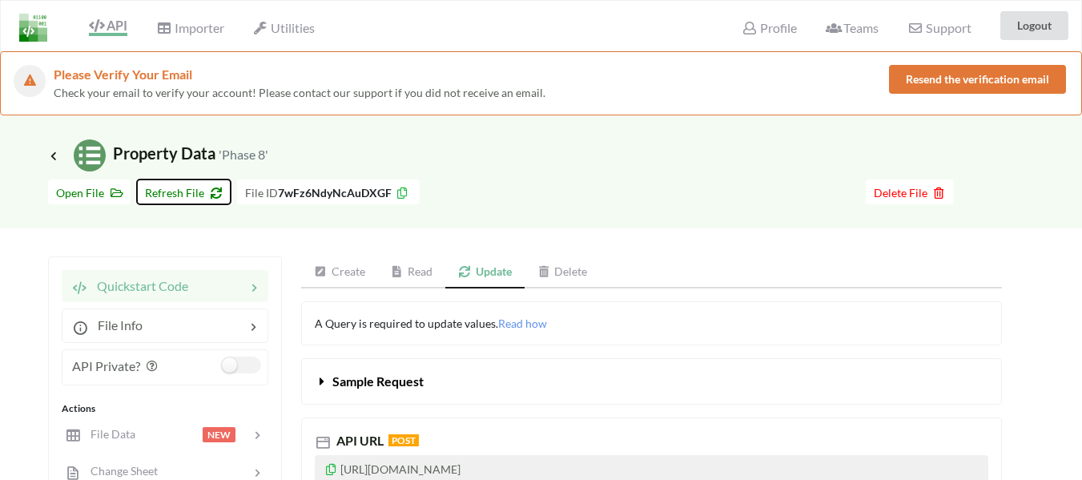
click at [191, 193] on span "Refresh File" at bounding box center [184, 193] width 78 height 14
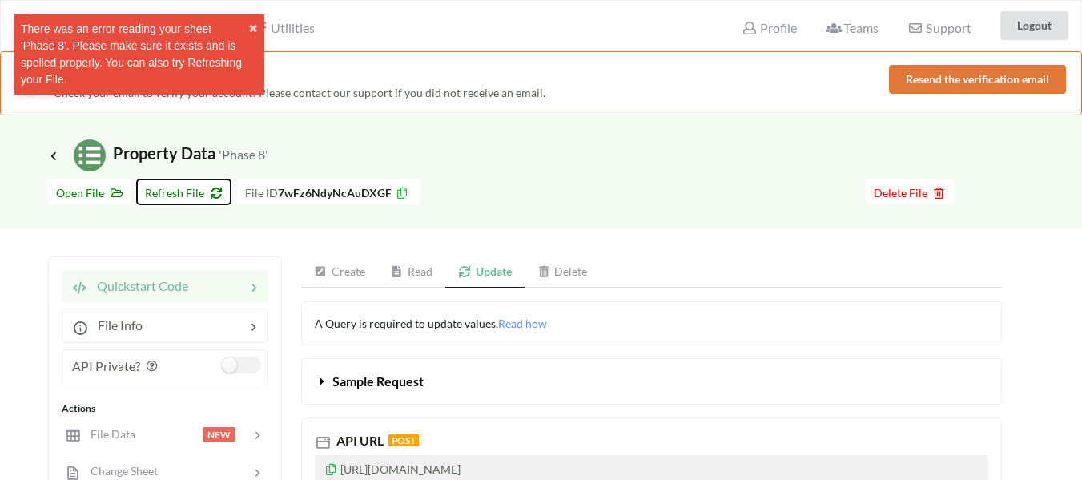
click at [186, 199] on span "Refresh File" at bounding box center [184, 193] width 78 height 14
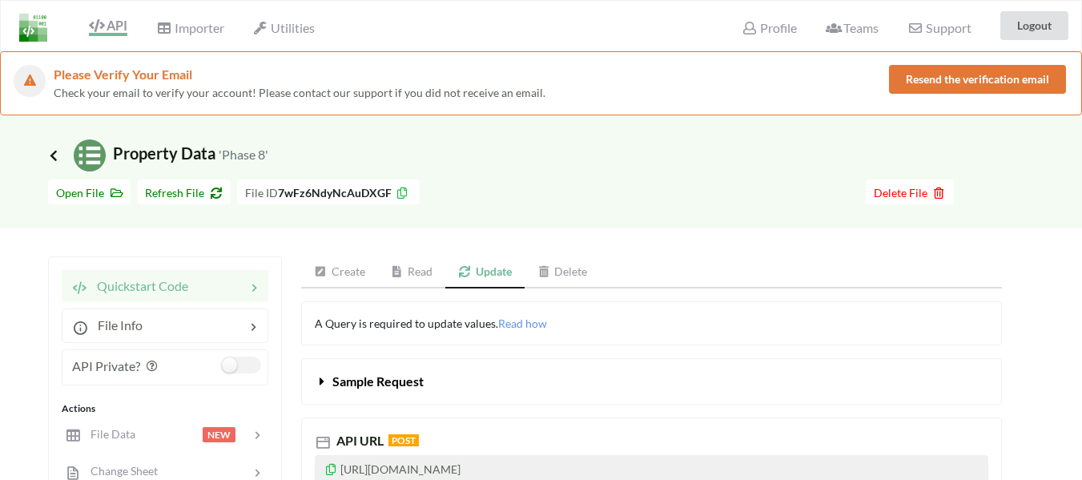
click at [53, 151] on icon at bounding box center [53, 155] width 14 height 13
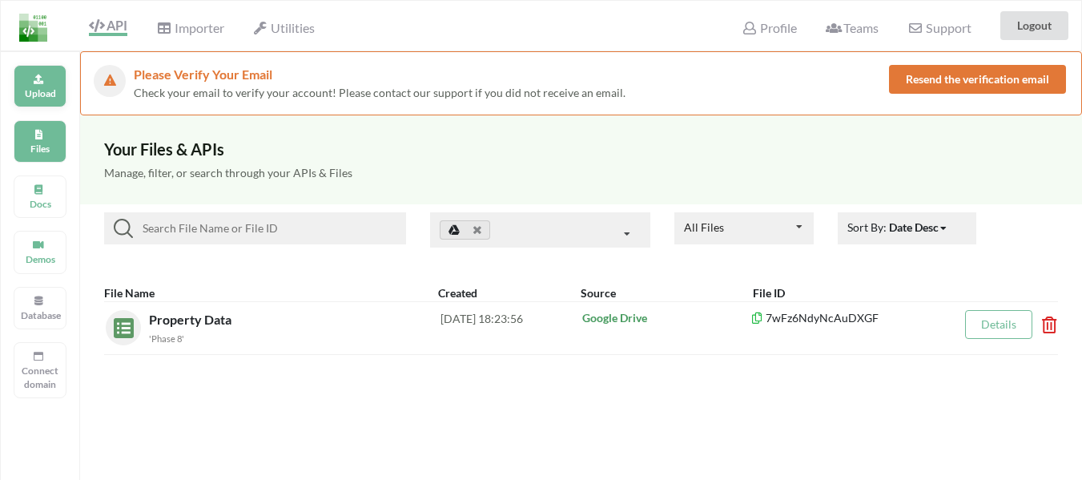
click at [47, 89] on p "Upload" at bounding box center [40, 93] width 38 height 14
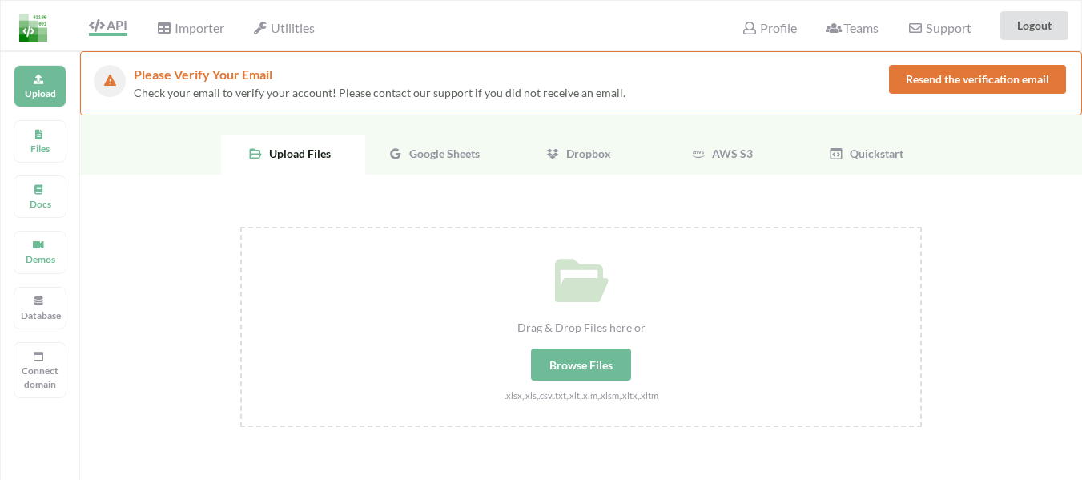
click at [432, 155] on span "Google Sheets" at bounding box center [441, 154] width 77 height 14
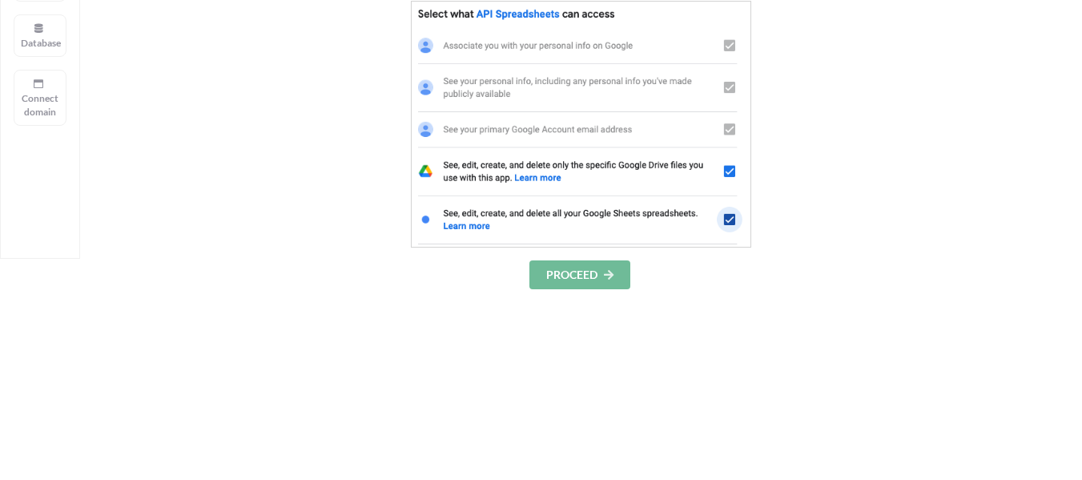
scroll to position [320, 0]
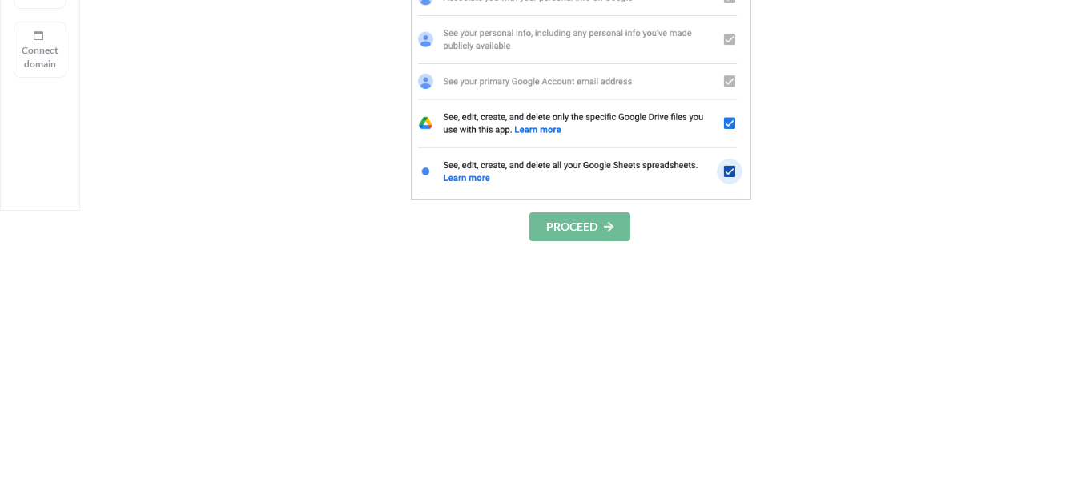
click at [581, 229] on button "PROCEED" at bounding box center [579, 226] width 101 height 29
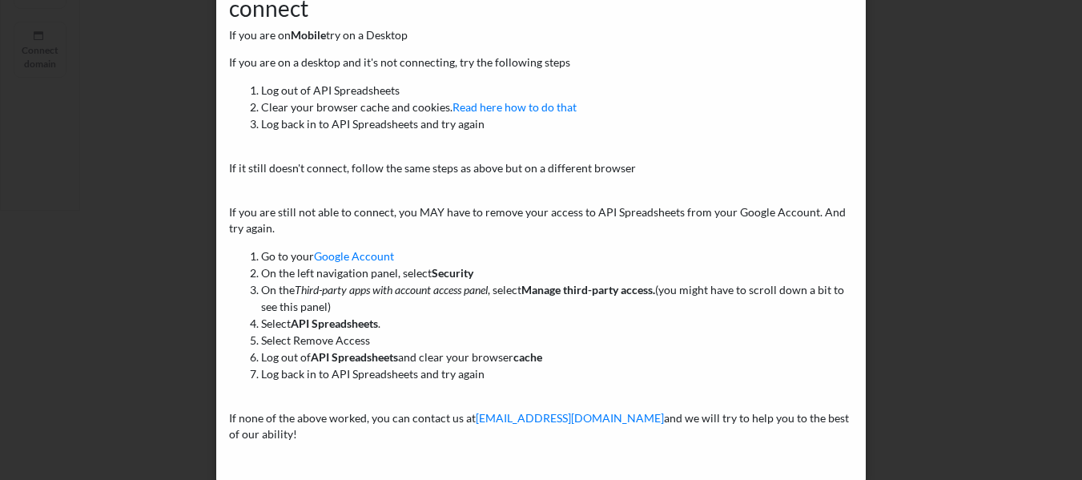
scroll to position [160, 0]
drag, startPoint x: 262, startPoint y: 274, endPoint x: 458, endPoint y: 280, distance: 196.3
click at [458, 280] on li "On the left navigation panel, select Security" at bounding box center [557, 271] width 592 height 17
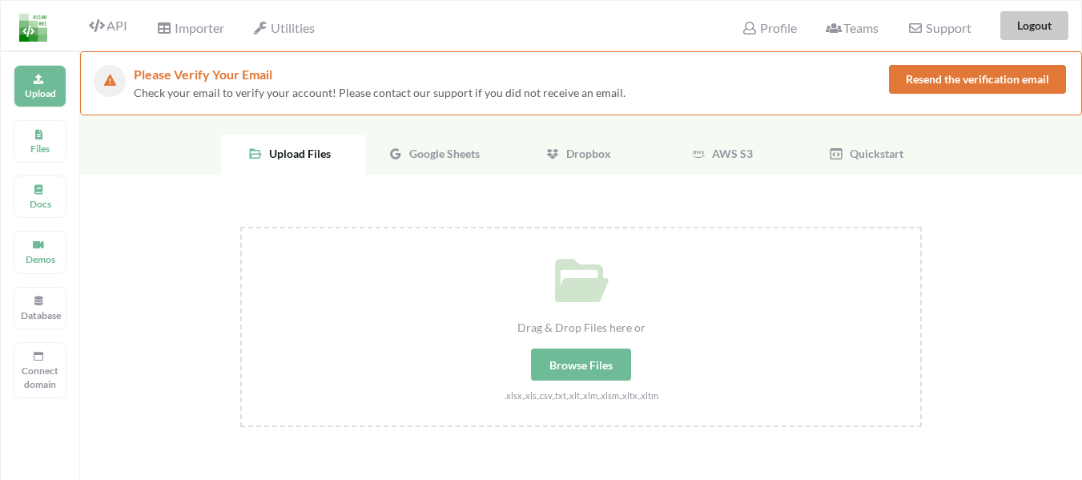
click at [1044, 27] on button "Logout" at bounding box center [1034, 25] width 68 height 29
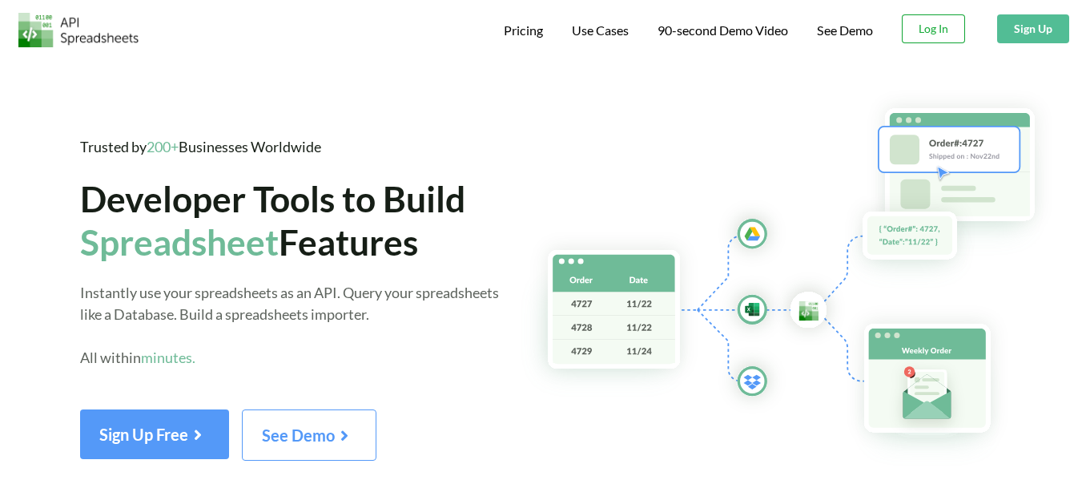
click at [934, 26] on button "Log In" at bounding box center [933, 28] width 63 height 29
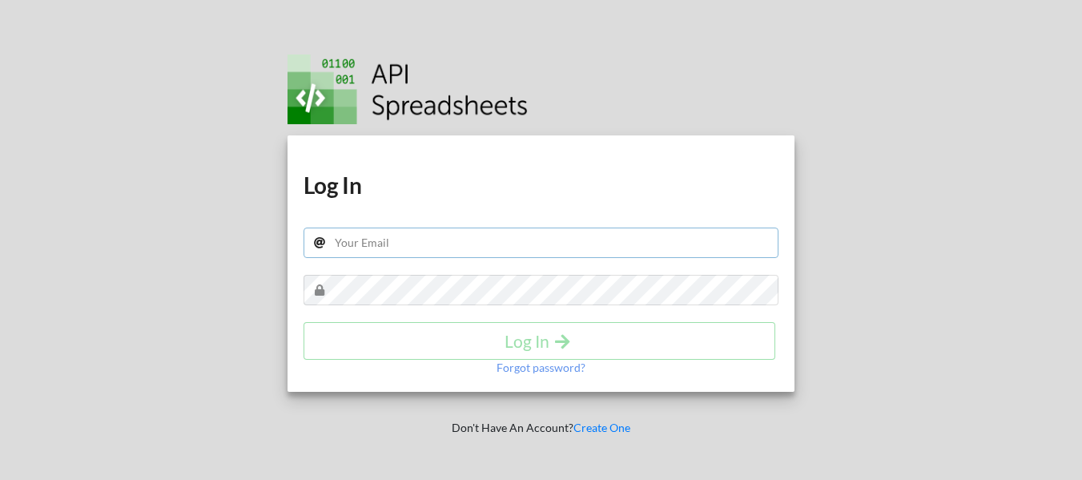
click at [412, 247] on input "text" at bounding box center [541, 242] width 475 height 30
click at [382, 247] on input "text" at bounding box center [541, 242] width 475 height 30
type input "[EMAIL_ADDRESS][DOMAIN_NAME]"
click at [496, 331] on h4 "Log In" at bounding box center [539, 341] width 438 height 20
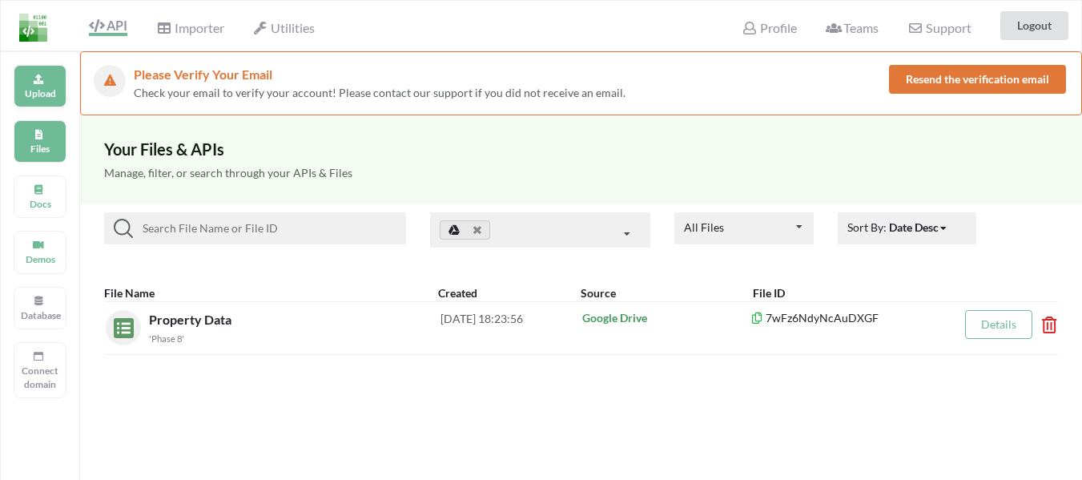
click at [41, 95] on p "Upload" at bounding box center [40, 93] width 38 height 14
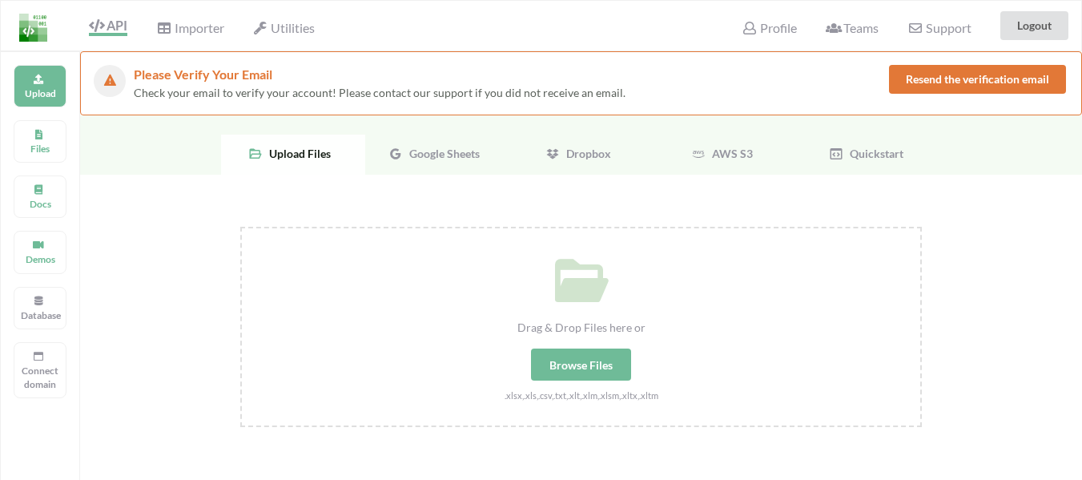
click at [413, 151] on span "Google Sheets" at bounding box center [441, 154] width 77 height 14
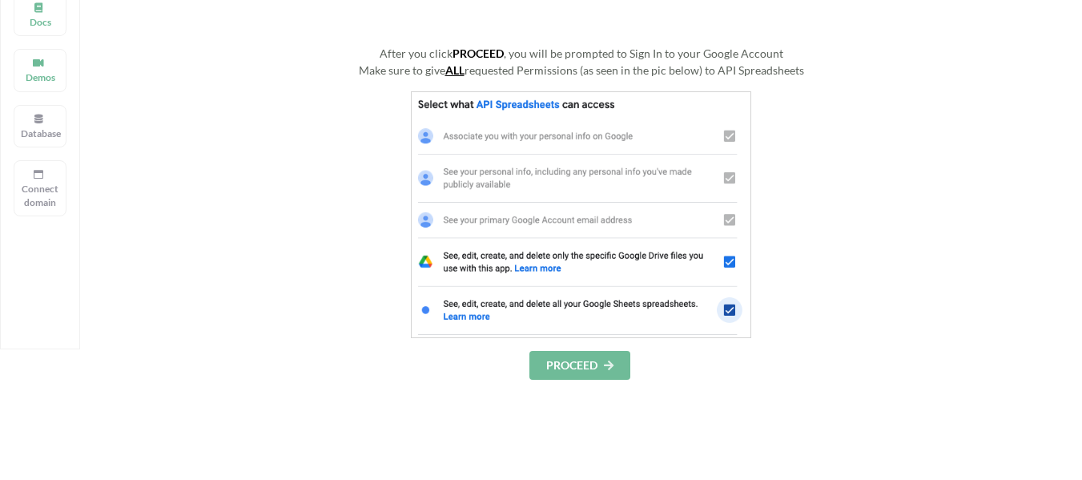
scroll to position [240, 0]
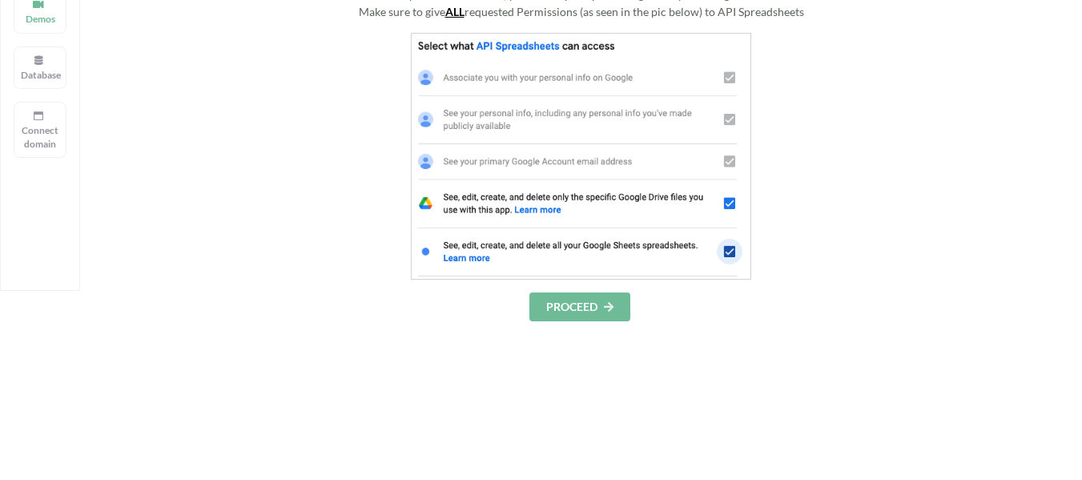
click at [585, 308] on button "PROCEED" at bounding box center [579, 306] width 101 height 29
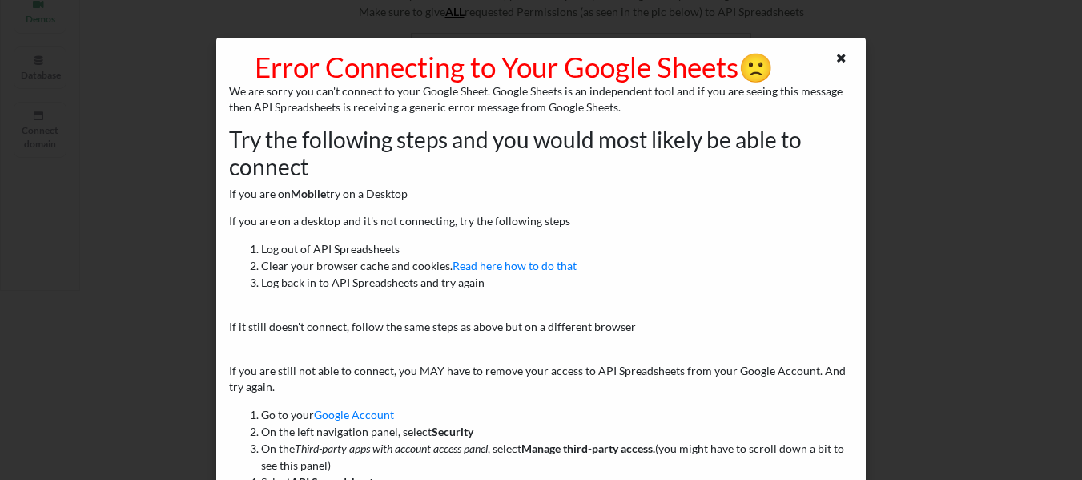
scroll to position [0, 0]
click at [835, 58] on icon at bounding box center [842, 56] width 14 height 11
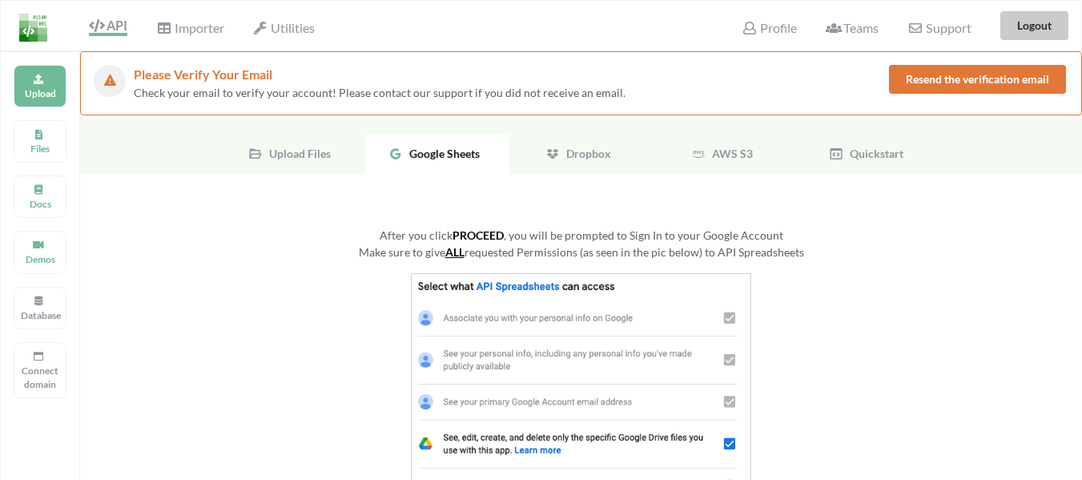
click at [1012, 27] on button "Logout" at bounding box center [1034, 25] width 68 height 29
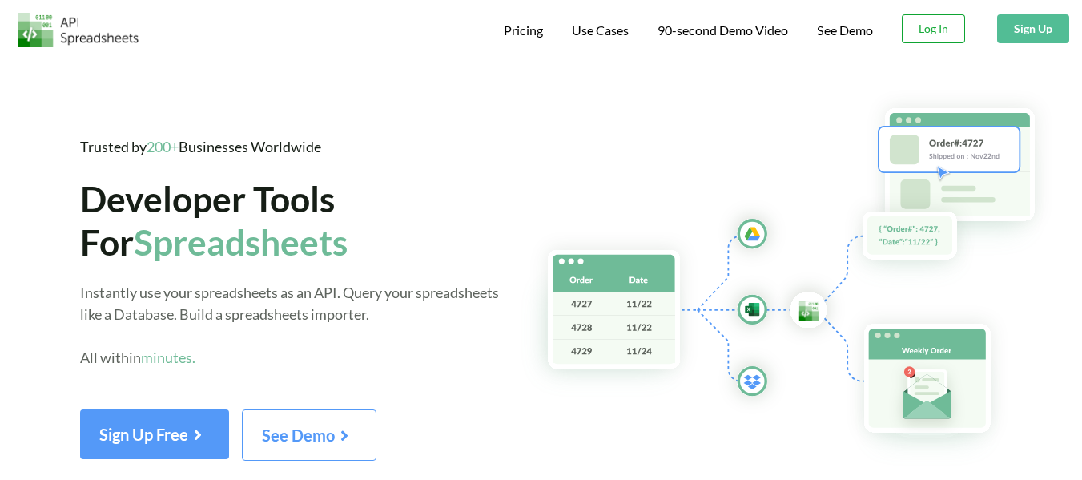
click at [923, 33] on button "Log In" at bounding box center [933, 28] width 63 height 29
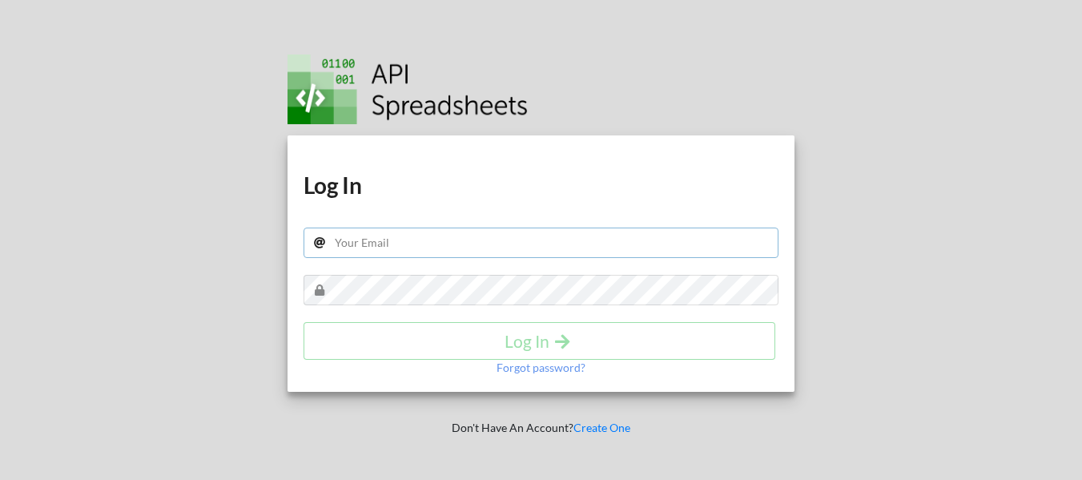
click at [433, 245] on input "text" at bounding box center [541, 242] width 475 height 30
click at [380, 243] on input "text" at bounding box center [541, 242] width 475 height 30
type input "[EMAIL_ADDRESS][DOMAIN_NAME]"
click at [542, 348] on h4 "Log In" at bounding box center [539, 341] width 438 height 20
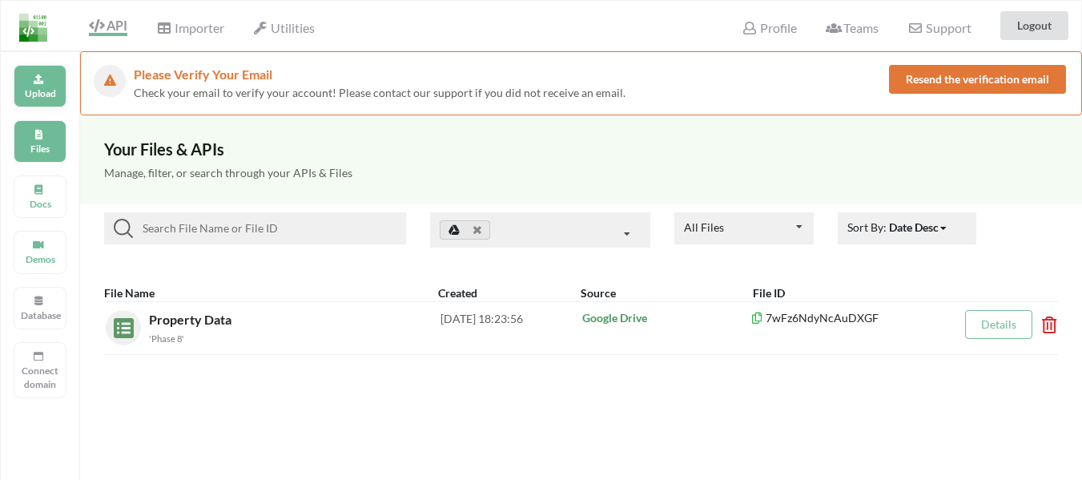
click at [39, 98] on p "Upload" at bounding box center [40, 93] width 38 height 14
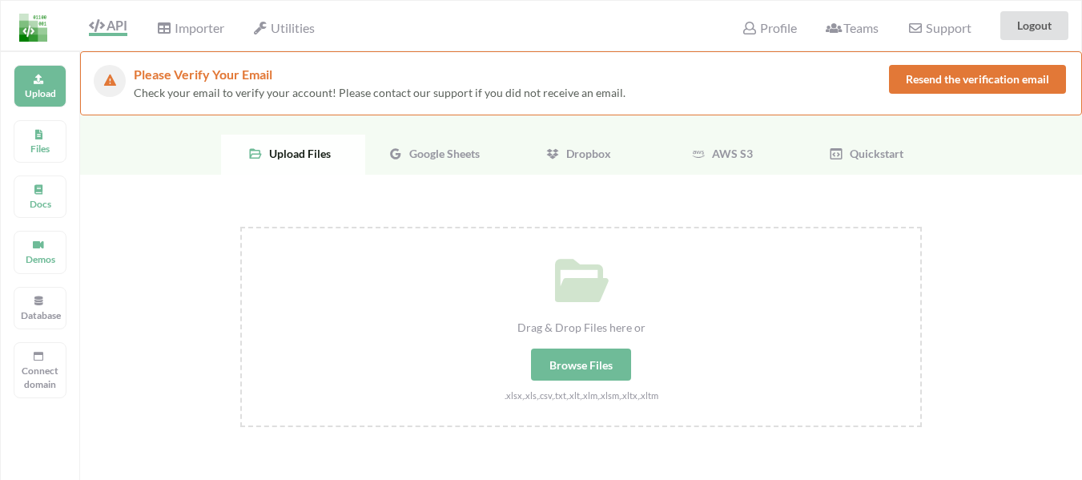
click at [407, 142] on div "Google Sheets" at bounding box center [437, 155] width 144 height 40
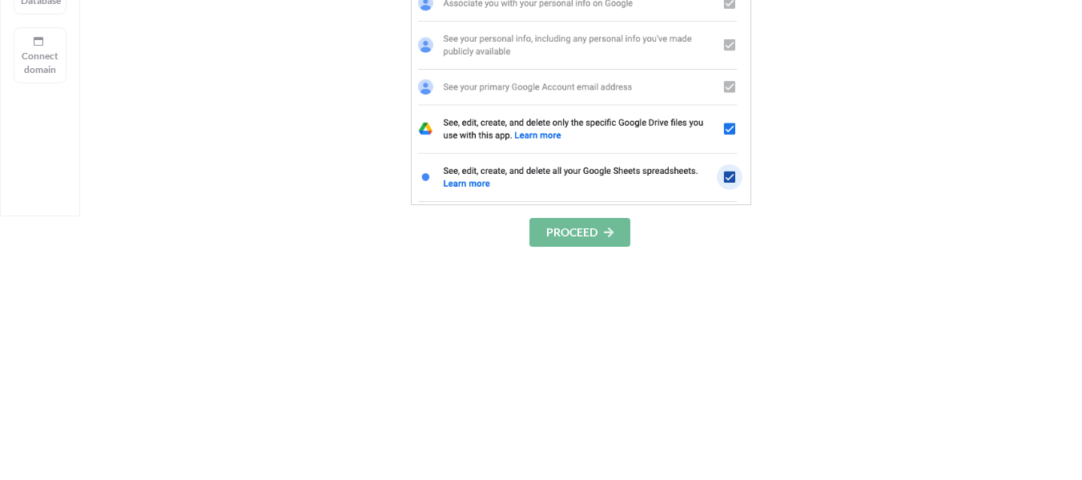
scroll to position [320, 0]
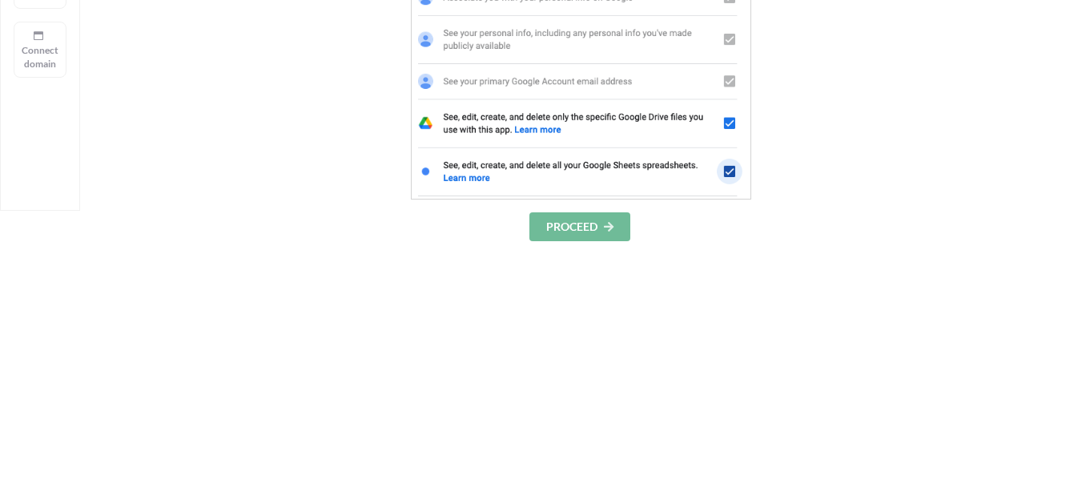
click at [585, 226] on button "PROCEED" at bounding box center [579, 226] width 101 height 29
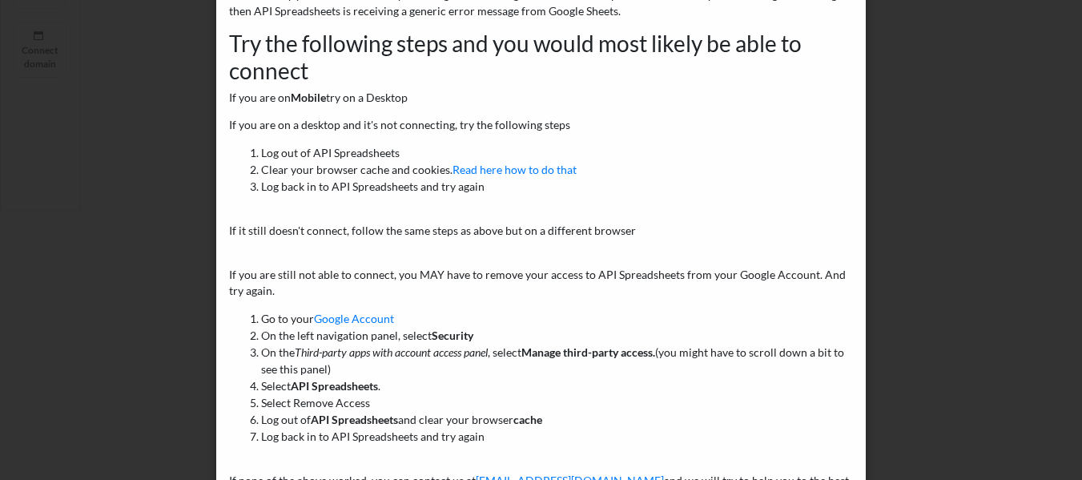
scroll to position [0, 0]
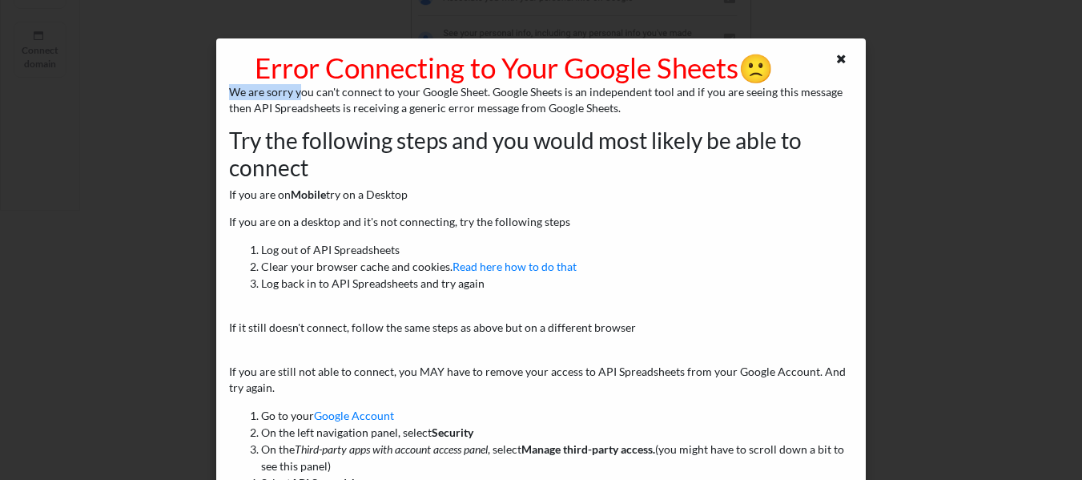
drag, startPoint x: 775, startPoint y: 66, endPoint x: 299, endPoint y: 87, distance: 477.0
click at [299, 87] on div "Error Connecting to Your Google Sheets 🙁 We are sorry you can't connect to your…" at bounding box center [541, 339] width 650 height 603
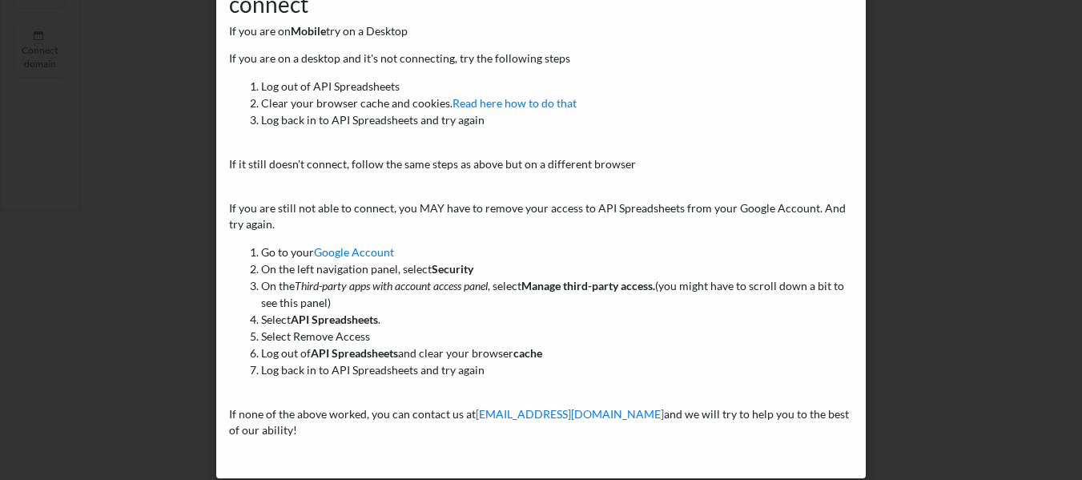
drag, startPoint x: 247, startPoint y: 63, endPoint x: 422, endPoint y: 428, distance: 405.1
click at [422, 428] on div "Error Connecting to Your Google Sheets 🙁 We are sorry you can't connect to your…" at bounding box center [541, 176] width 650 height 603
copy div "Error Connecting to Your Google Sheets 🙁 We are sorry you can't connect to your…"
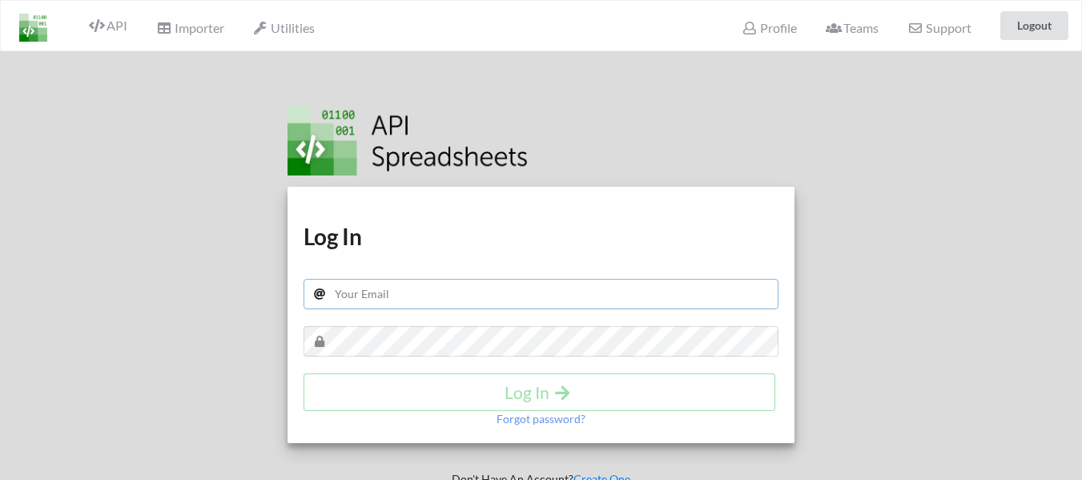
click at [417, 296] on input "text" at bounding box center [541, 294] width 475 height 30
type input "[EMAIL_ADDRESS][DOMAIN_NAME]"
click at [545, 394] on h4 "Log In" at bounding box center [539, 392] width 438 height 20
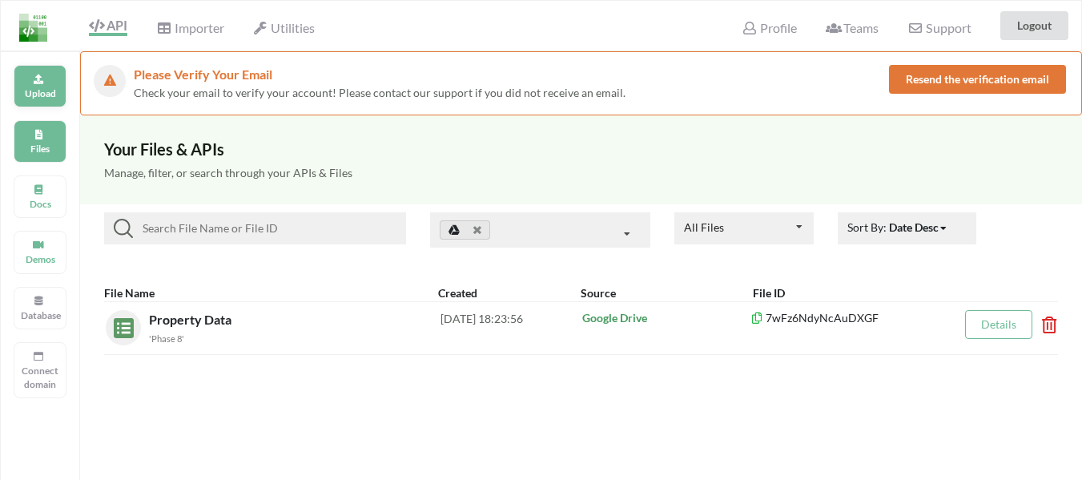
click at [41, 90] on p "Upload" at bounding box center [40, 93] width 38 height 14
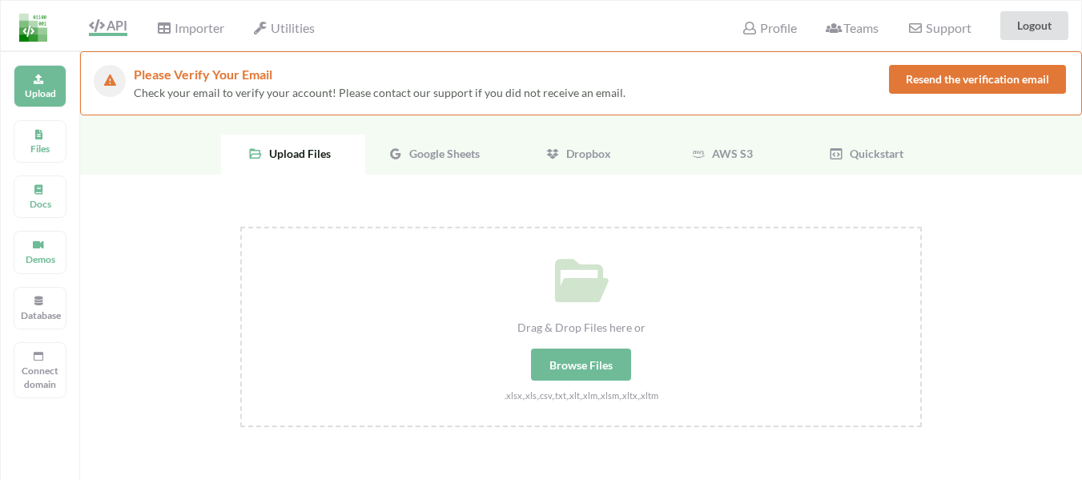
click at [391, 155] on icon at bounding box center [395, 154] width 14 height 14
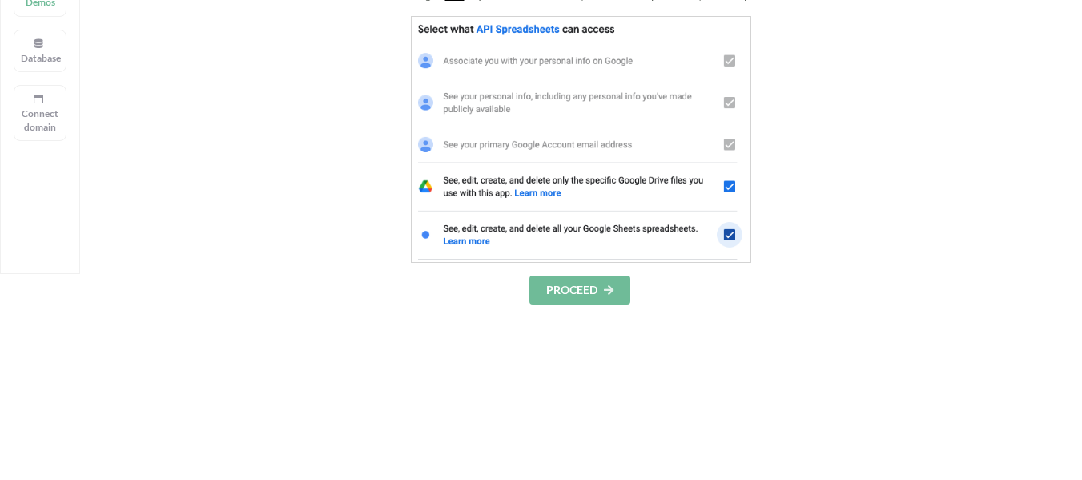
scroll to position [320, 0]
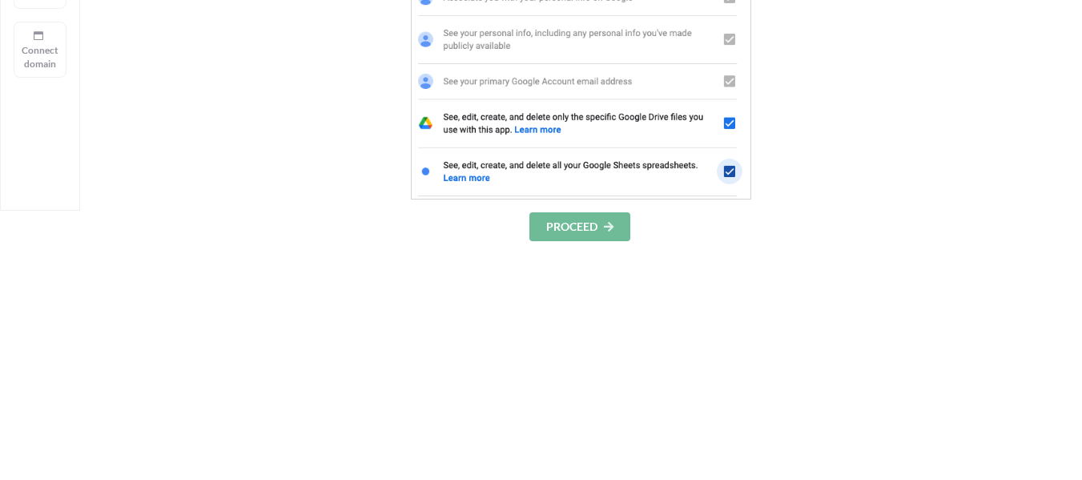
click at [601, 231] on button "PROCEED" at bounding box center [579, 226] width 101 height 29
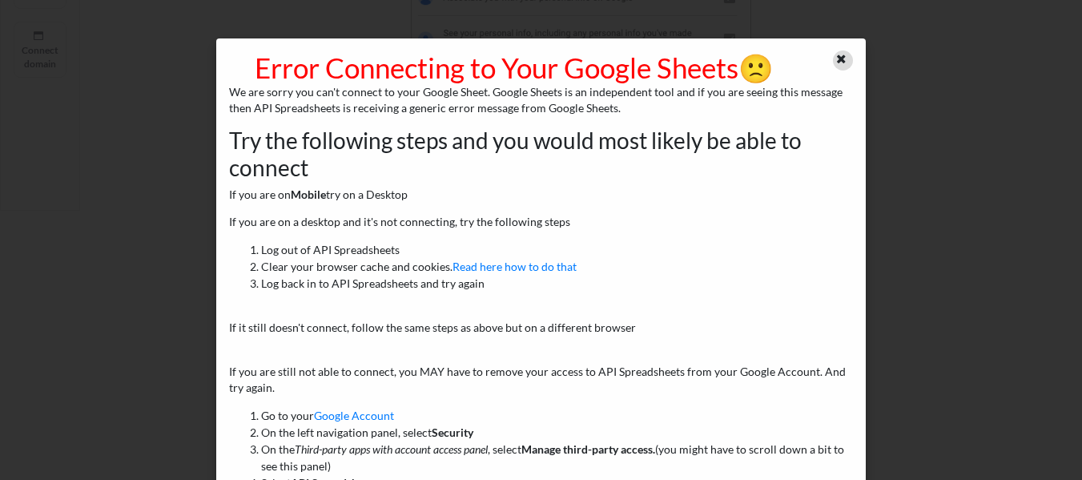
click at [835, 58] on icon at bounding box center [842, 56] width 14 height 11
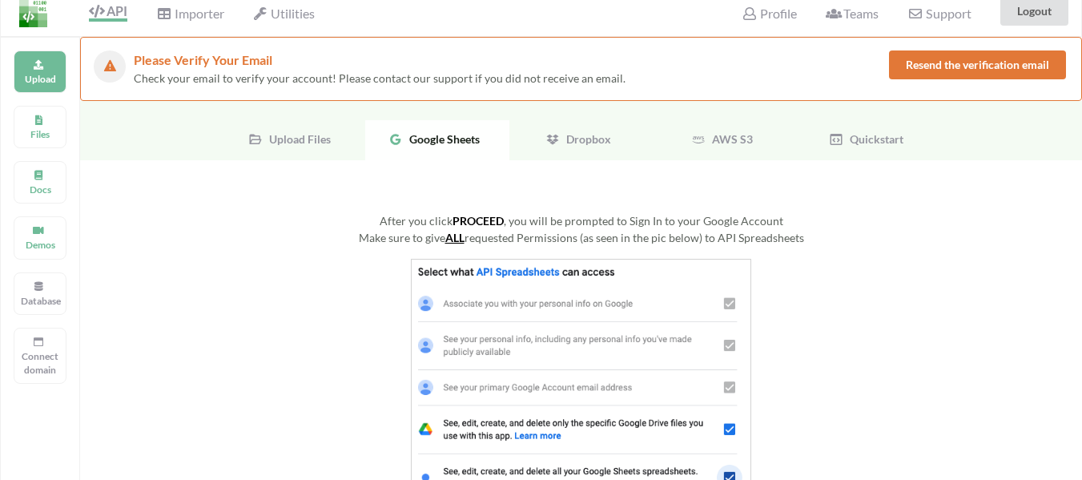
scroll to position [0, 0]
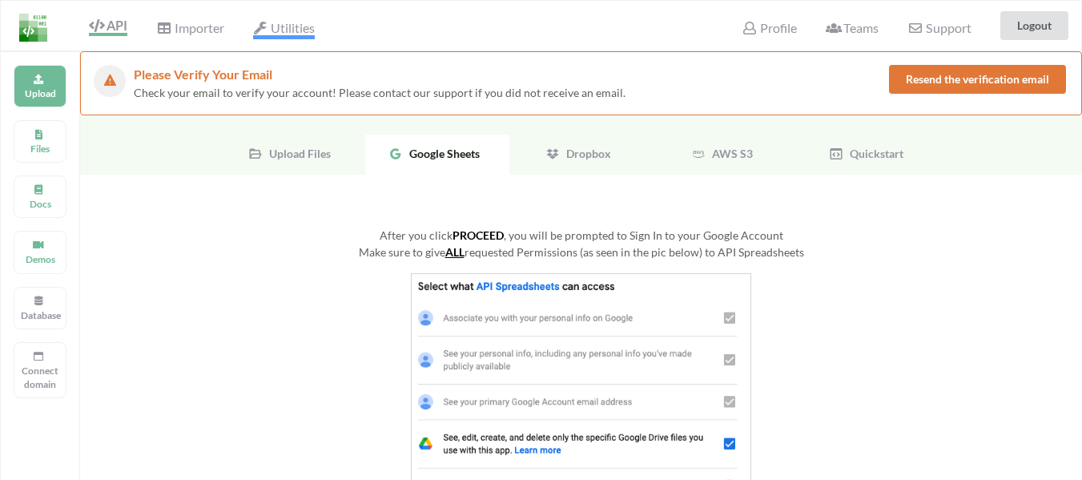
click at [281, 32] on span "Utilities" at bounding box center [284, 29] width 62 height 19
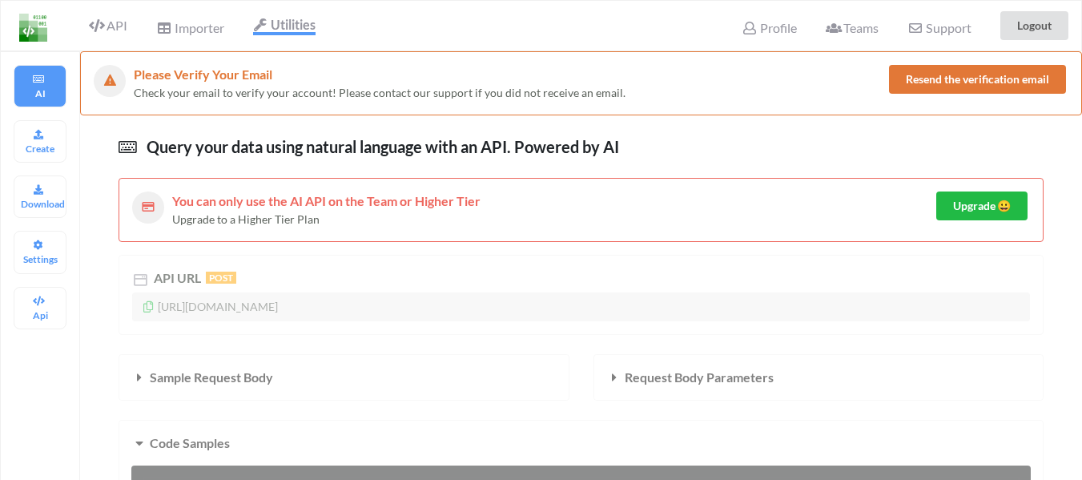
click at [207, 37] on div "Importer" at bounding box center [190, 25] width 88 height 35
click at [200, 31] on span "Importer" at bounding box center [189, 29] width 67 height 19
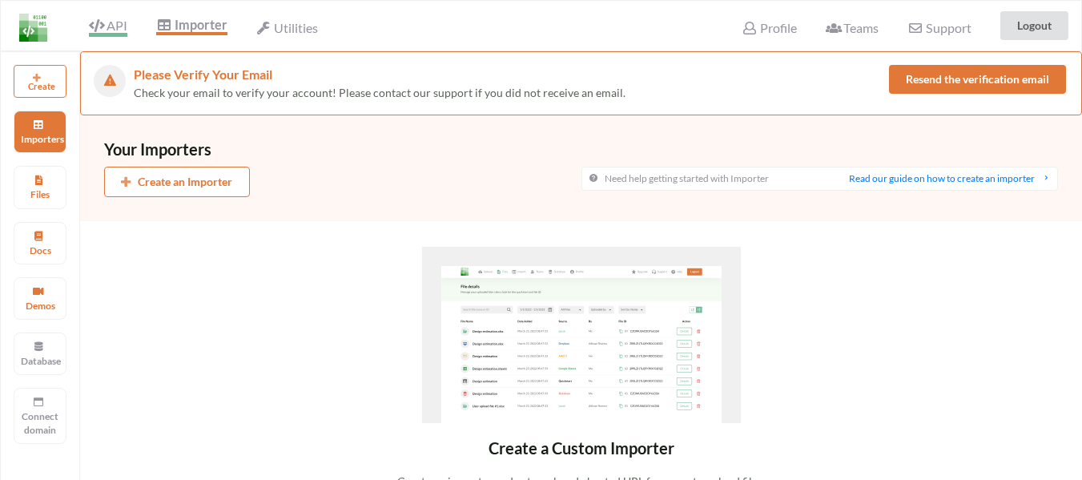
click at [123, 25] on span "API" at bounding box center [108, 27] width 38 height 19
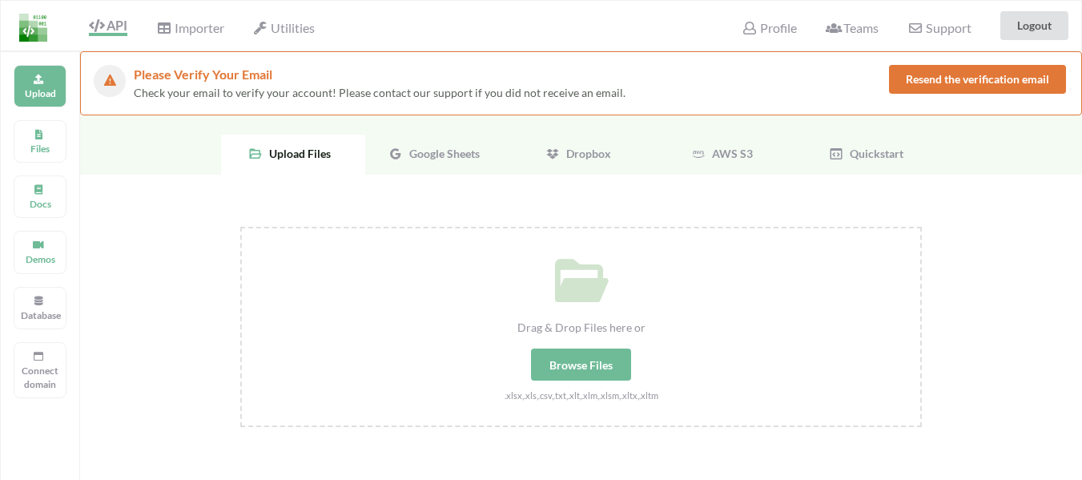
click at [447, 152] on span "Google Sheets" at bounding box center [441, 154] width 77 height 14
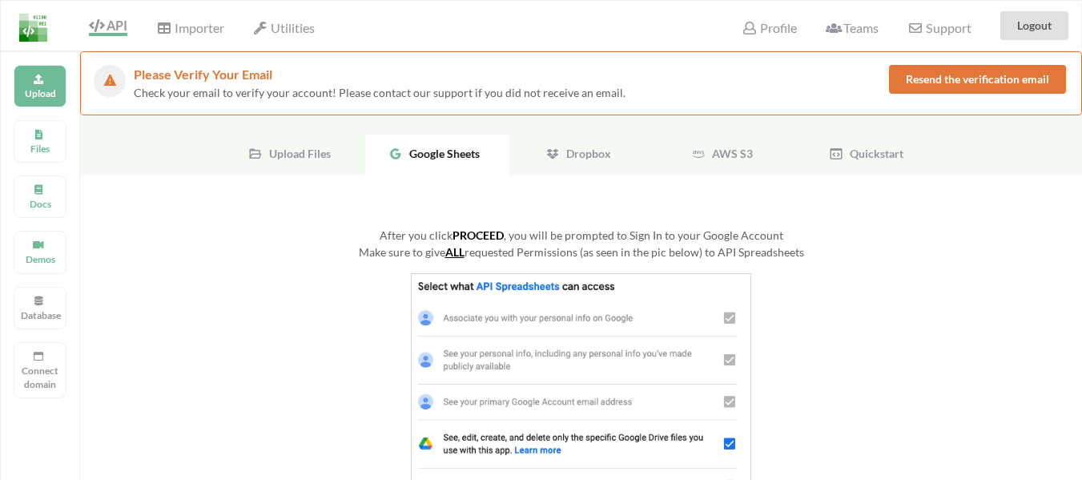
click at [589, 159] on span "Dropbox" at bounding box center [585, 154] width 51 height 14
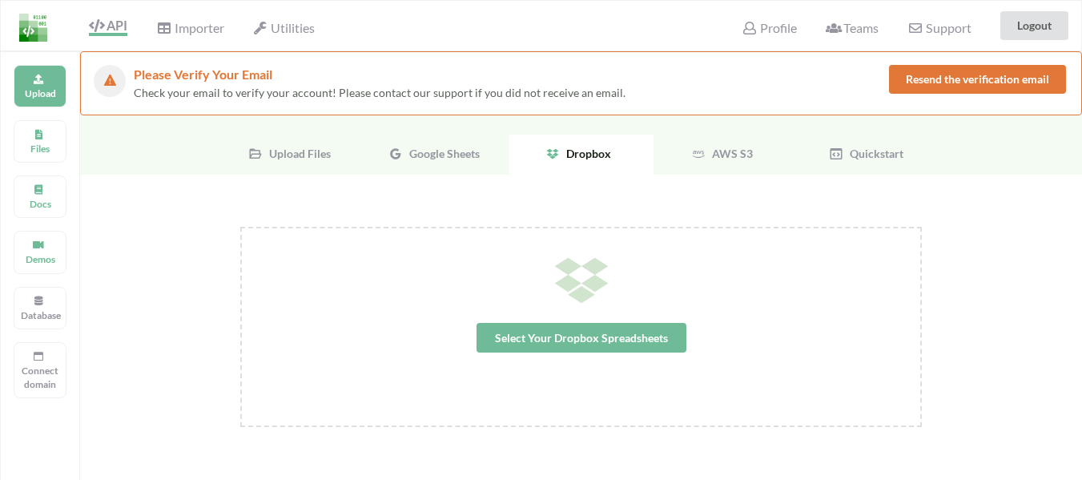
click at [728, 160] on div "AWS S3" at bounding box center [726, 155] width 144 height 40
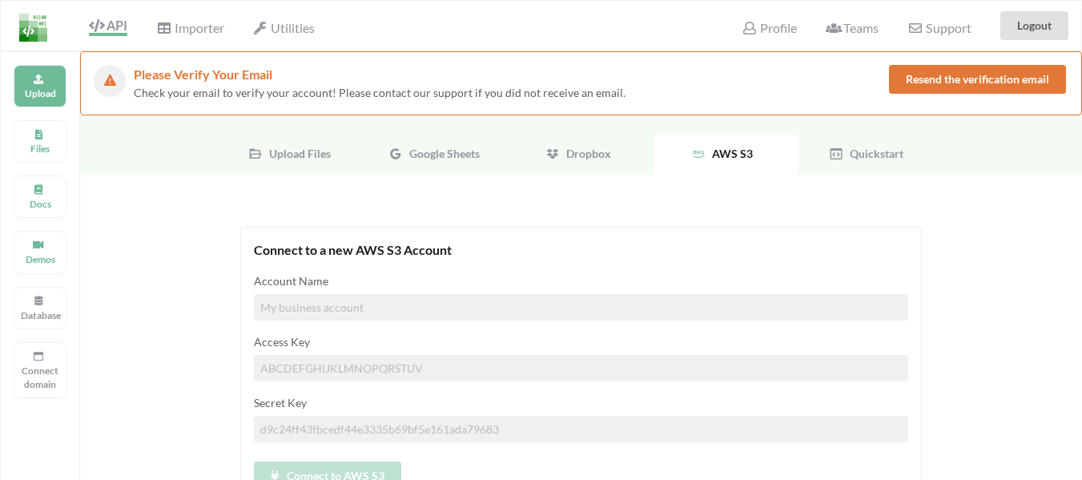
click at [871, 155] on span "Quickstart" at bounding box center [873, 154] width 60 height 14
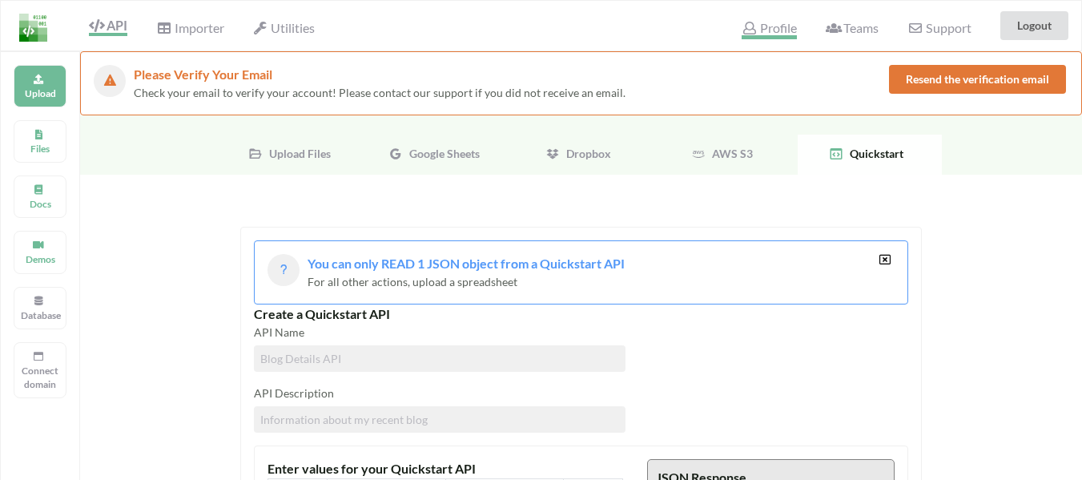
click at [770, 30] on span "Profile" at bounding box center [769, 29] width 54 height 19
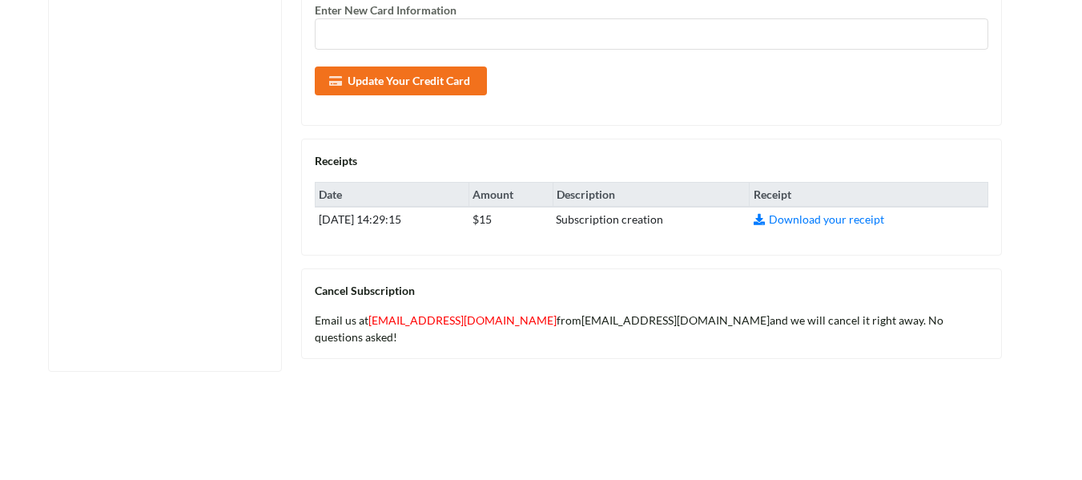
scroll to position [721, 0]
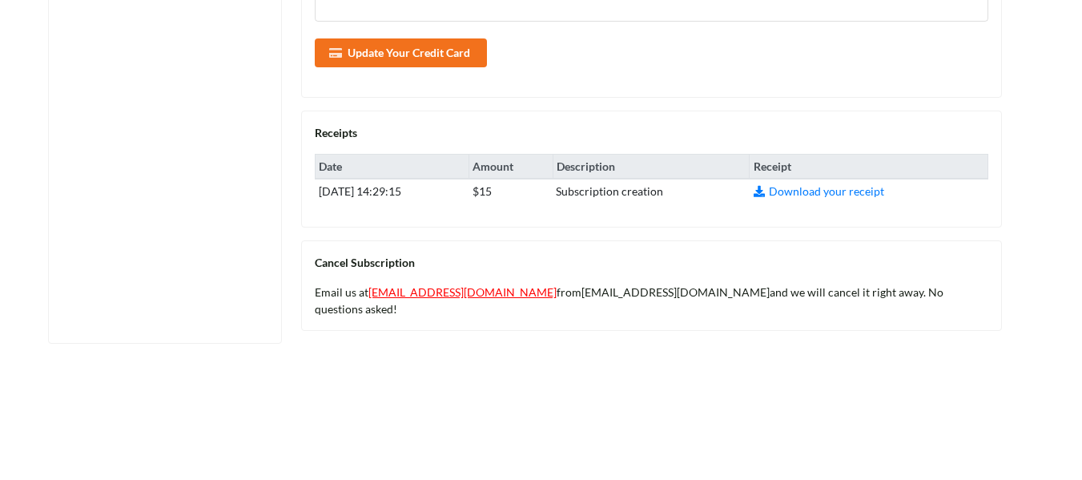
click at [408, 295] on link "[EMAIL_ADDRESS][DOMAIN_NAME]" at bounding box center [462, 292] width 188 height 14
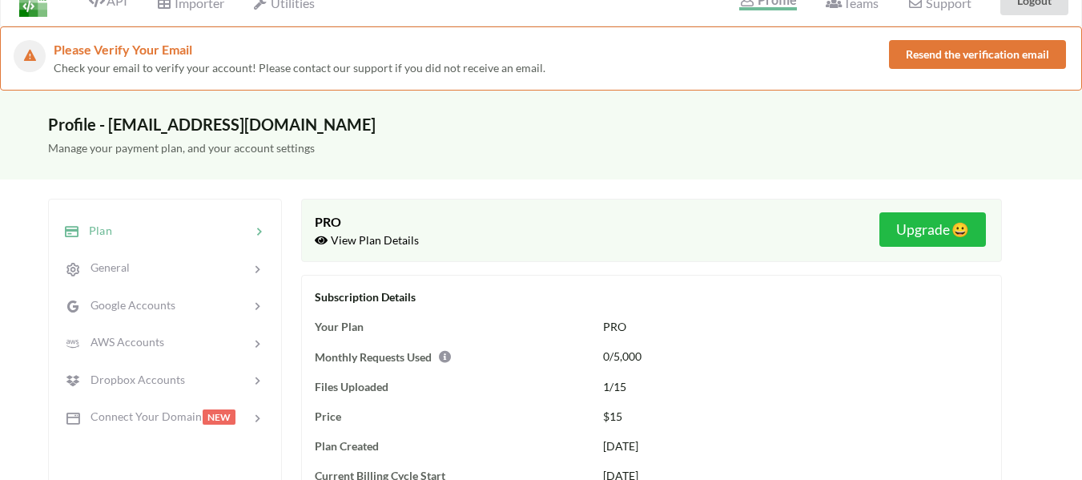
scroll to position [0, 0]
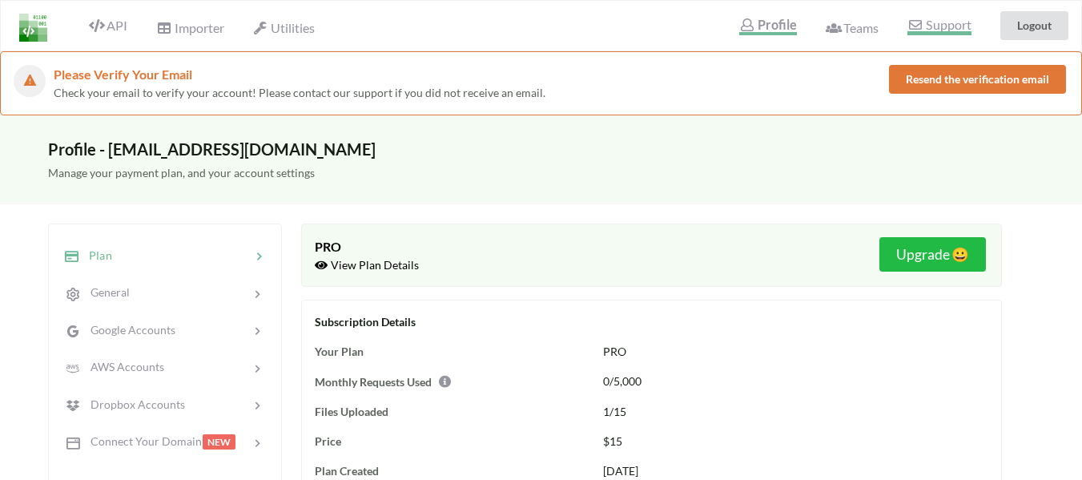
click at [935, 21] on span "Support" at bounding box center [938, 26] width 63 height 17
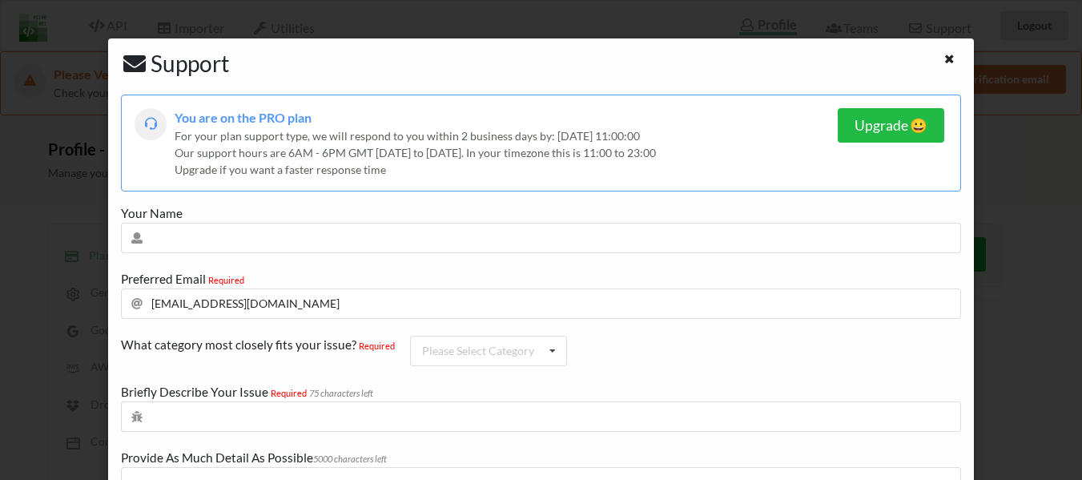
scroll to position [80, 0]
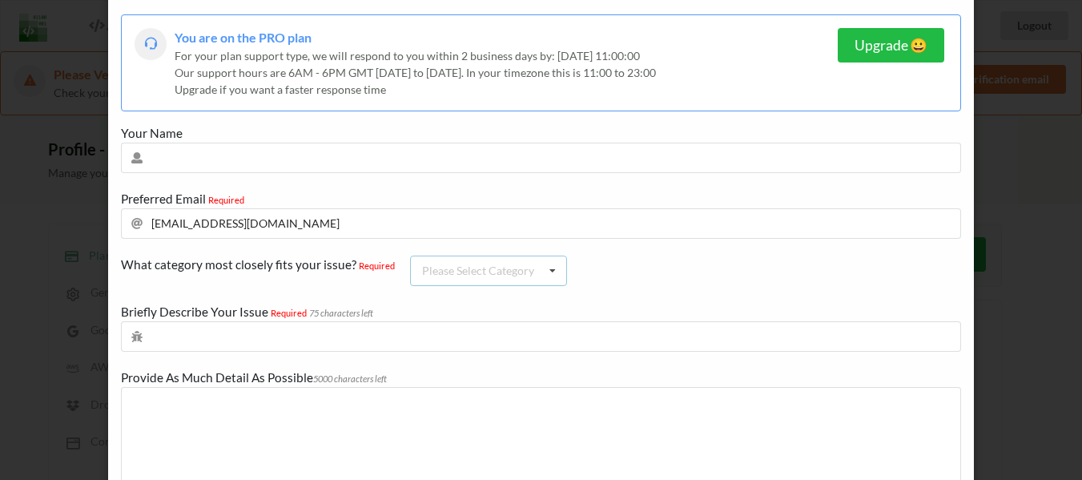
click at [490, 271] on div "Please Select Category" at bounding box center [478, 270] width 112 height 11
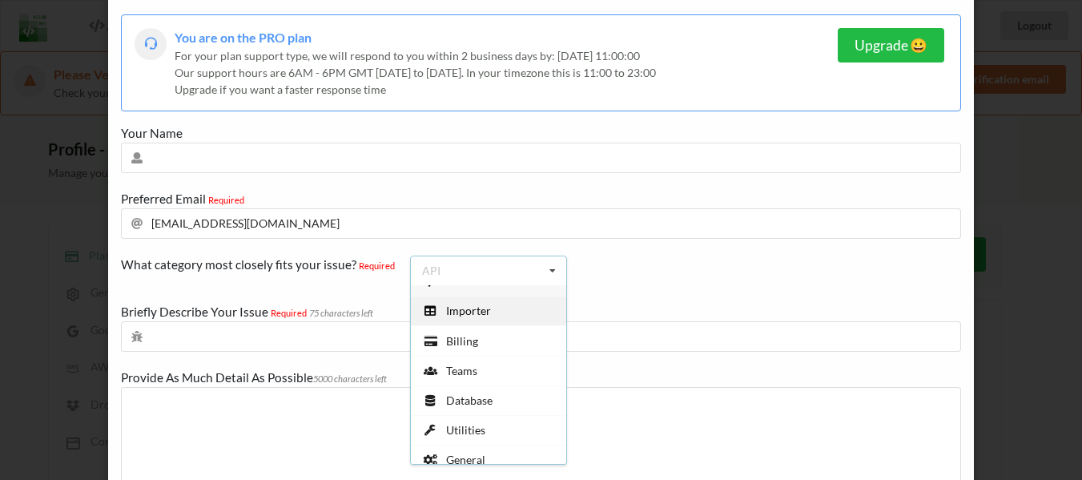
scroll to position [30, 0]
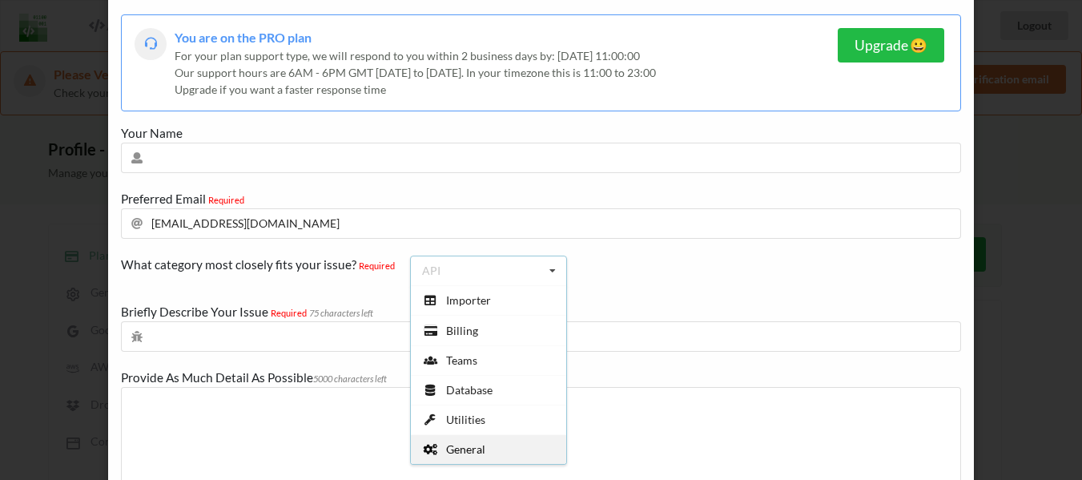
click at [448, 451] on span "General" at bounding box center [465, 449] width 39 height 14
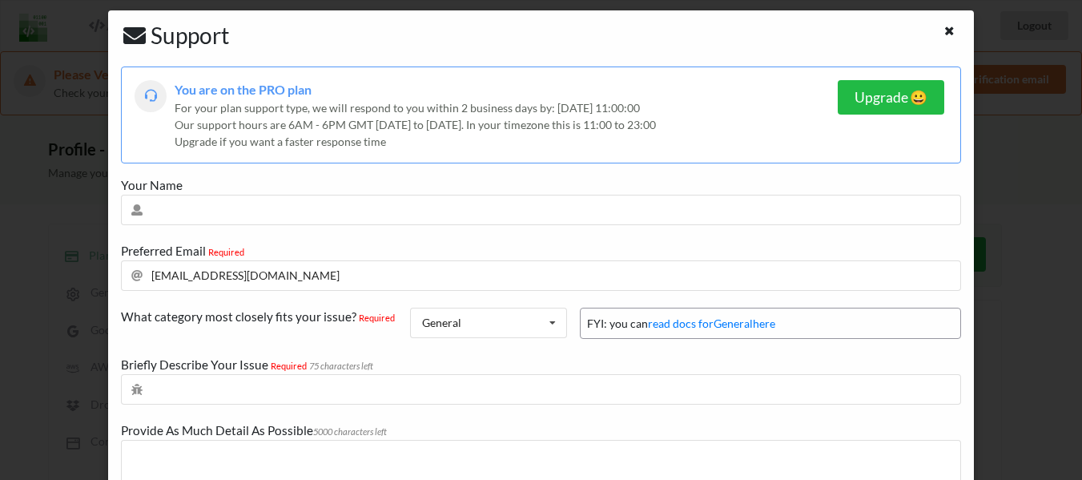
scroll to position [0, 0]
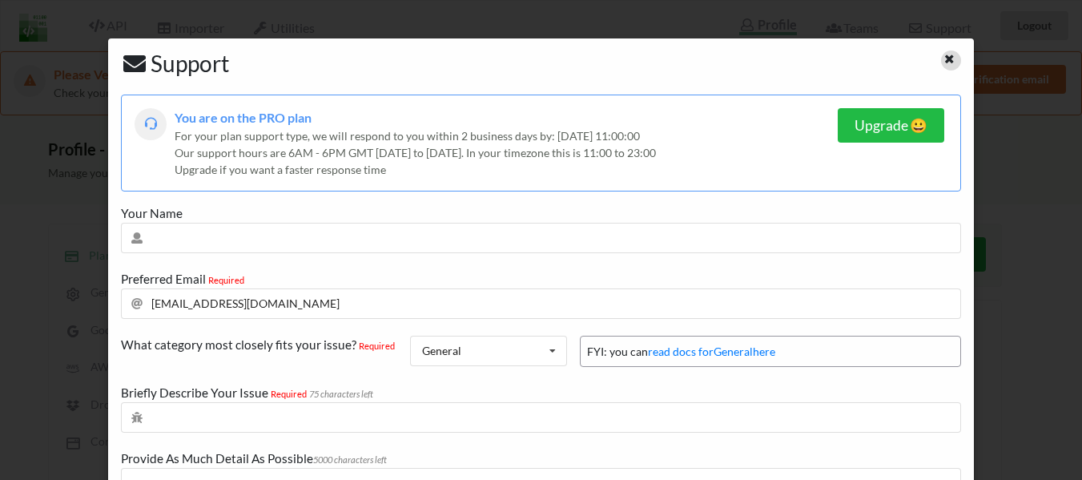
click at [943, 57] on icon at bounding box center [950, 56] width 14 height 11
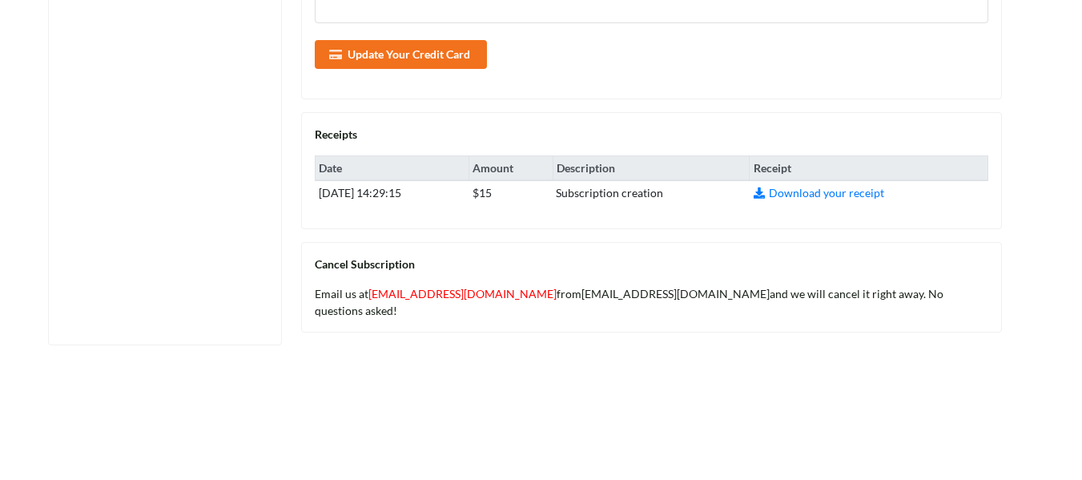
scroll to position [721, 0]
click at [447, 288] on link "[EMAIL_ADDRESS][DOMAIN_NAME]" at bounding box center [462, 292] width 188 height 14
click at [442, 292] on link "[EMAIL_ADDRESS][DOMAIN_NAME]" at bounding box center [462, 292] width 188 height 14
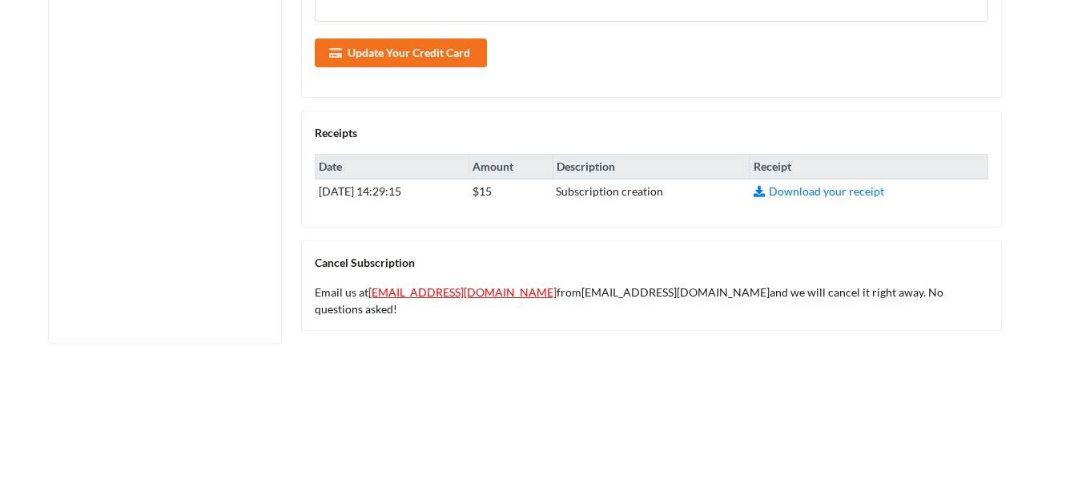
click at [428, 294] on link "[EMAIL_ADDRESS][DOMAIN_NAME]" at bounding box center [462, 292] width 188 height 14
drag, startPoint x: 424, startPoint y: 290, endPoint x: 538, endPoint y: 337, distance: 123.9
drag, startPoint x: 515, startPoint y: 293, endPoint x: 372, endPoint y: 296, distance: 143.4
click at [372, 296] on div "Email us at [EMAIL_ADDRESS][DOMAIN_NAME] from [EMAIL_ADDRESS][DOMAIN_NAME] and …" at bounding box center [652, 301] width 674 height 34
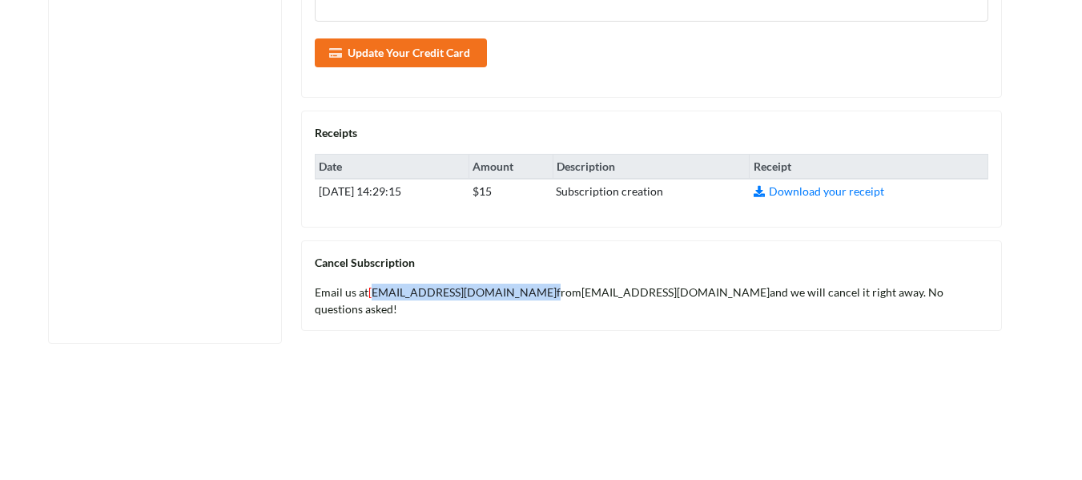
copy div "[EMAIL_ADDRESS][DOMAIN_NAME]"
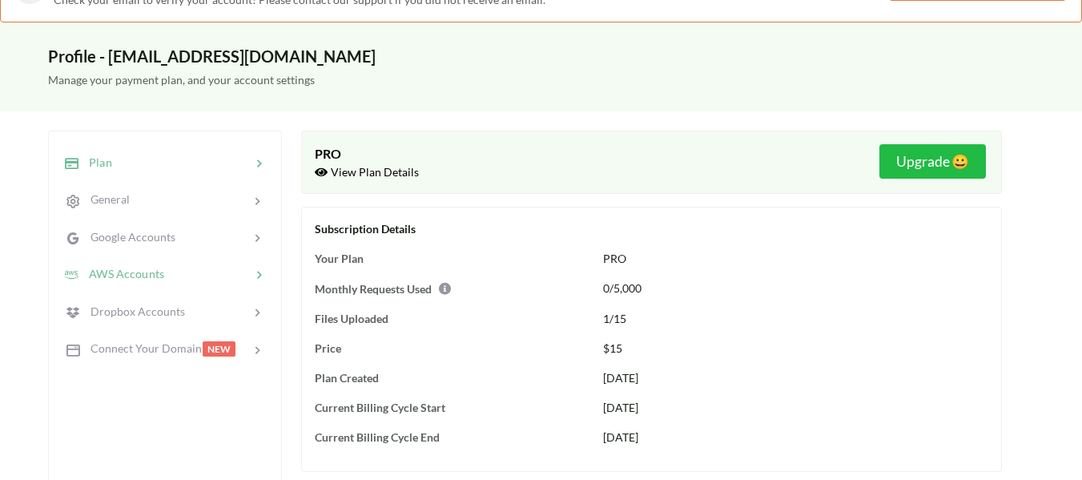
scroll to position [0, 0]
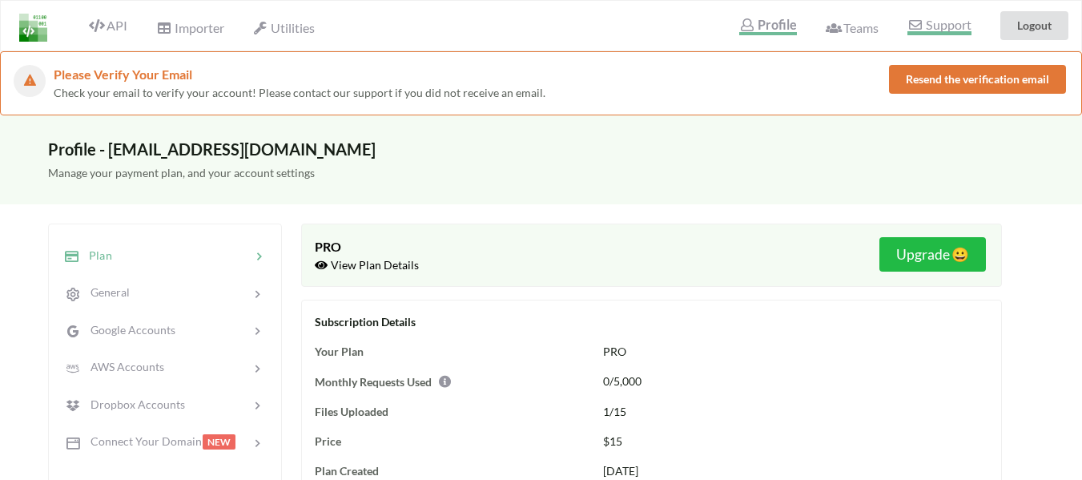
click at [923, 22] on span "Support" at bounding box center [938, 26] width 63 height 17
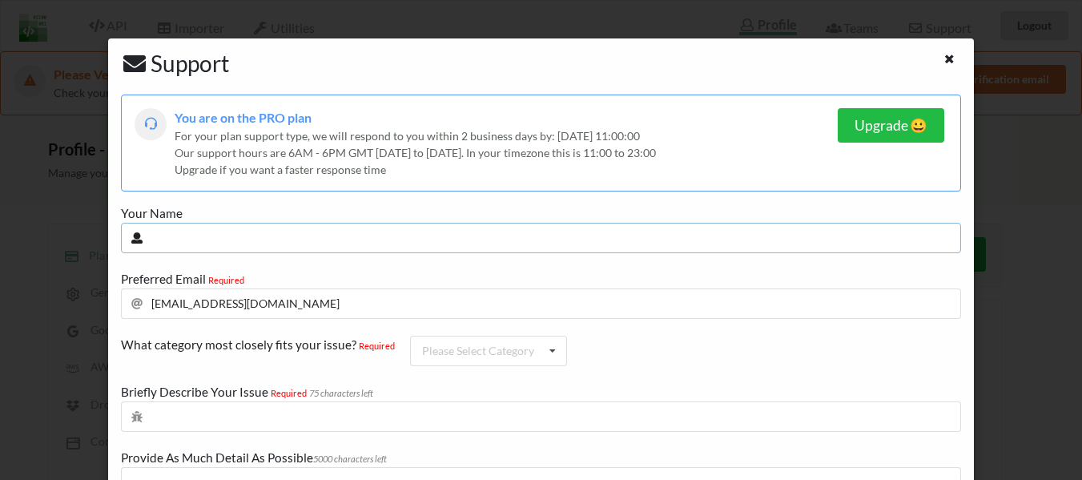
click at [279, 238] on input "text" at bounding box center [541, 238] width 840 height 30
type input "Property AI"
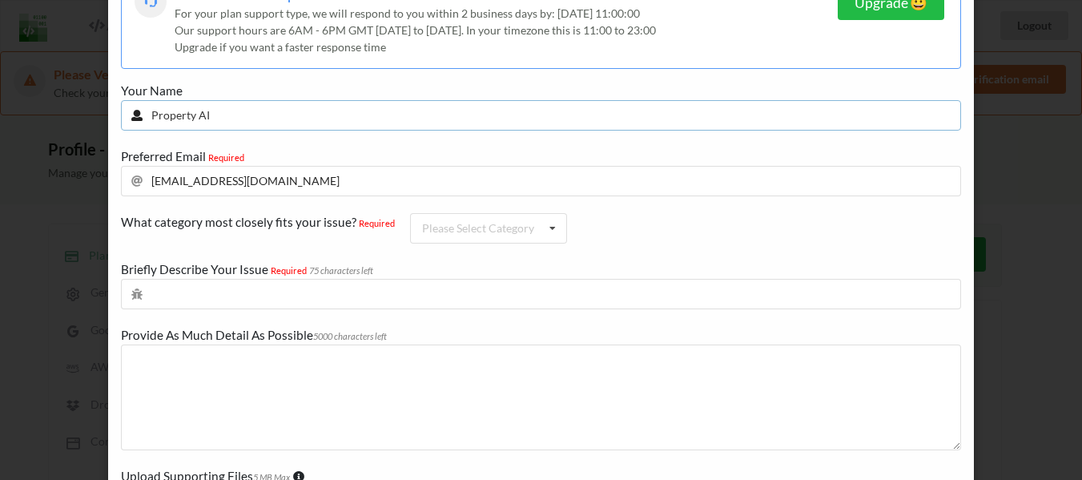
scroll to position [160, 0]
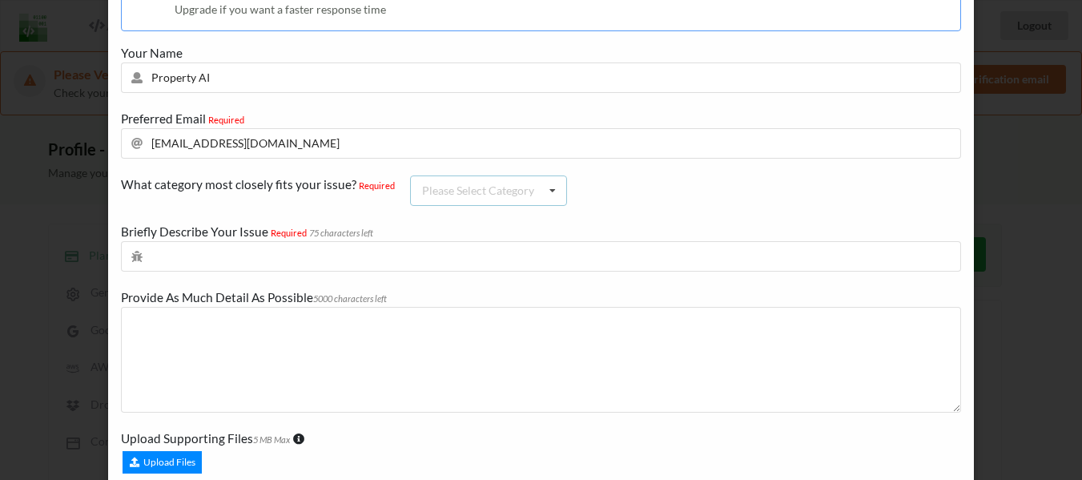
click at [452, 193] on div "Please Select Category" at bounding box center [478, 190] width 112 height 11
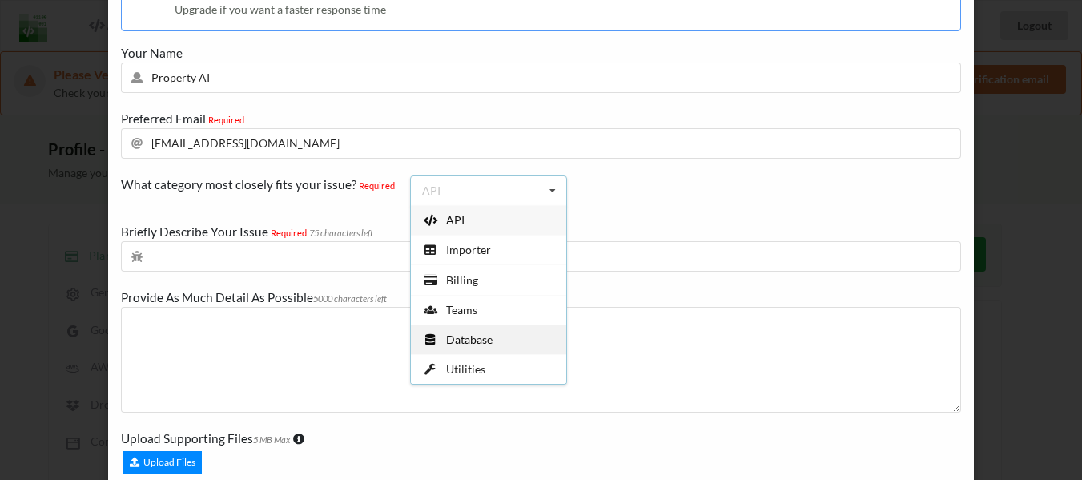
scroll to position [30, 0]
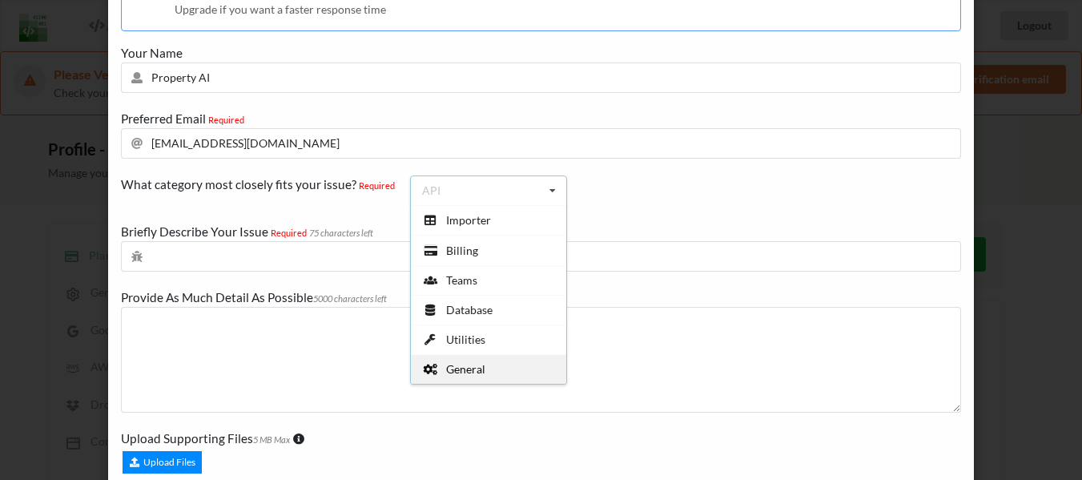
click at [470, 362] on span "General" at bounding box center [465, 369] width 39 height 14
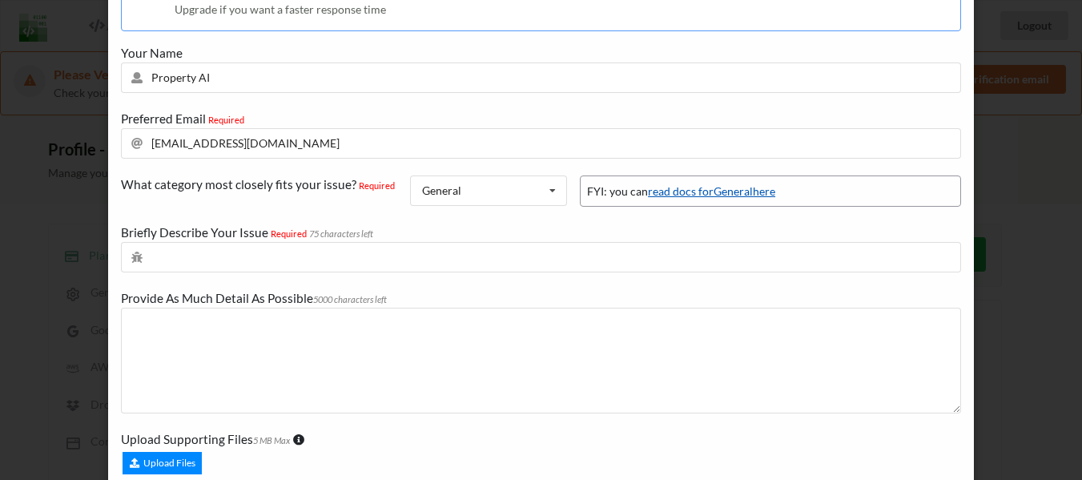
click at [675, 194] on link "read docs for General here" at bounding box center [711, 191] width 127 height 14
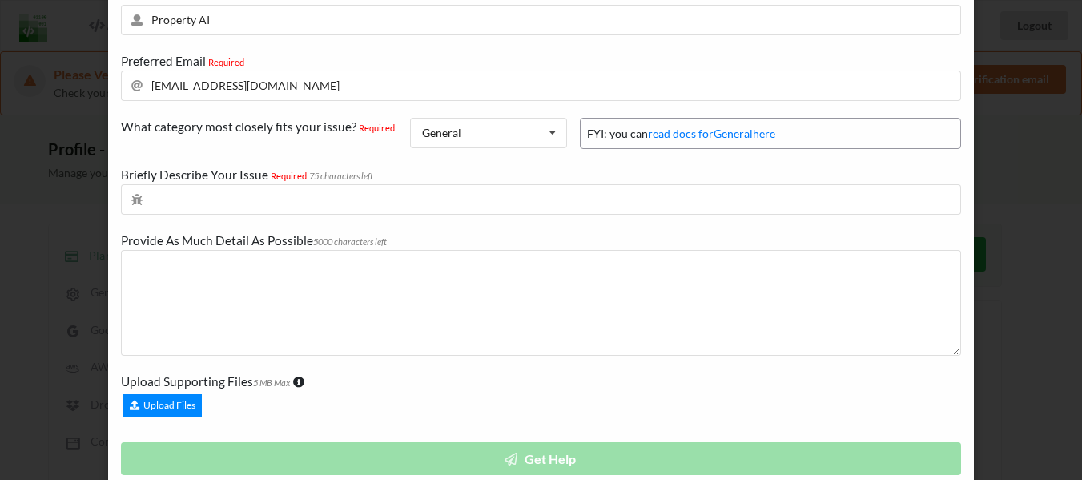
scroll to position [240, 0]
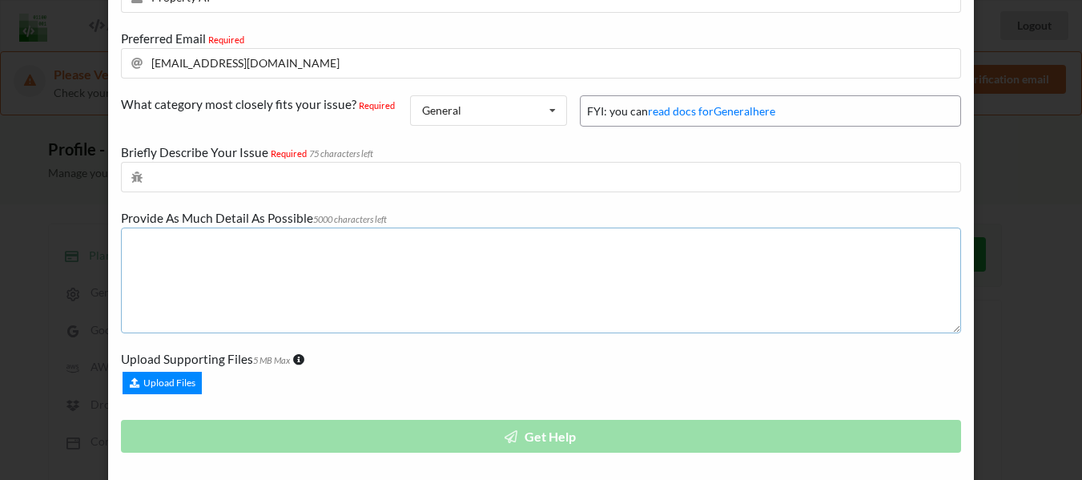
click at [275, 258] on textarea at bounding box center [541, 280] width 840 height 106
paste textarea "Lorem Ipsumdolor si Amet Consec Adipis🙁 El sed doeiu tem inc'u laboree do magn …"
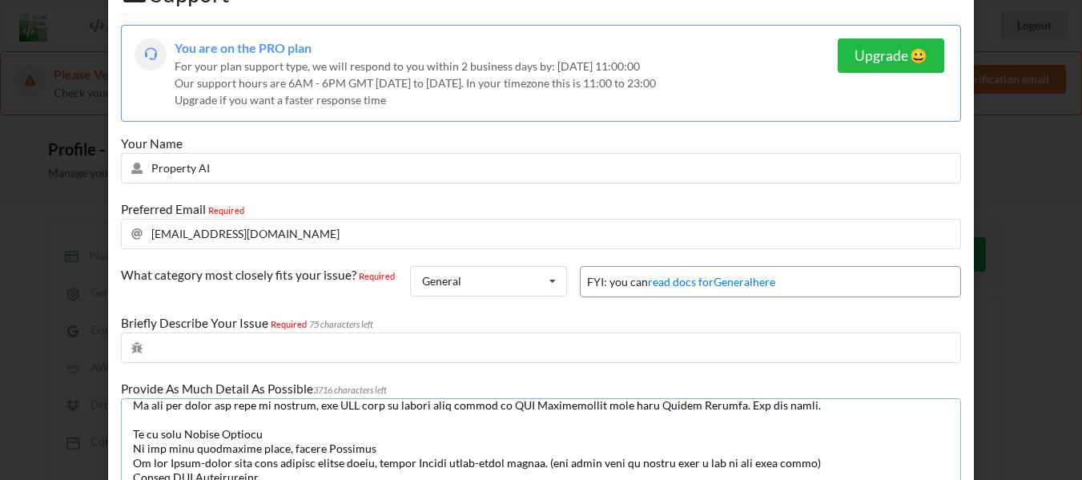
scroll to position [160, 0]
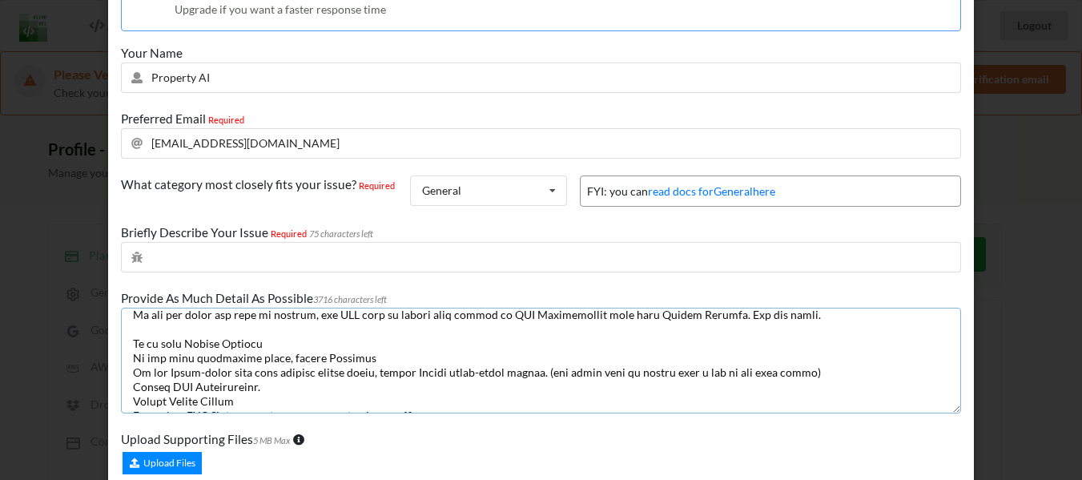
type textarea "Lorem Ipsumdolor si Amet Consec Adipis🙁 El sed doeiu tem inc'u laboree do magn …"
click at [274, 251] on input "text" at bounding box center [541, 257] width 840 height 30
type input "A"
type input "c"
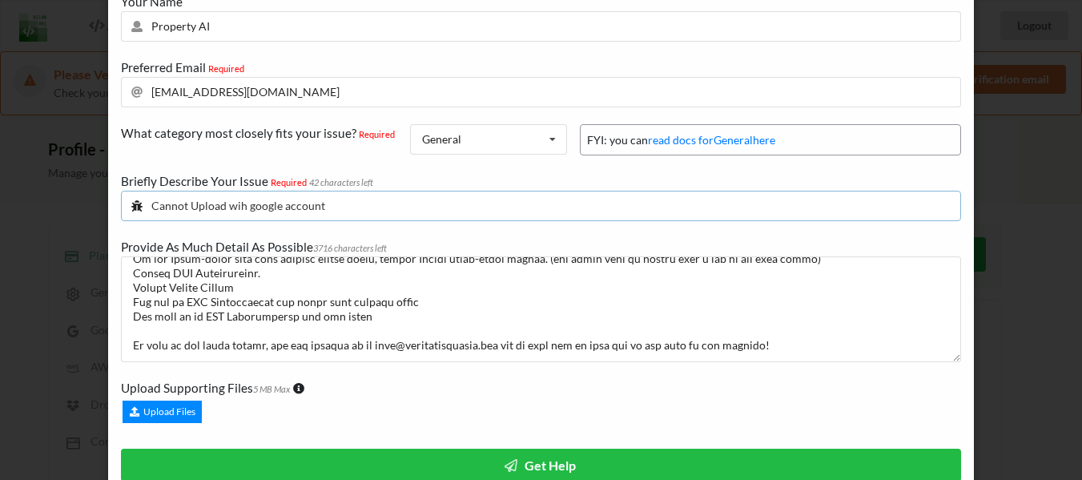
scroll to position [261, 0]
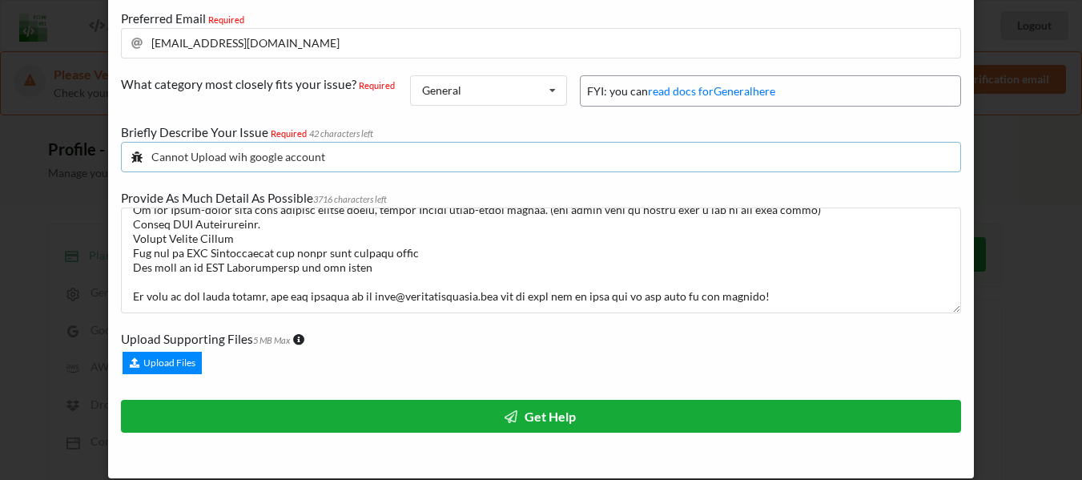
type input "Cannot Upload wih google account"
click at [519, 413] on button "Get Help" at bounding box center [541, 416] width 840 height 33
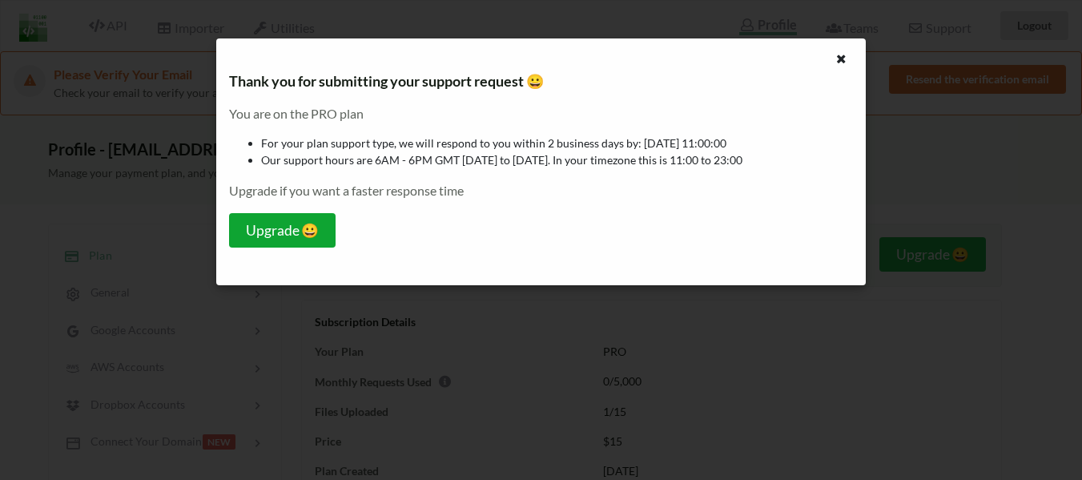
click at [292, 226] on h5 "Upgrade 😀" at bounding box center [282, 230] width 73 height 17
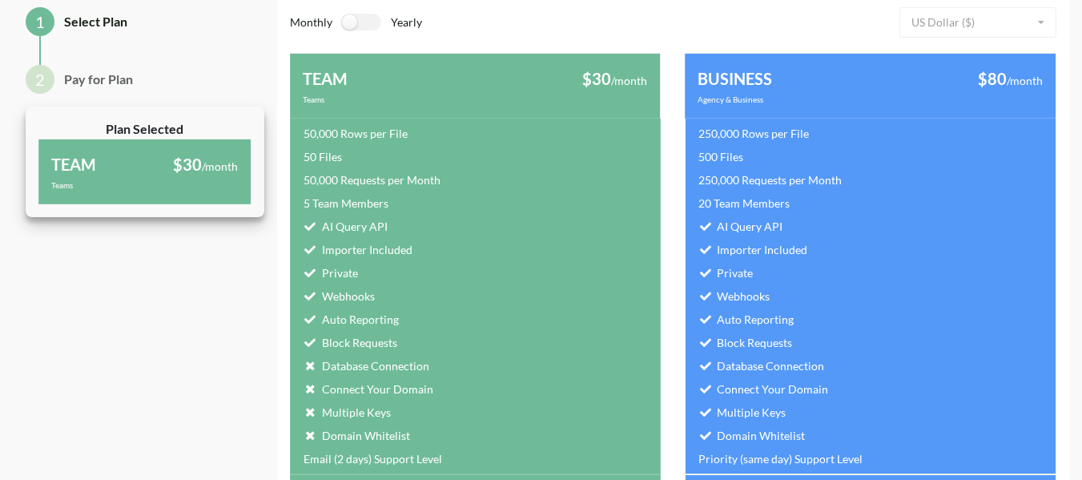
scroll to position [0, 0]
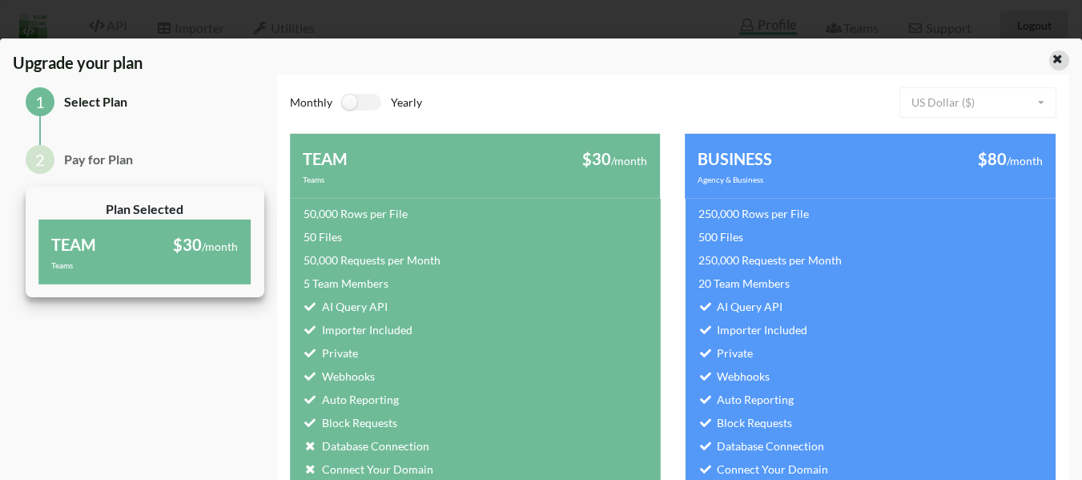
click at [1051, 62] on icon at bounding box center [1058, 56] width 14 height 11
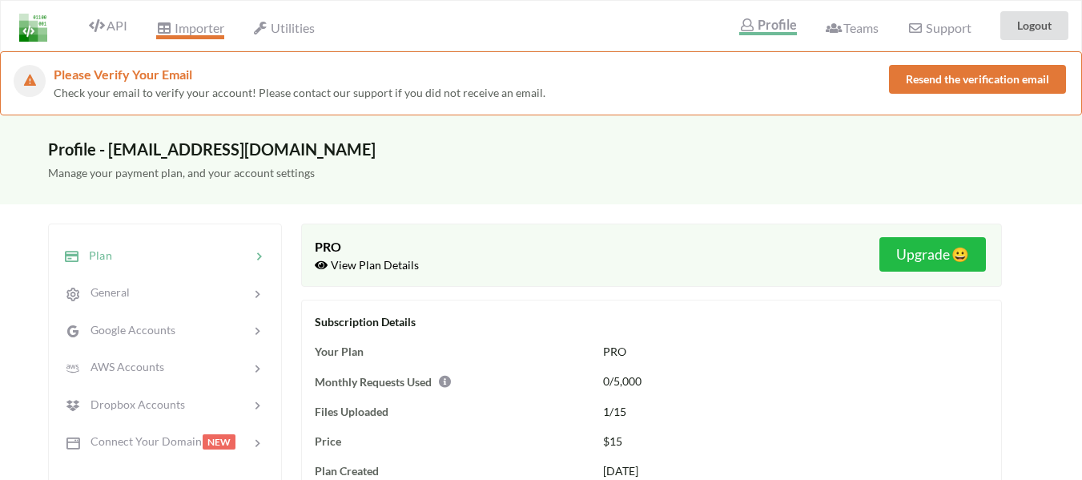
click at [171, 23] on icon at bounding box center [163, 28] width 15 height 13
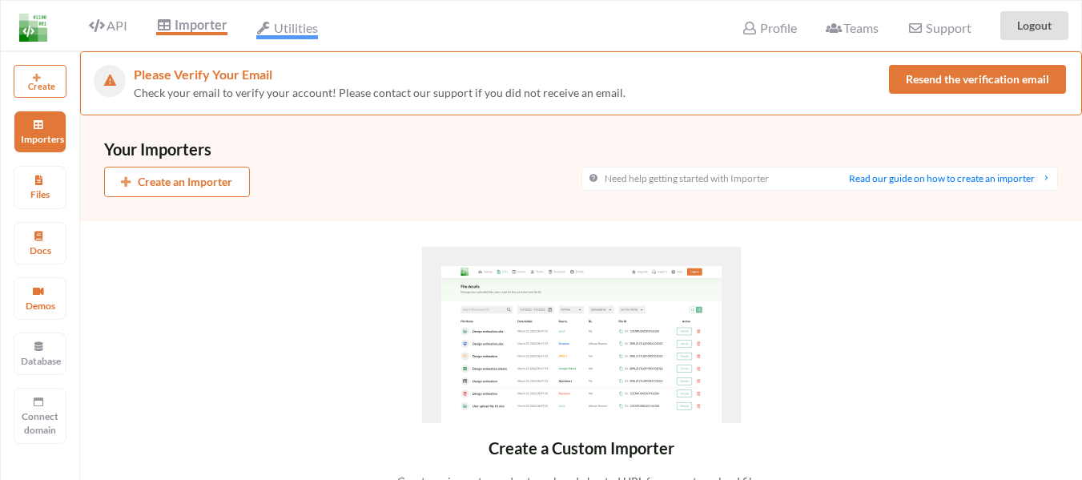
click at [278, 28] on span "Utilities" at bounding box center [287, 29] width 62 height 19
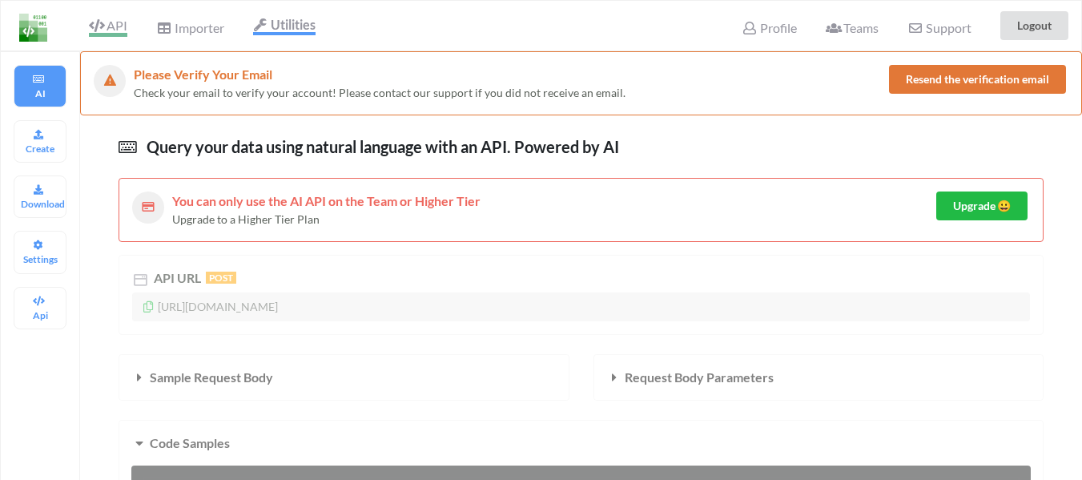
click at [122, 21] on span "API" at bounding box center [108, 27] width 38 height 19
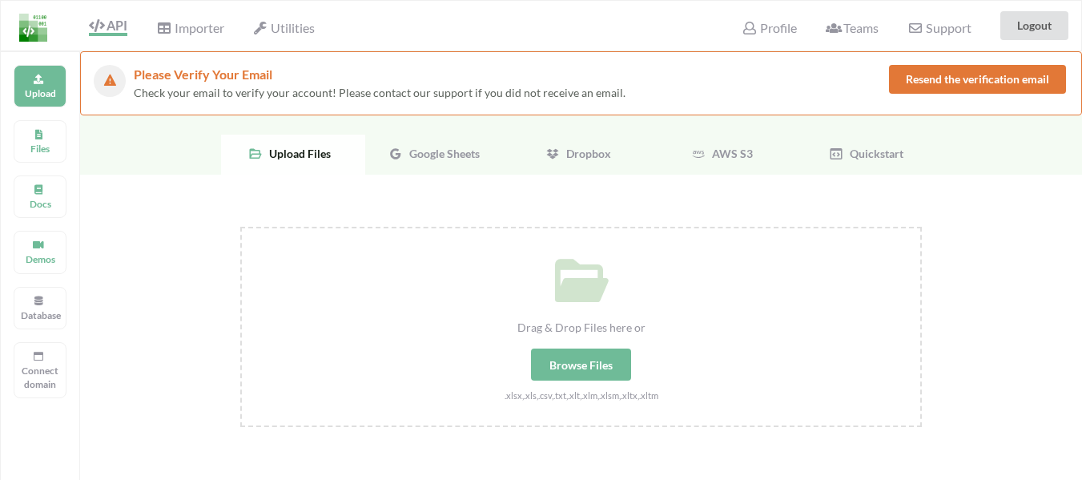
click at [441, 148] on span "Google Sheets" at bounding box center [441, 154] width 77 height 14
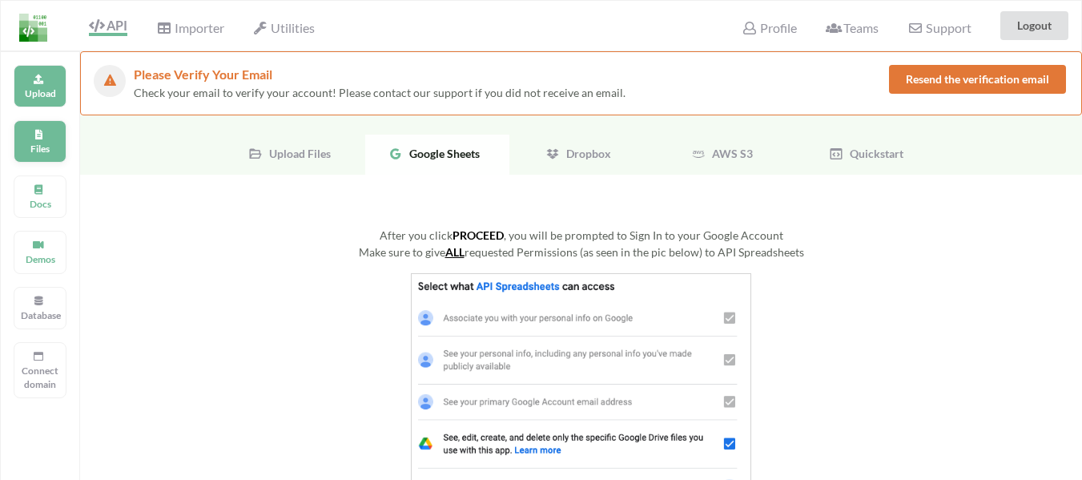
click at [50, 139] on div "Files" at bounding box center [40, 141] width 53 height 42
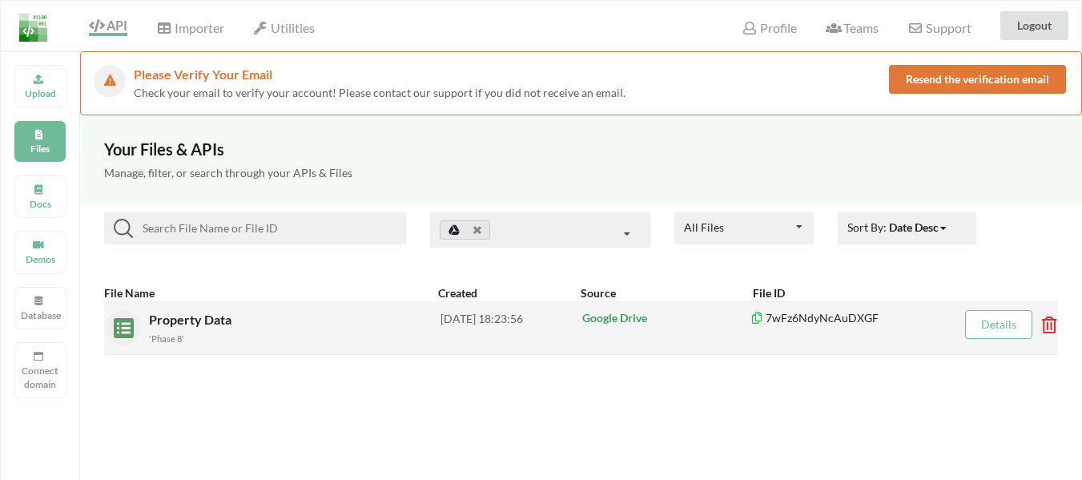
scroll to position [80, 0]
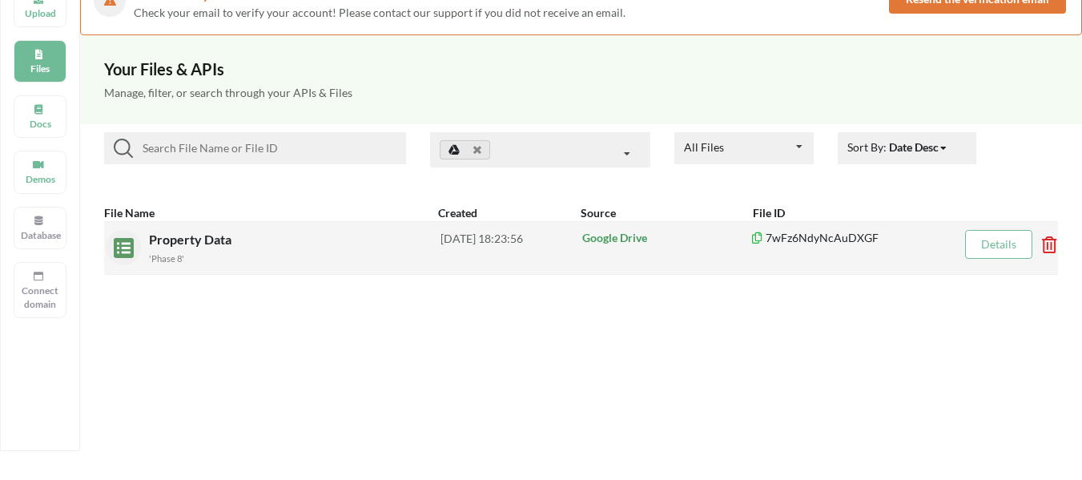
click at [638, 239] on p "Google Drive" at bounding box center [665, 238] width 167 height 16
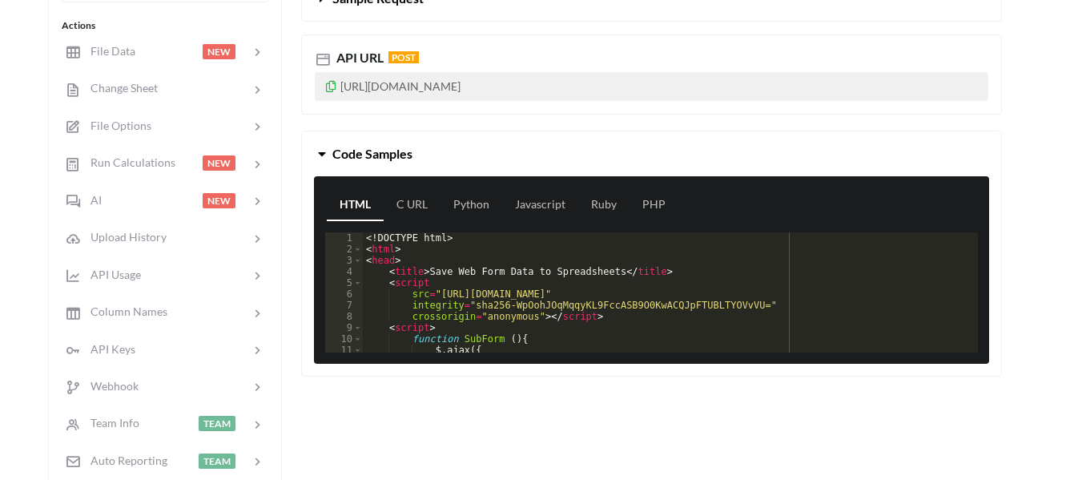
scroll to position [160, 0]
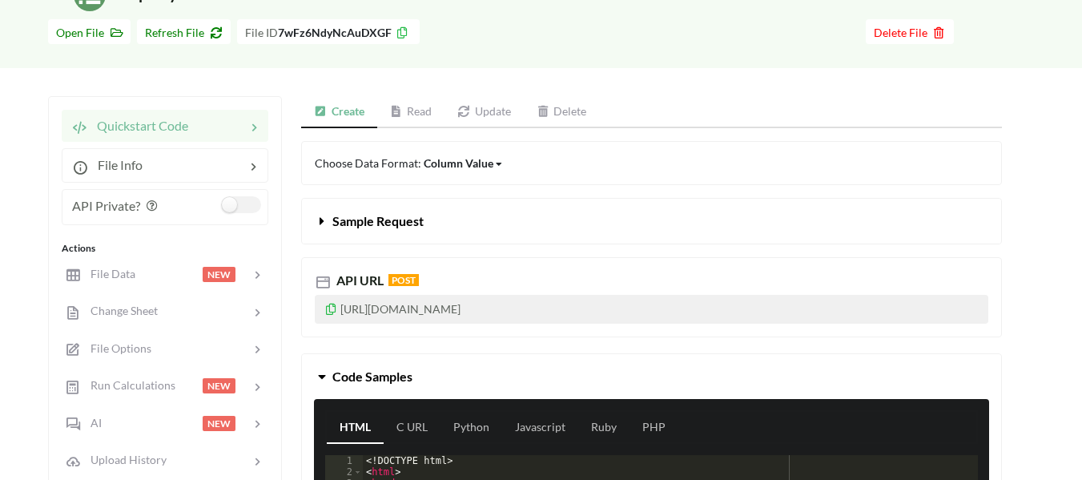
click at [332, 309] on icon at bounding box center [331, 306] width 14 height 11
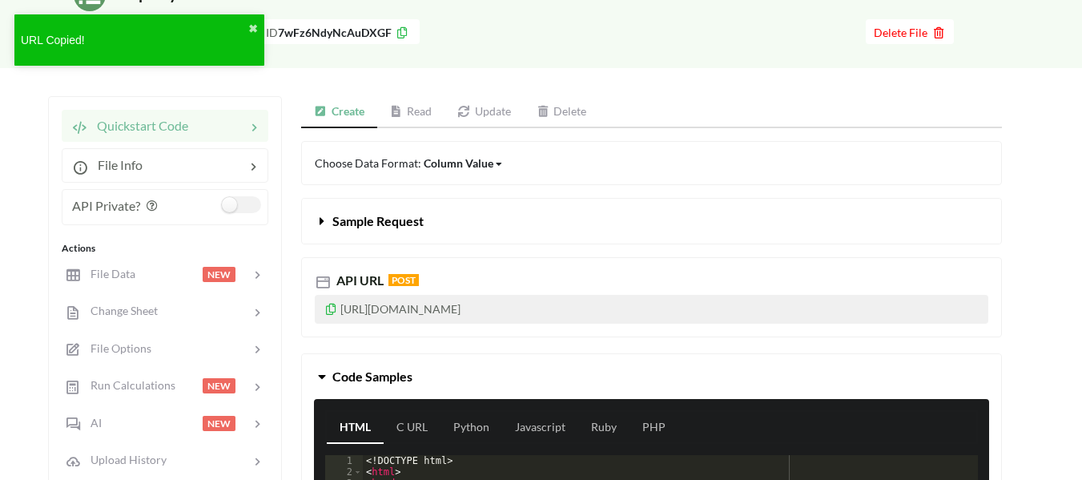
click at [416, 106] on link "Read" at bounding box center [411, 112] width 68 height 32
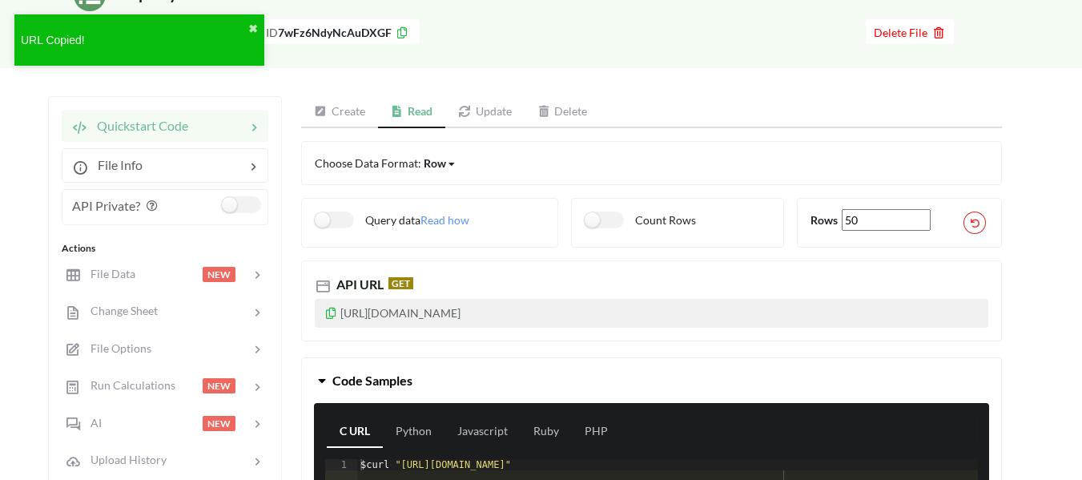
click at [330, 311] on icon at bounding box center [331, 310] width 14 height 11
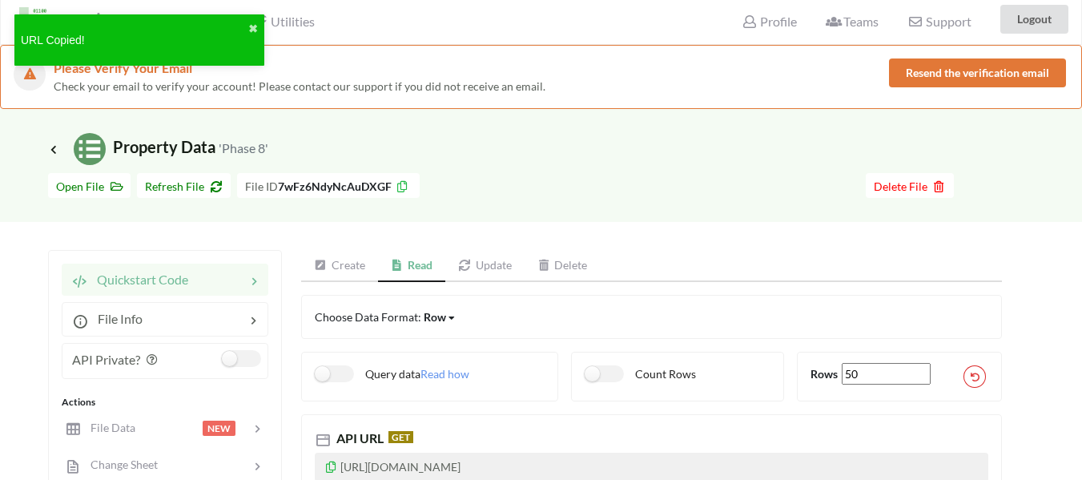
scroll to position [0, 0]
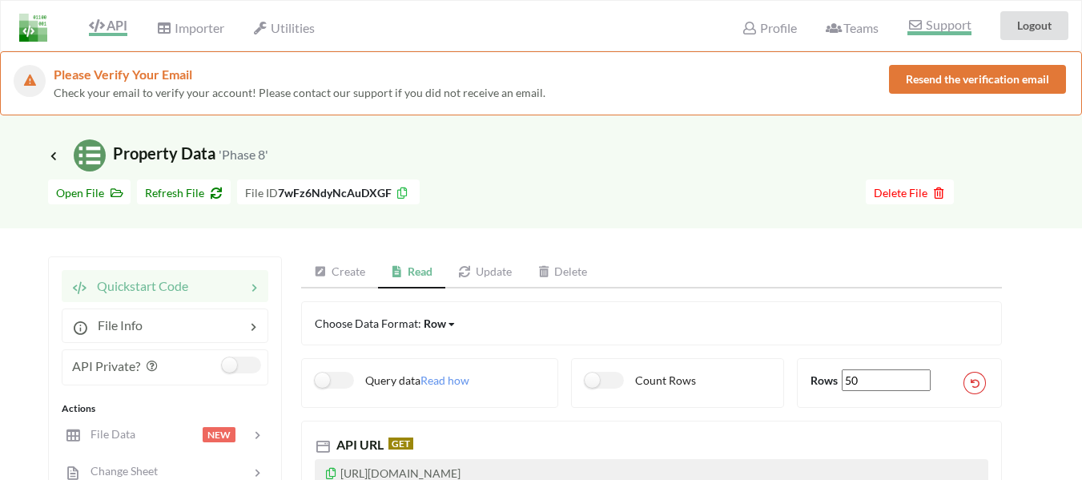
drag, startPoint x: 935, startPoint y: 40, endPoint x: 937, endPoint y: 32, distance: 8.2
click at [935, 38] on div "Support" at bounding box center [939, 26] width 84 height 42
click at [937, 32] on span "Support" at bounding box center [938, 26] width 63 height 17
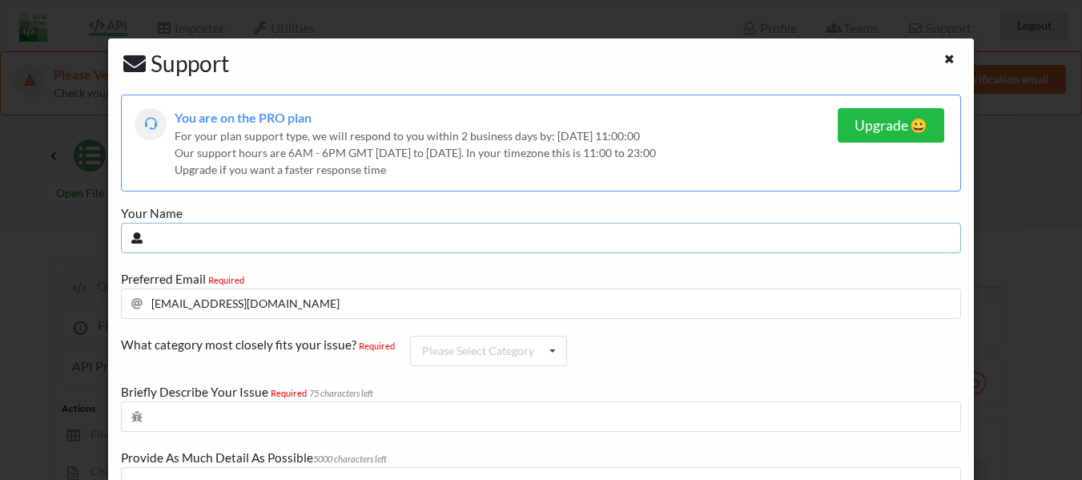
click at [237, 233] on input "text" at bounding box center [541, 238] width 840 height 30
click at [215, 246] on input "text" at bounding box center [541, 238] width 840 height 30
type input "D"
type input "p"
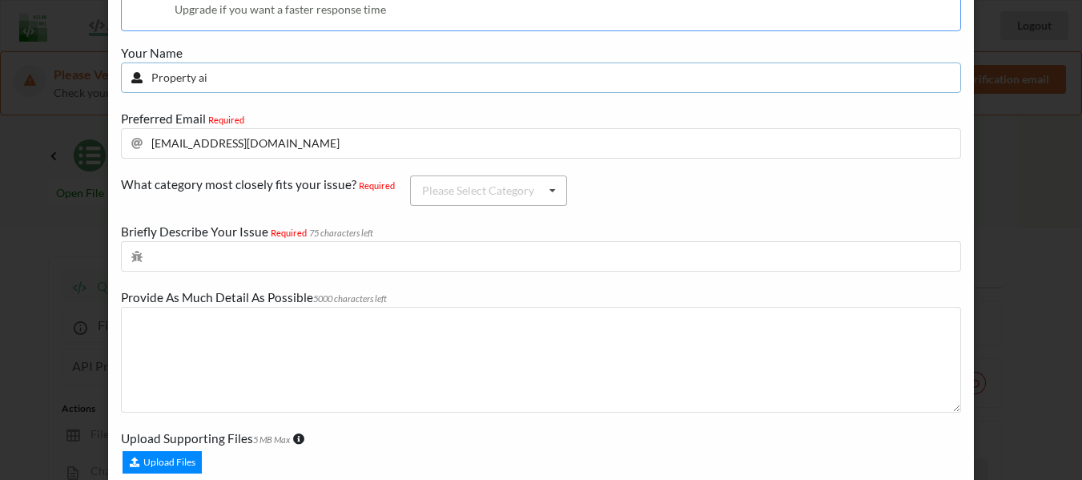
type input "Property ai"
click at [490, 187] on div "Please Select Category" at bounding box center [478, 190] width 112 height 11
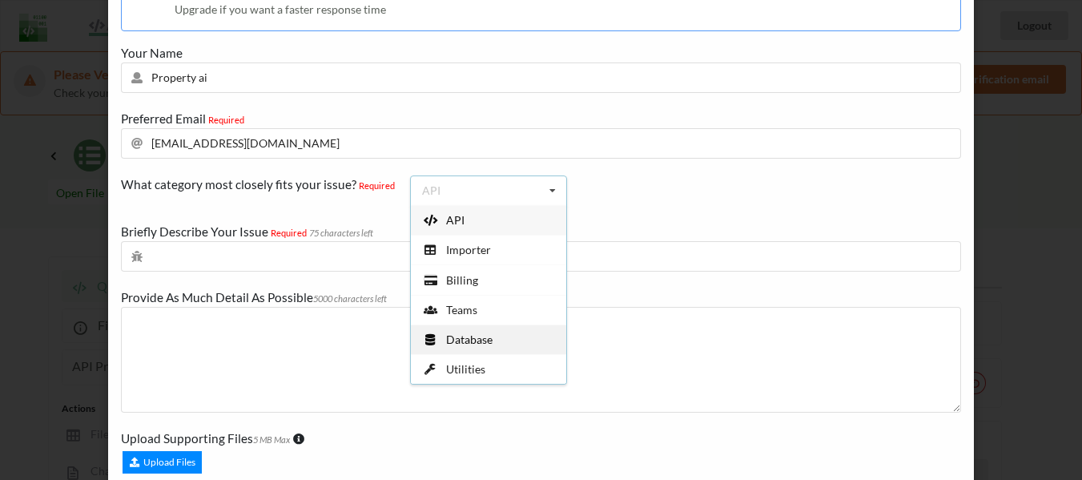
click at [484, 335] on span "Database" at bounding box center [469, 339] width 46 height 14
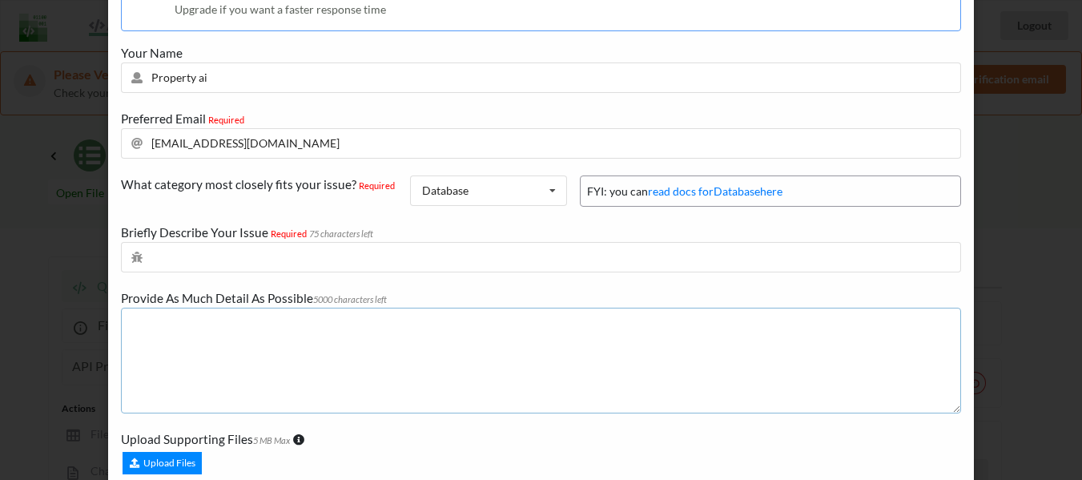
click at [260, 344] on textarea at bounding box center [541, 361] width 840 height 106
paste textarea "{"error":"API Spreadsheets does not have proper permissions to read from this G…"
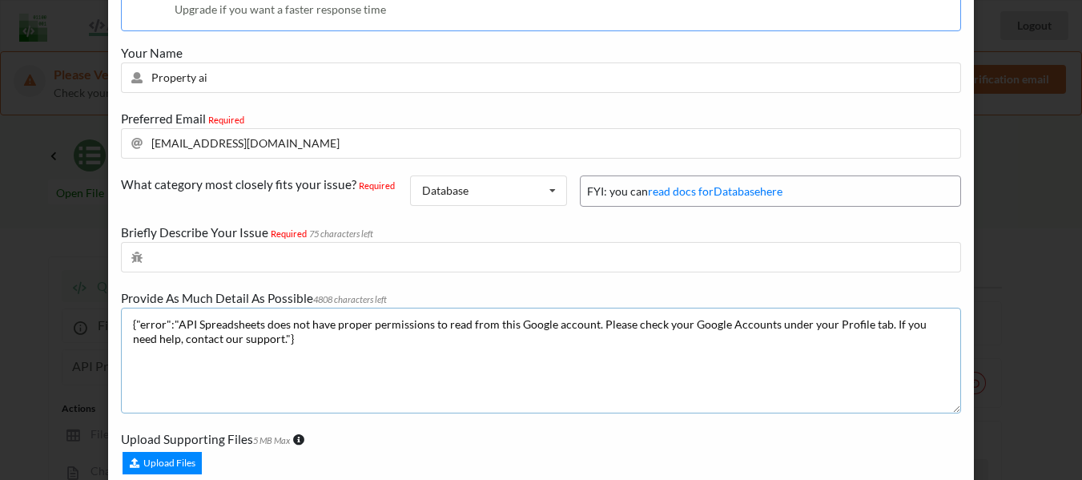
type textarea "{"error":"API Spreadsheets does not have proper permissions to read from this G…"
click at [236, 257] on input "text" at bounding box center [541, 257] width 840 height 30
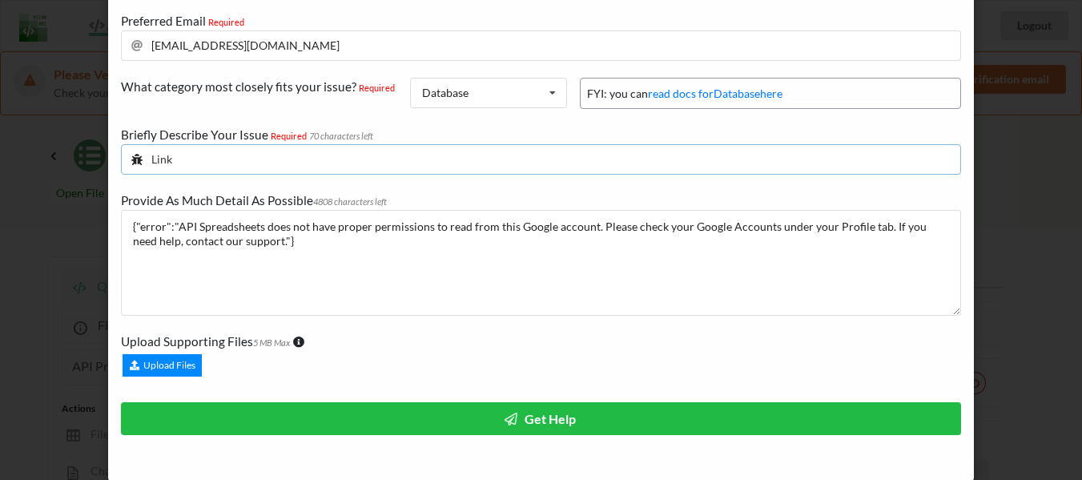
scroll to position [261, 0]
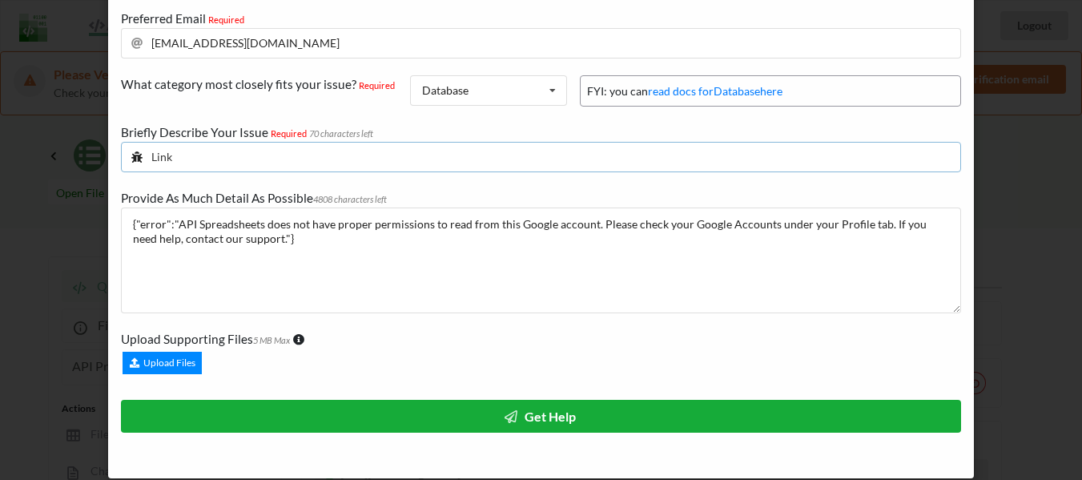
type input "Link"
click at [458, 408] on button "Get Help" at bounding box center [541, 416] width 840 height 33
